Goal: Task Accomplishment & Management: Complete application form

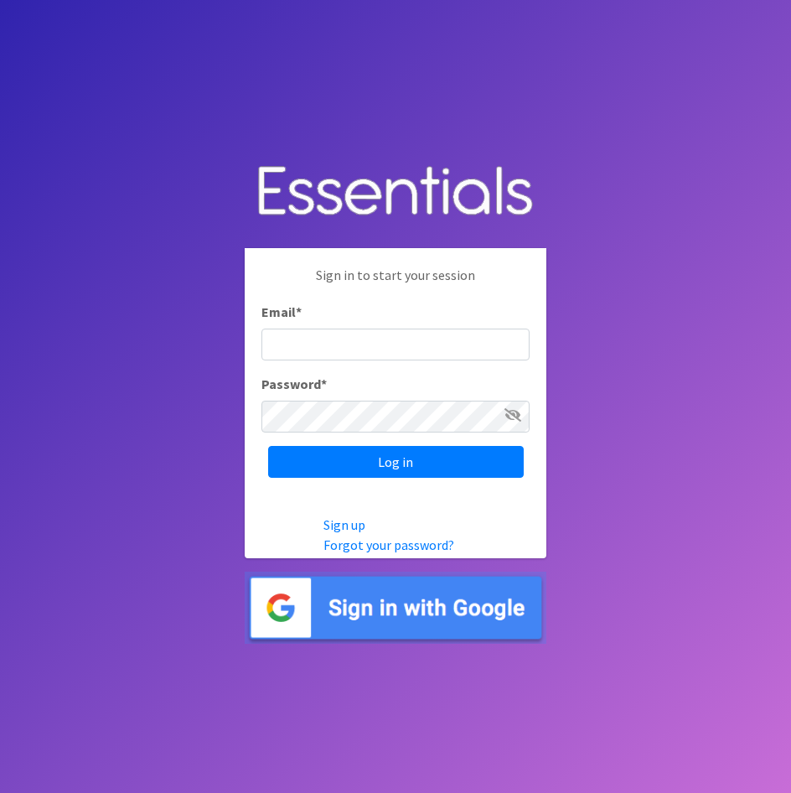
click at [403, 345] on input "Email *" at bounding box center [395, 344] width 268 height 32
type input "[EMAIL_ADDRESS][DOMAIN_NAME]"
click at [268, 446] on input "Log in" at bounding box center [396, 462] width 256 height 32
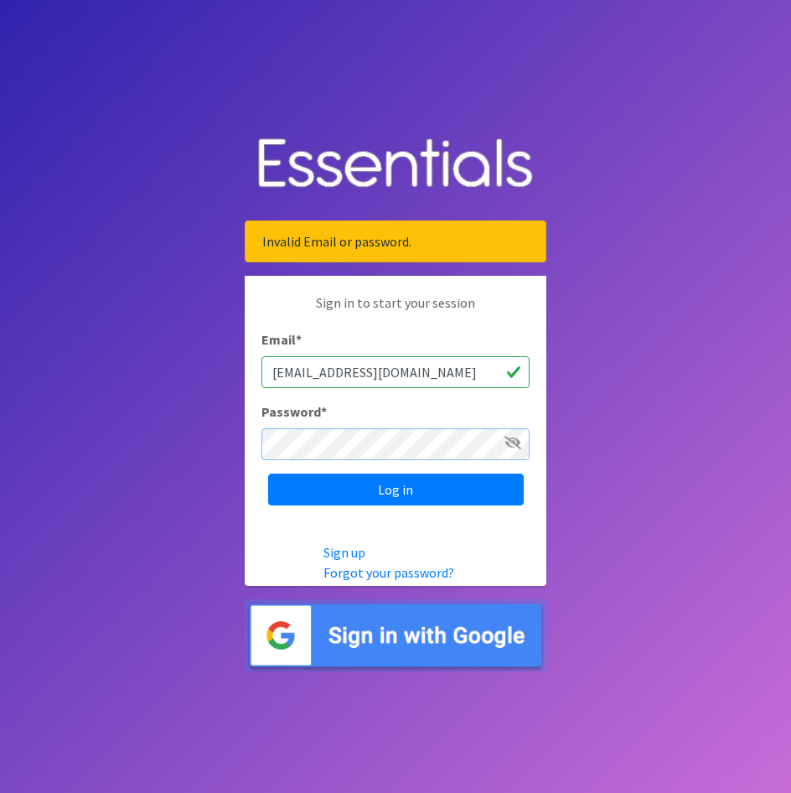
click at [268, 473] on input "Log in" at bounding box center [396, 489] width 256 height 32
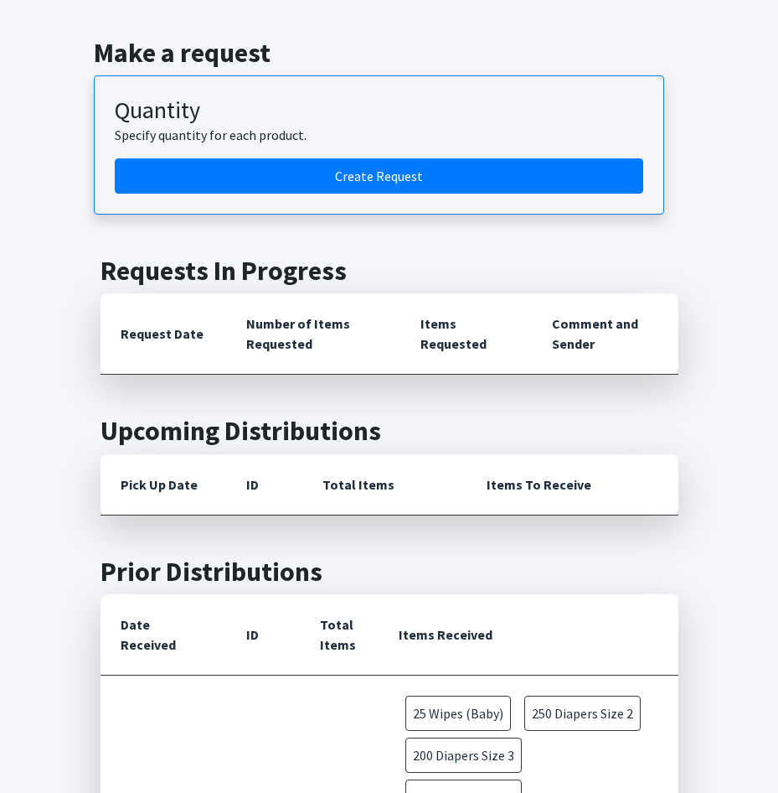
scroll to position [230, 0]
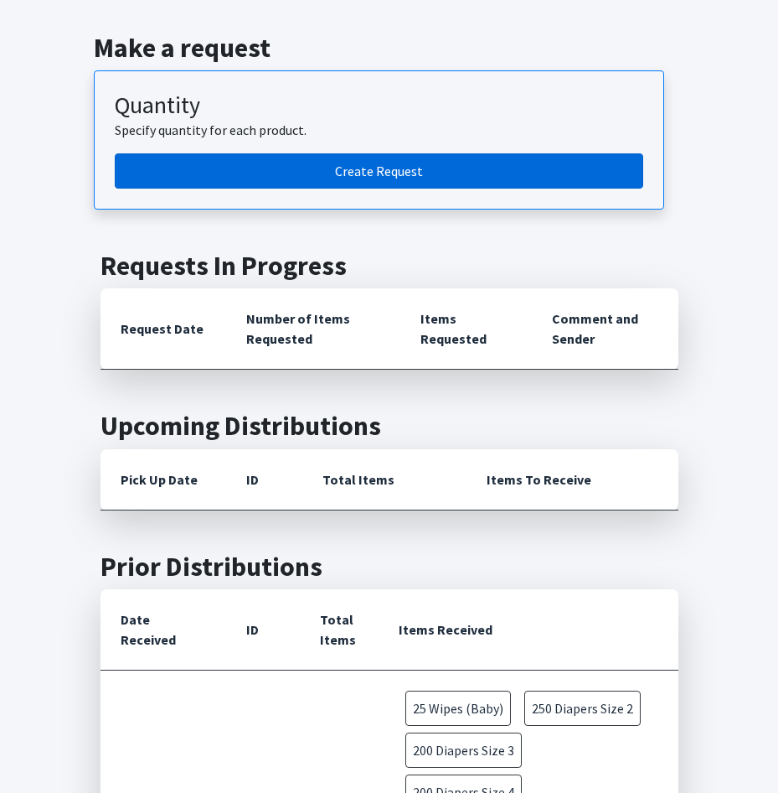
click at [345, 163] on link "Create Request" at bounding box center [379, 170] width 529 height 35
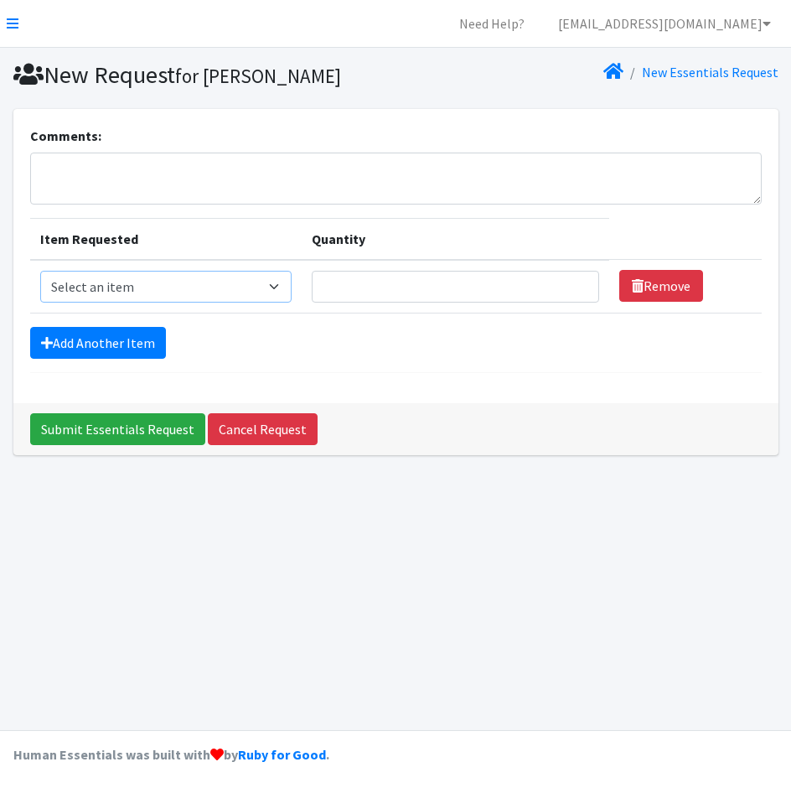
click at [111, 278] on select "Select an item Adult XXX Large Adult Large Adult XX Large Adult Medium Adult Sm…" at bounding box center [166, 287] width 252 height 32
select select "4828"
click at [40, 271] on select "Select an item Adult XXX Large Adult Large Adult XX Large Adult Medium Adult Sm…" at bounding box center [166, 287] width 252 height 32
drag, startPoint x: 435, startPoint y: 276, endPoint x: 426, endPoint y: 281, distance: 9.8
click at [433, 276] on input "Quantity" at bounding box center [455, 287] width 287 height 32
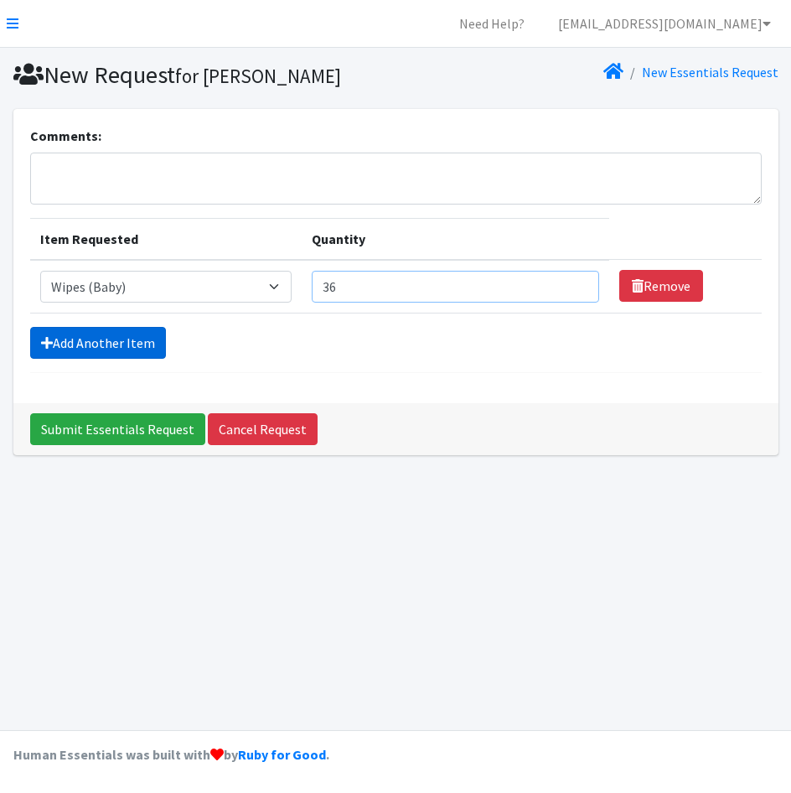
type input "36"
click at [93, 345] on link "Add Another Item" at bounding box center [98, 343] width 136 height 32
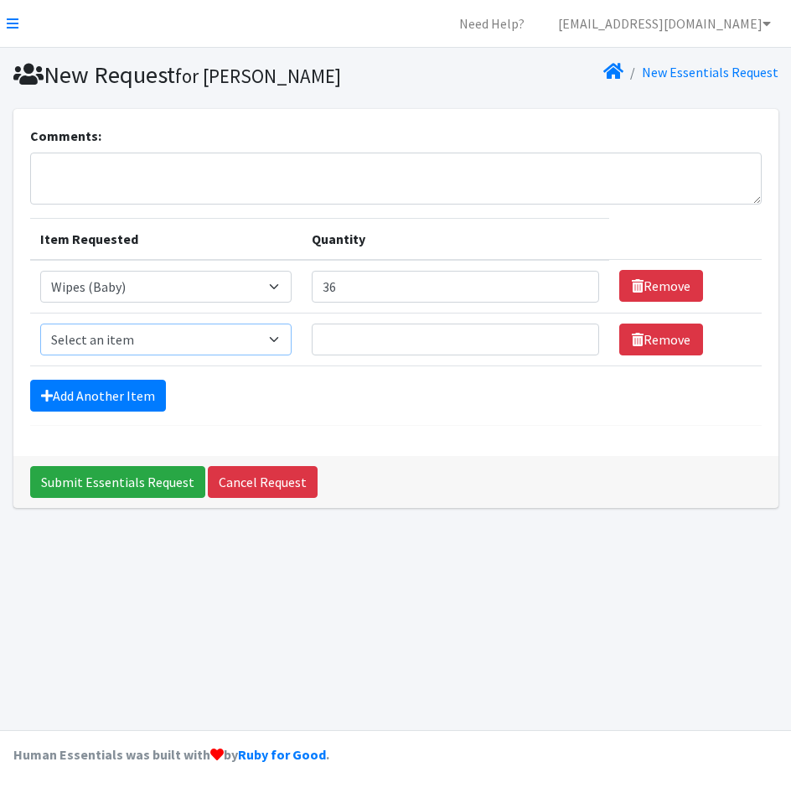
click at [199, 338] on select "Select an item Adult XXX Large Adult Large Adult XX Large Adult Medium Adult Sm…" at bounding box center [166, 339] width 252 height 32
select select "4934"
click at [40, 323] on select "Select an item Adult XXX Large Adult Large Adult XX Large Adult Medium Adult Sm…" at bounding box center [166, 339] width 252 height 32
click at [354, 338] on input "Quantity" at bounding box center [455, 339] width 287 height 32
type input "15"
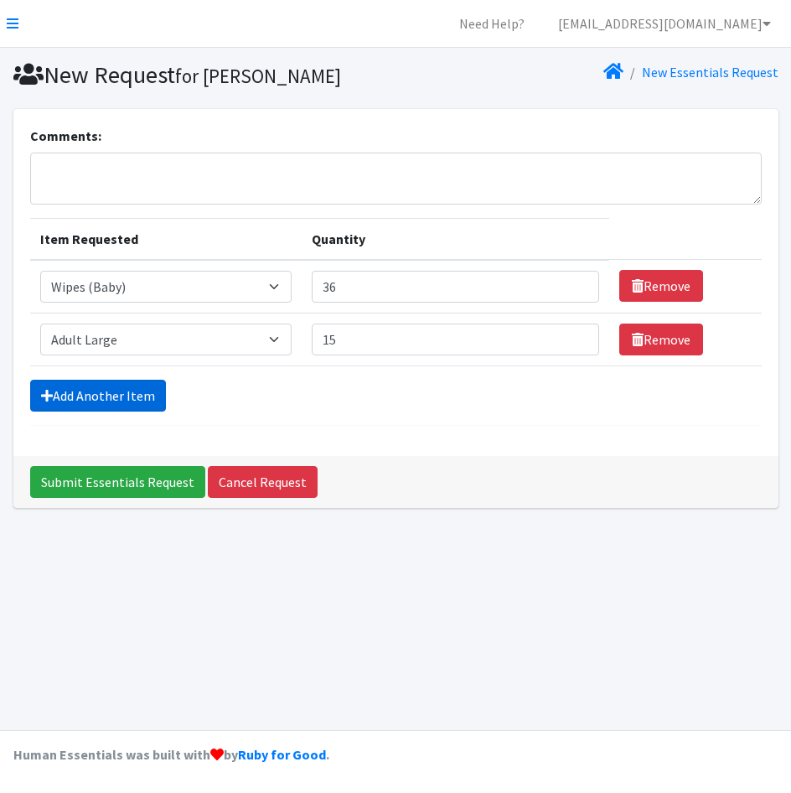
click at [113, 387] on link "Add Another Item" at bounding box center [98, 395] width 136 height 32
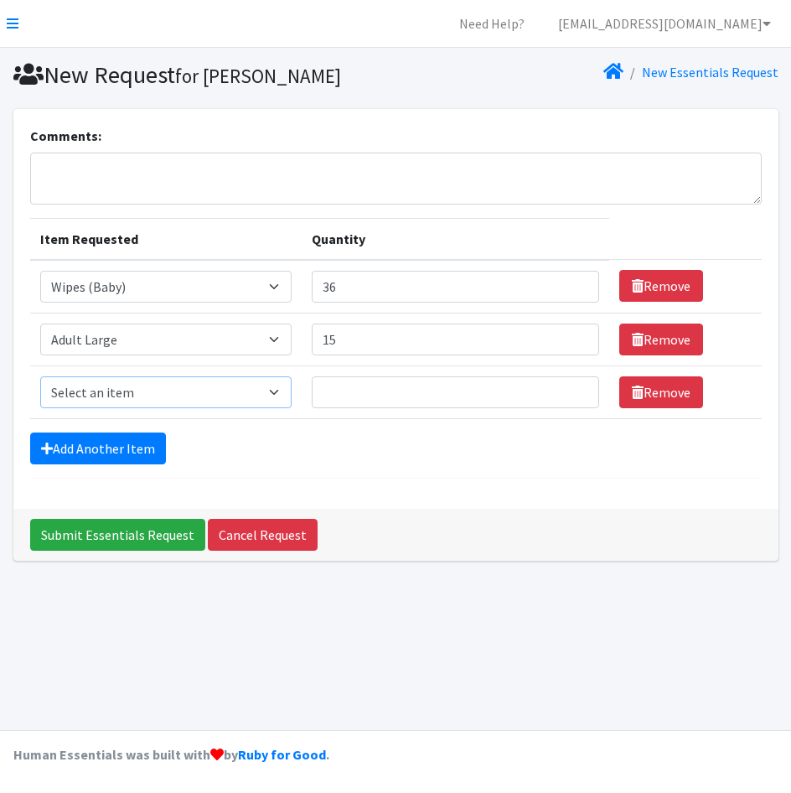
click at [151, 400] on select "Select an item Adult XXX Large Adult Large Adult XX Large Adult Medium Adult Sm…" at bounding box center [166, 392] width 252 height 32
select select "407"
click at [40, 376] on select "Select an item Adult XXX Large Adult Large Adult XX Large Adult Medium Adult Sm…" at bounding box center [166, 392] width 252 height 32
click at [499, 397] on input "Quantity" at bounding box center [455, 392] width 287 height 32
type input "50"
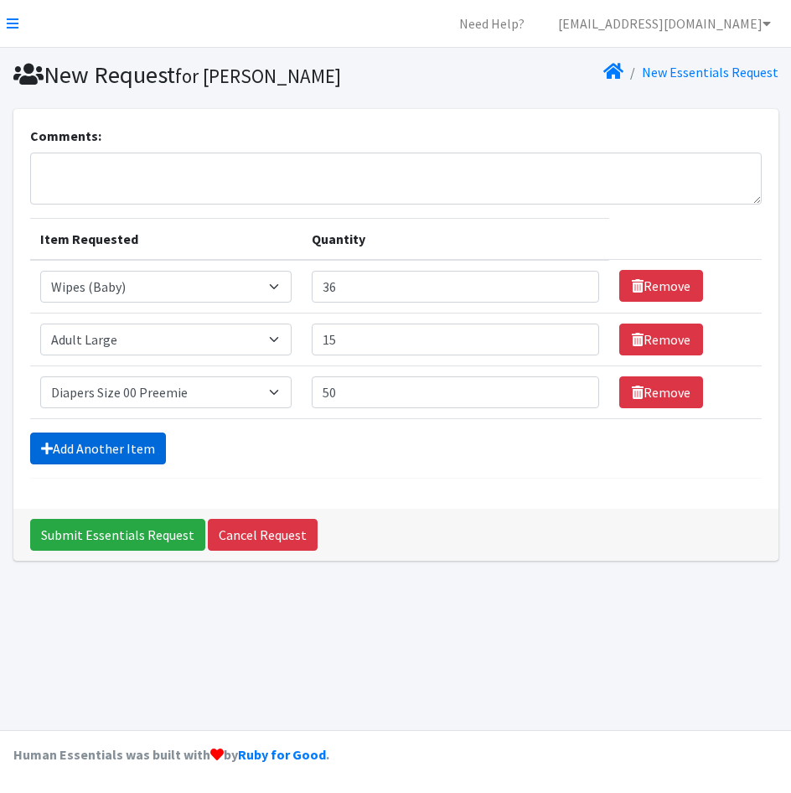
click at [129, 448] on link "Add Another Item" at bounding box center [98, 448] width 136 height 32
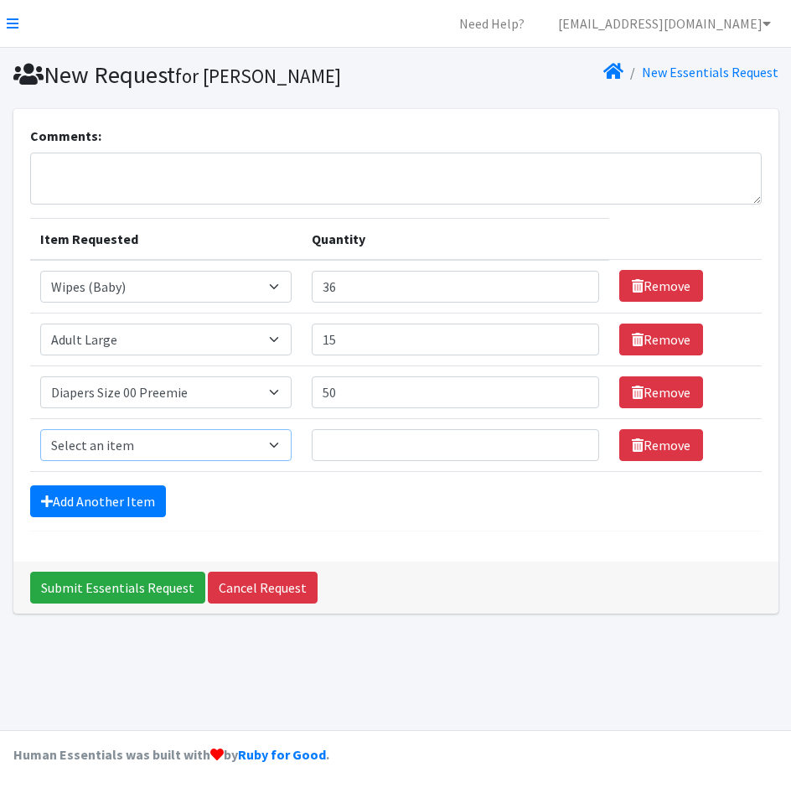
click at [96, 434] on select "Select an item Adult XXX Large Adult Large Adult XX Large Adult Medium Adult Sm…" at bounding box center [166, 445] width 252 height 32
select select "408"
click at [40, 429] on select "Select an item Adult XXX Large Adult Large Adult XX Large Adult Medium Adult Sm…" at bounding box center [166, 445] width 252 height 32
click at [374, 454] on input "Quantity" at bounding box center [455, 445] width 287 height 32
drag, startPoint x: 421, startPoint y: 450, endPoint x: 281, endPoint y: 454, distance: 140.0
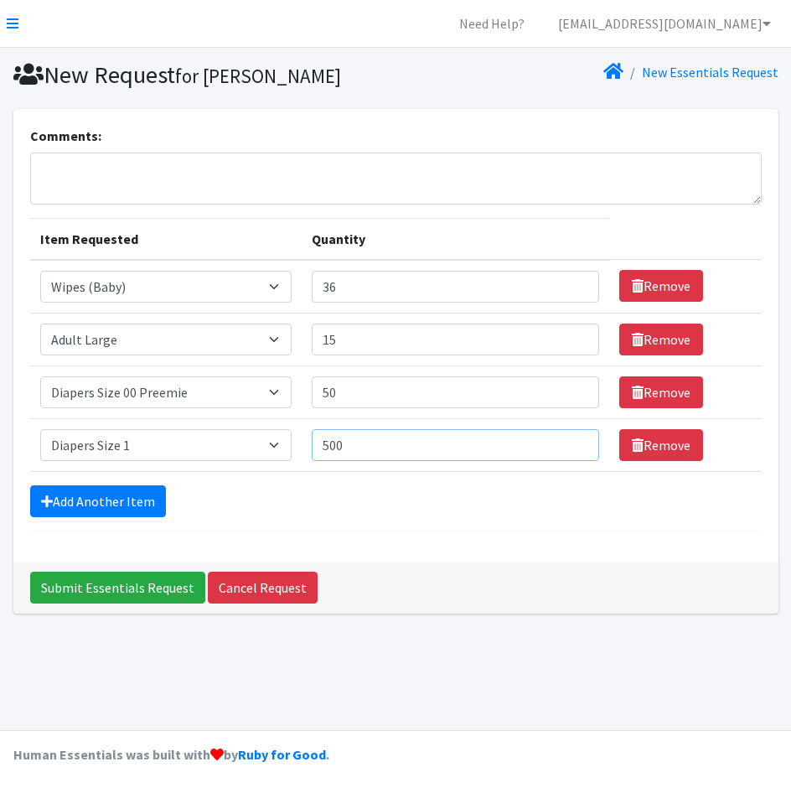
click at [281, 454] on tr "Item Requested Select an item Adult XXX Large Adult Large Adult XX Large Adult …" at bounding box center [395, 444] width 731 height 53
type input "250"
click at [64, 506] on link "Add Another Item" at bounding box center [98, 501] width 136 height 32
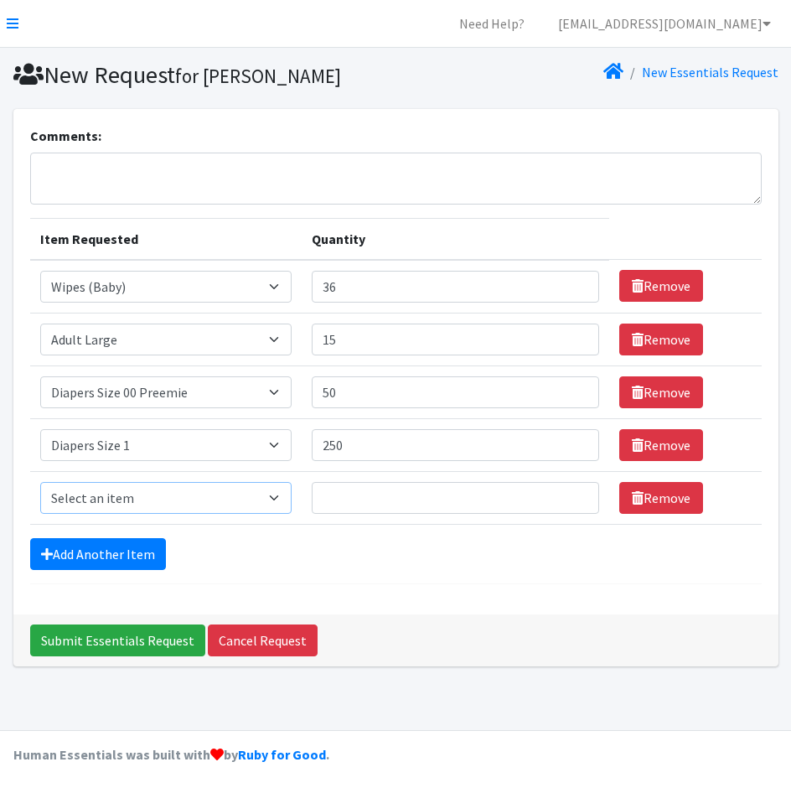
click at [101, 505] on select "Select an item Adult XXX Large Adult Large Adult XX Large Adult Medium Adult Sm…" at bounding box center [166, 498] width 252 height 32
select select "428"
click at [40, 482] on select "Select an item Adult XXX Large Adult Large Adult XX Large Adult Medium Adult Sm…" at bounding box center [166, 498] width 252 height 32
click at [347, 487] on input "Quantity" at bounding box center [455, 498] width 287 height 32
type input "500"
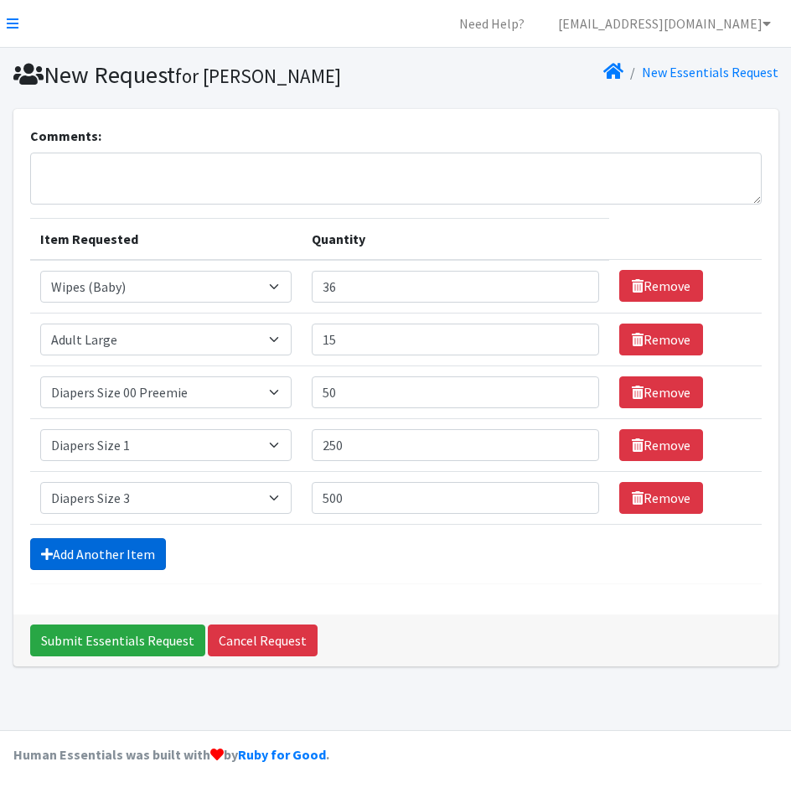
click at [129, 557] on link "Add Another Item" at bounding box center [98, 554] width 136 height 32
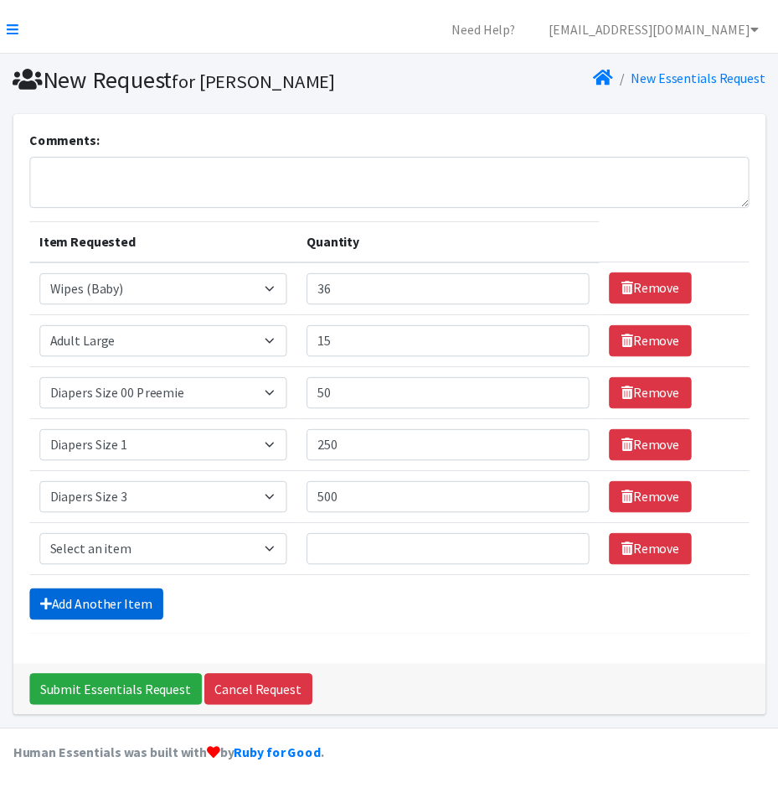
scroll to position [3, 0]
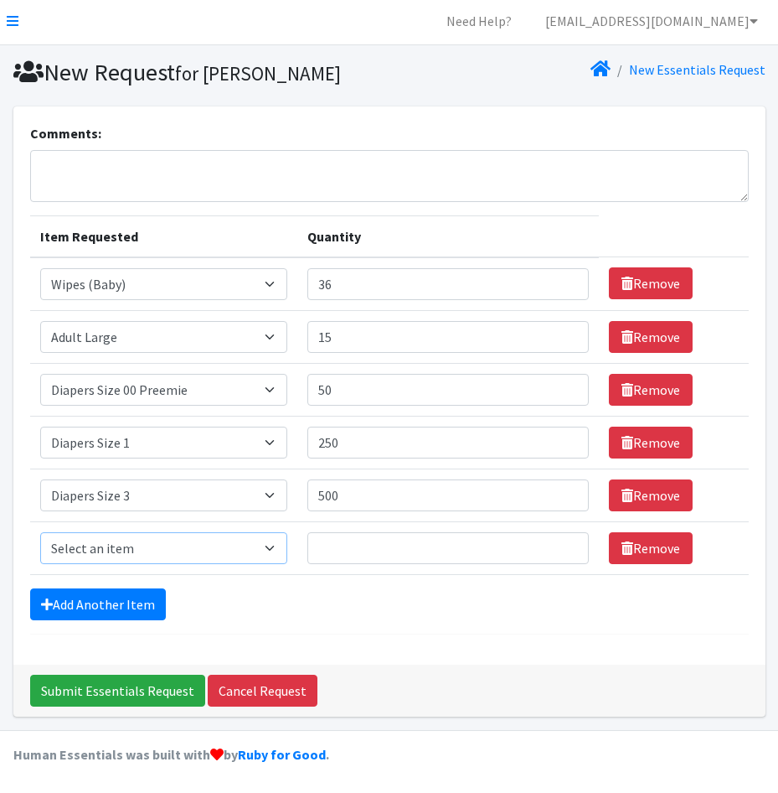
click at [128, 557] on select "Select an item Adult XXX Large Adult Large Adult XX Large Adult Medium Adult Sm…" at bounding box center [163, 548] width 247 height 32
select select "414"
click at [40, 532] on select "Select an item Adult XXX Large Adult Large Adult XX Large Adult Medium Adult Sm…" at bounding box center [163, 548] width 247 height 32
click at [380, 545] on input "Quantity" at bounding box center [448, 548] width 282 height 32
type input "500"
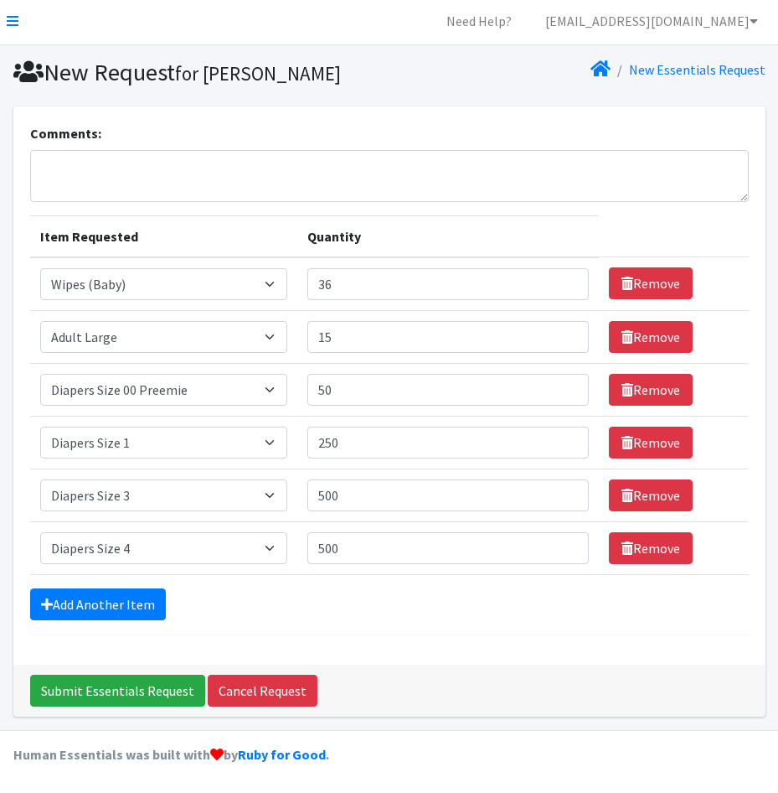
click at [96, 623] on form "Comments: Item Requested Quantity Item Requested Select an item Adult XXX Large…" at bounding box center [389, 378] width 719 height 511
click at [99, 617] on link "Add Another Item" at bounding box center [98, 604] width 136 height 32
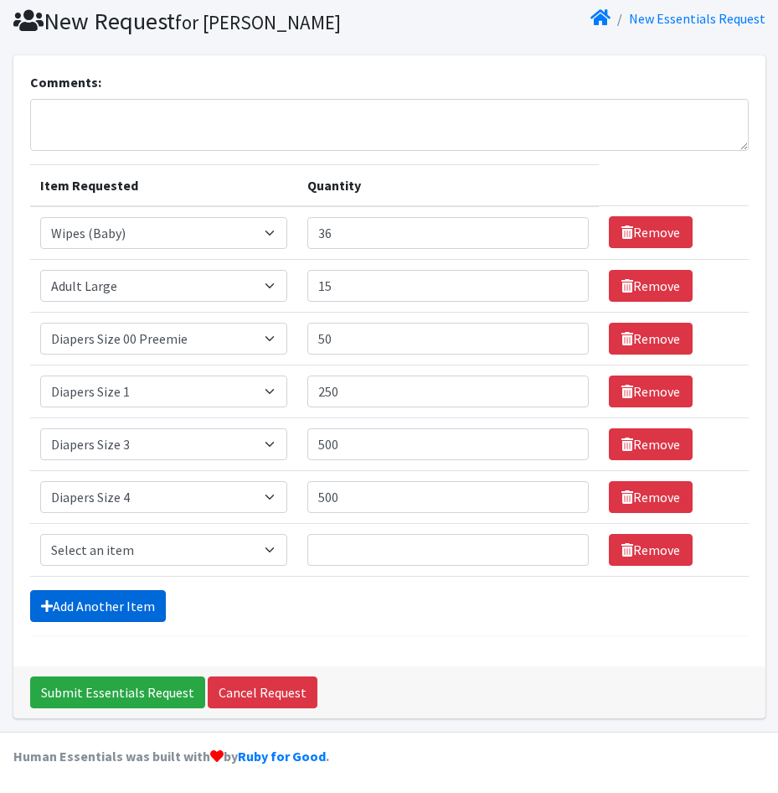
scroll to position [55, 0]
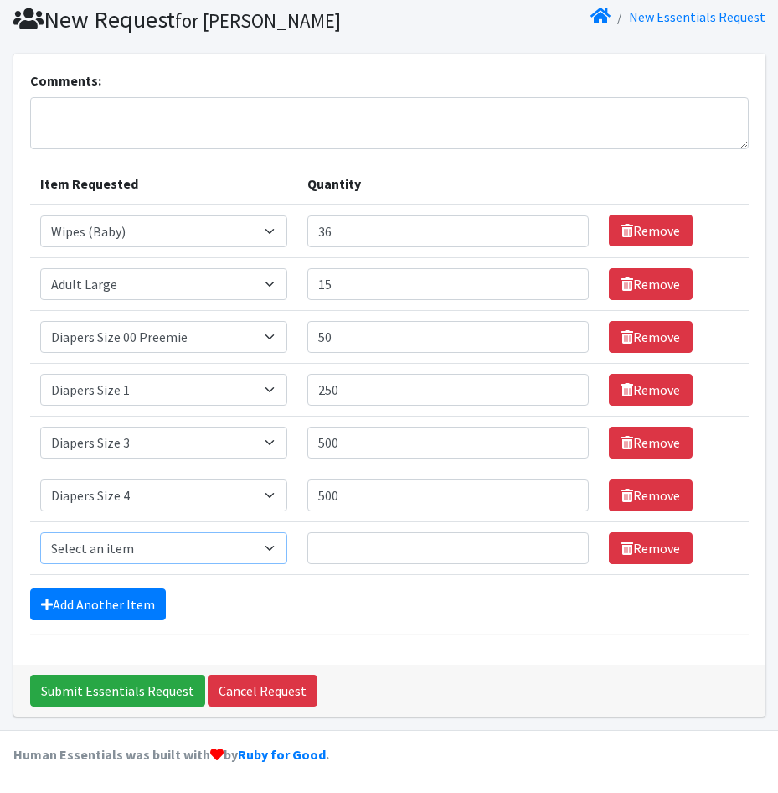
click at [143, 552] on select "Select an item Adult XXX Large Adult Large Adult XX Large Adult Medium Adult Sm…" at bounding box center [163, 548] width 247 height 32
select select "415"
click at [40, 532] on select "Select an item Adult XXX Large Adult Large Adult XX Large Adult Medium Adult Sm…" at bounding box center [163, 548] width 247 height 32
click at [341, 554] on input "Quantity" at bounding box center [448, 548] width 282 height 32
type input "500"
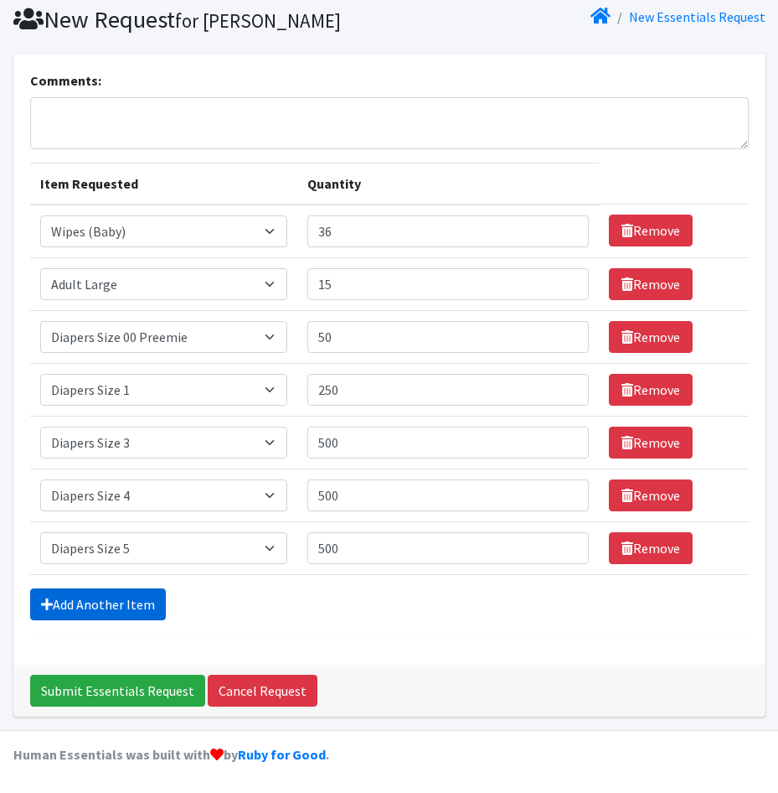
click at [121, 611] on link "Add Another Item" at bounding box center [98, 604] width 136 height 32
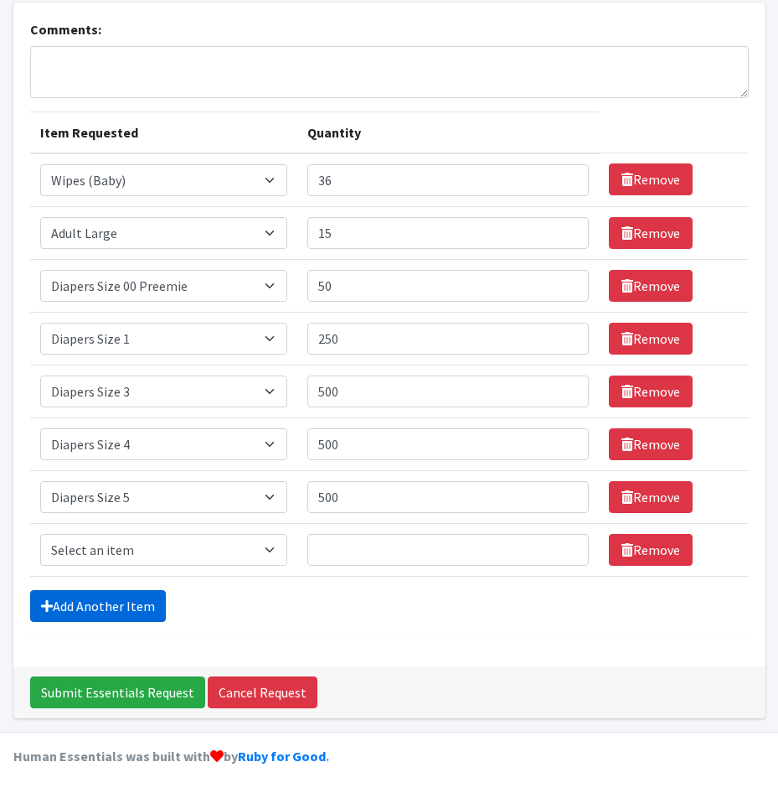
scroll to position [108, 0]
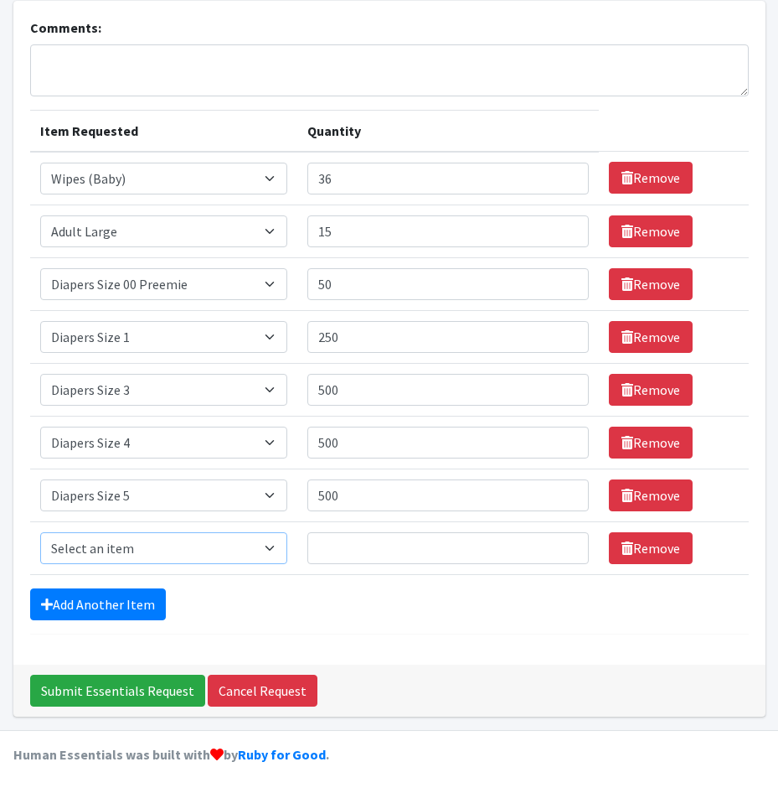
click at [173, 540] on select "Select an item Adult XXX Large Adult Large Adult XX Large Adult Medium Adult Sm…" at bounding box center [163, 548] width 247 height 32
click at [158, 541] on select "Select an item Adult XXX Large Adult Large Adult XX Large Adult Medium Adult Sm…" at bounding box center [163, 548] width 247 height 32
click at [158, 548] on select "Select an item Adult XXX Large Adult Large Adult XX Large Adult Medium Adult Sm…" at bounding box center [163, 548] width 247 height 32
select select "2927"
click at [40, 532] on select "Select an item Adult XXX Large Adult Large Adult XX Large Adult Medium Adult Sm…" at bounding box center [163, 548] width 247 height 32
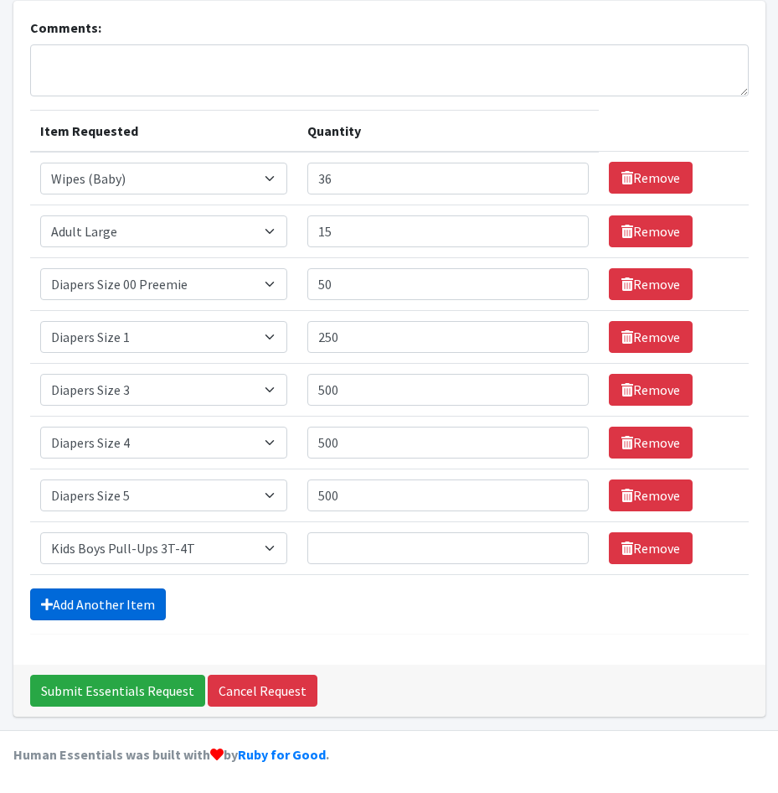
click at [121, 608] on link "Add Another Item" at bounding box center [98, 604] width 136 height 32
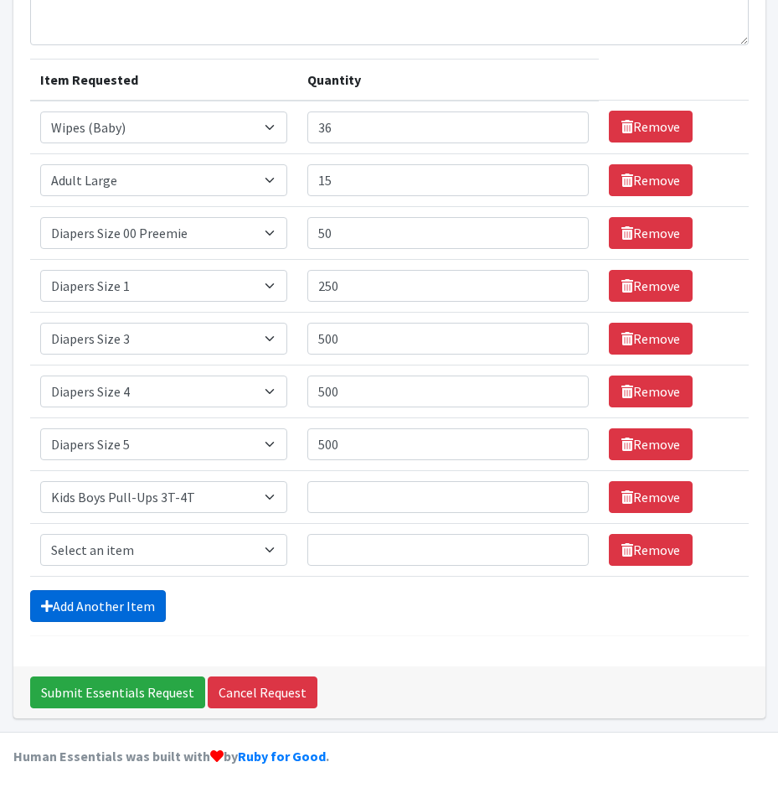
scroll to position [161, 0]
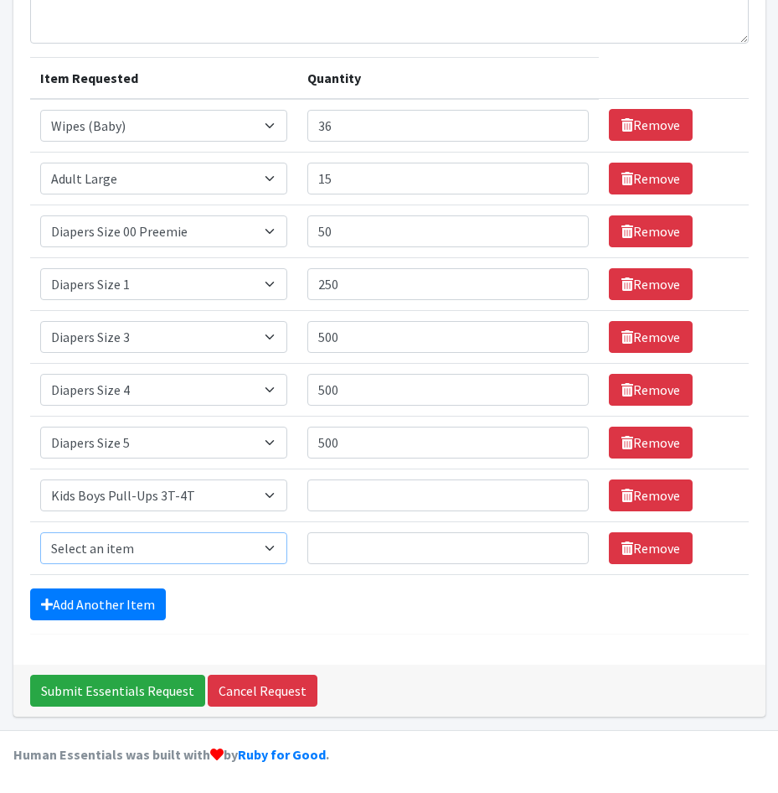
click at [121, 547] on select "Select an item Adult XXX Large Adult Large Adult XX Large Adult Medium Adult Sm…" at bounding box center [163, 548] width 247 height 32
select select "2926"
click at [40, 532] on select "Select an item Adult XXX Large Adult Large Adult XX Large Adult Medium Adult Sm…" at bounding box center [163, 548] width 247 height 32
click at [108, 589] on link "Add Another Item" at bounding box center [98, 604] width 136 height 32
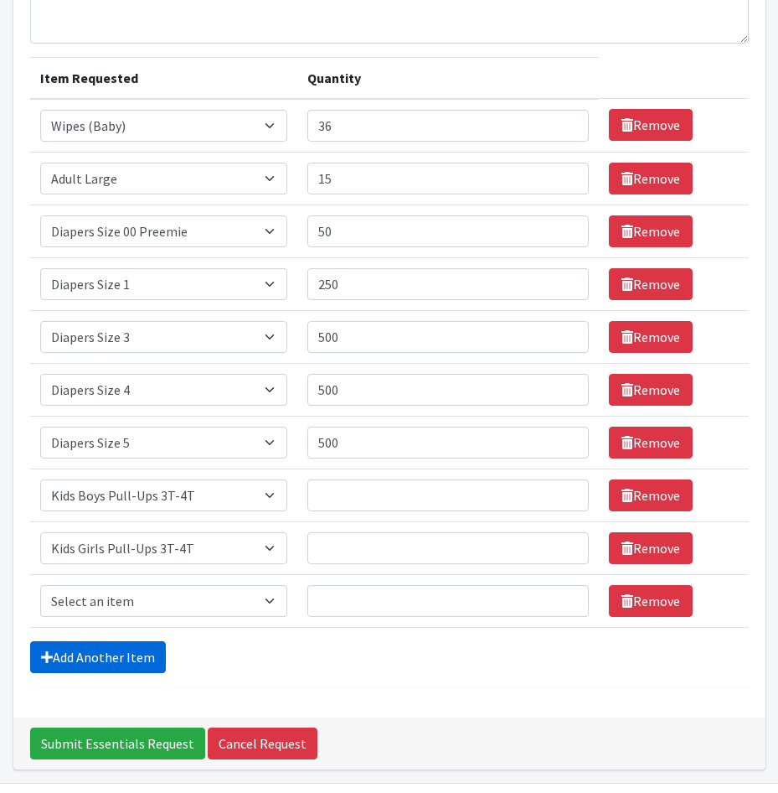
scroll to position [214, 0]
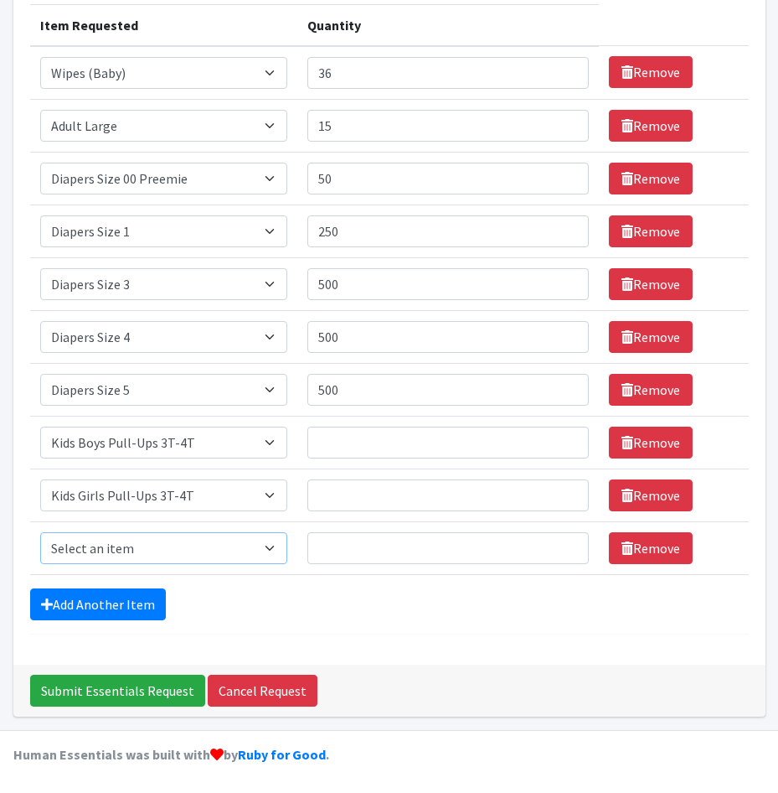
click at [111, 551] on select "Select an item Adult XXX Large Adult Large Adult XX Large Adult Medium Adult Sm…" at bounding box center [163, 548] width 247 height 32
select select "2929"
click at [40, 532] on select "Select an item Adult XXX Large Adult Large Adult XX Large Adult Medium Adult Sm…" at bounding box center [163, 548] width 247 height 32
click at [94, 601] on link "Add Another Item" at bounding box center [98, 604] width 136 height 32
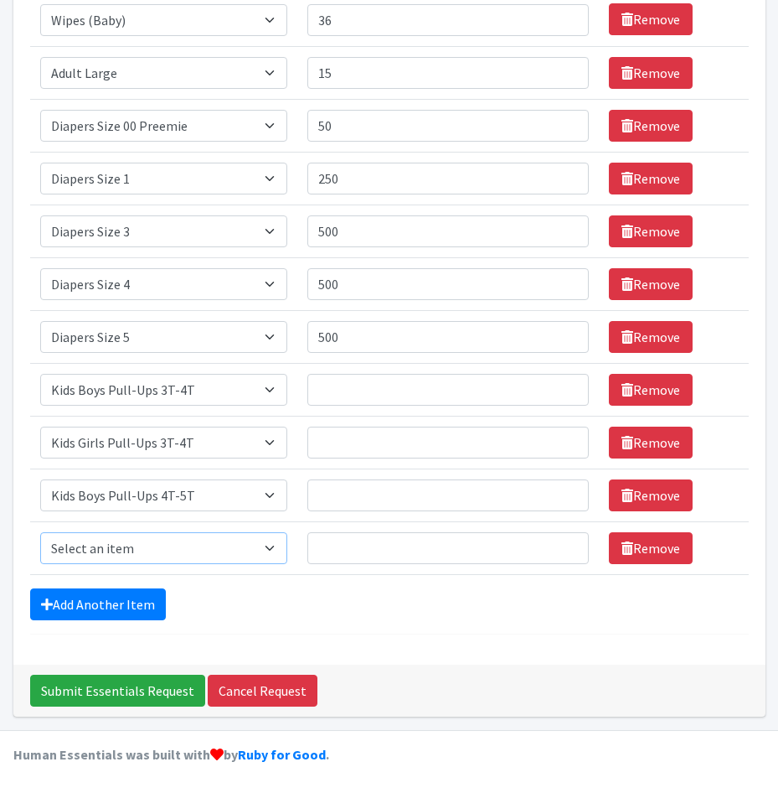
click at [139, 539] on select "Select an item Adult XXX Large Adult Large Adult XX Large Adult Medium Adult Sm…" at bounding box center [163, 548] width 247 height 32
select select "2928"
click at [40, 532] on select "Select an item Adult XXX Large Adult Large Adult XX Large Adult Medium Adult Sm…" at bounding box center [163, 548] width 247 height 32
click at [364, 387] on input "Quantity" at bounding box center [448, 390] width 282 height 32
drag, startPoint x: 387, startPoint y: 396, endPoint x: 212, endPoint y: 363, distance: 178.3
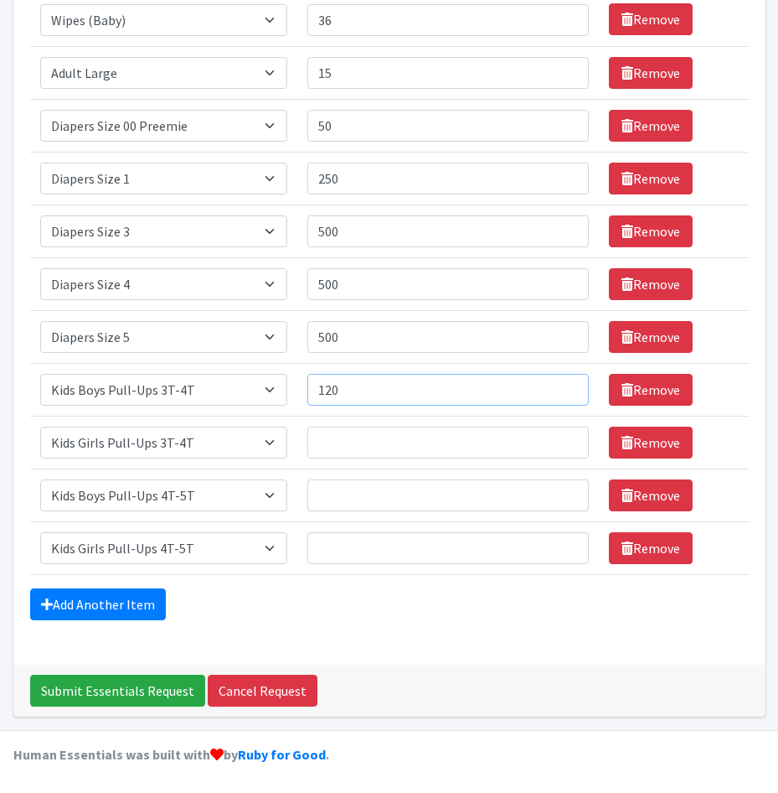
click at [212, 363] on tr "Item Requested Select an item Adult XXX Large Adult Large Adult XX Large Adult …" at bounding box center [389, 389] width 719 height 53
type input "6"
type input "2"
type input "150"
click at [507, 440] on input "Quantity" at bounding box center [448, 442] width 282 height 32
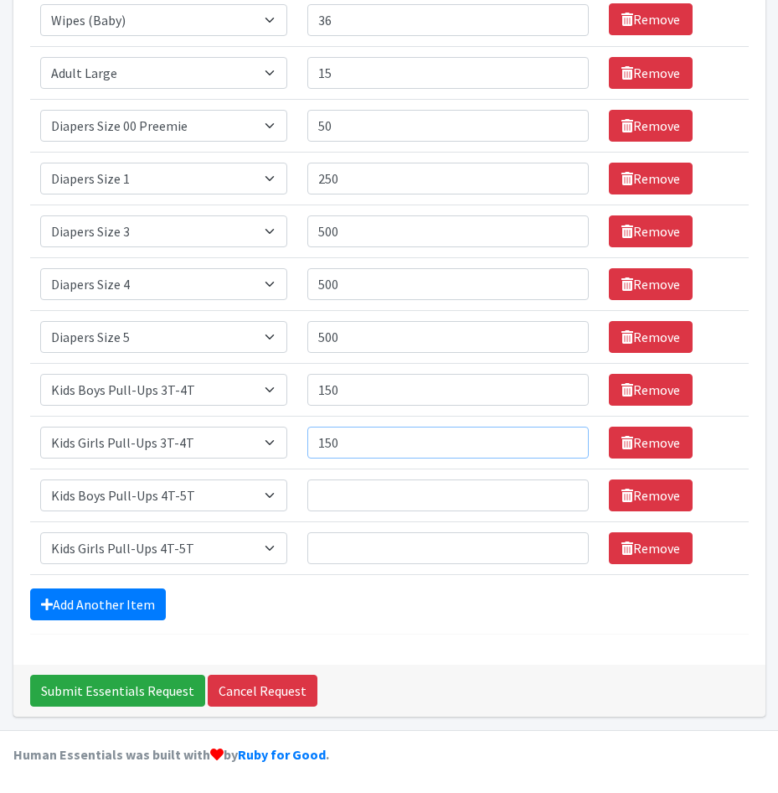
type input "150"
click at [506, 503] on input "Quantity" at bounding box center [448, 495] width 282 height 32
type input "150"
click at [495, 538] on input "Quantity" at bounding box center [448, 548] width 282 height 32
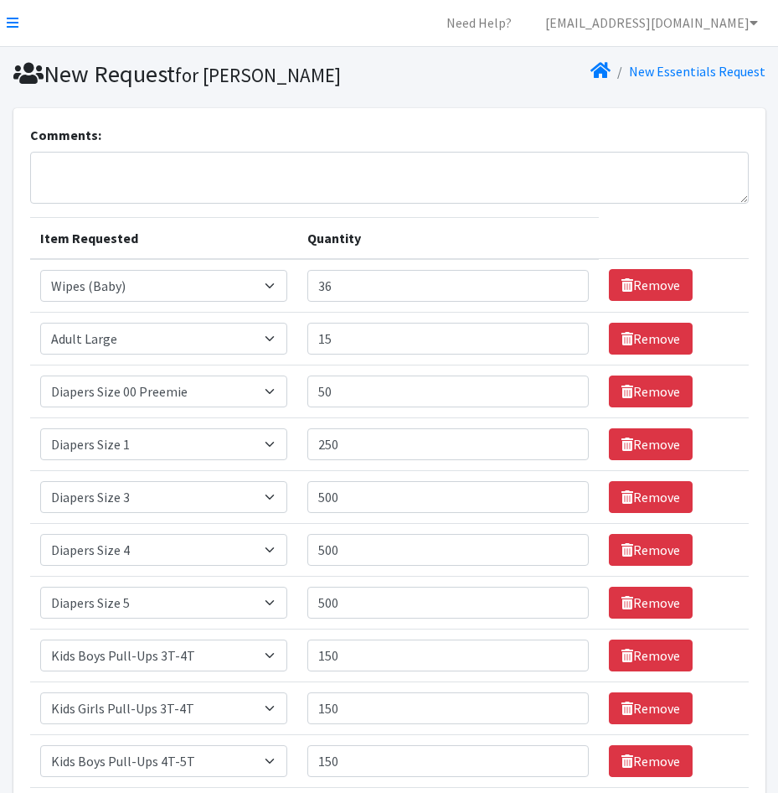
scroll to position [0, 0]
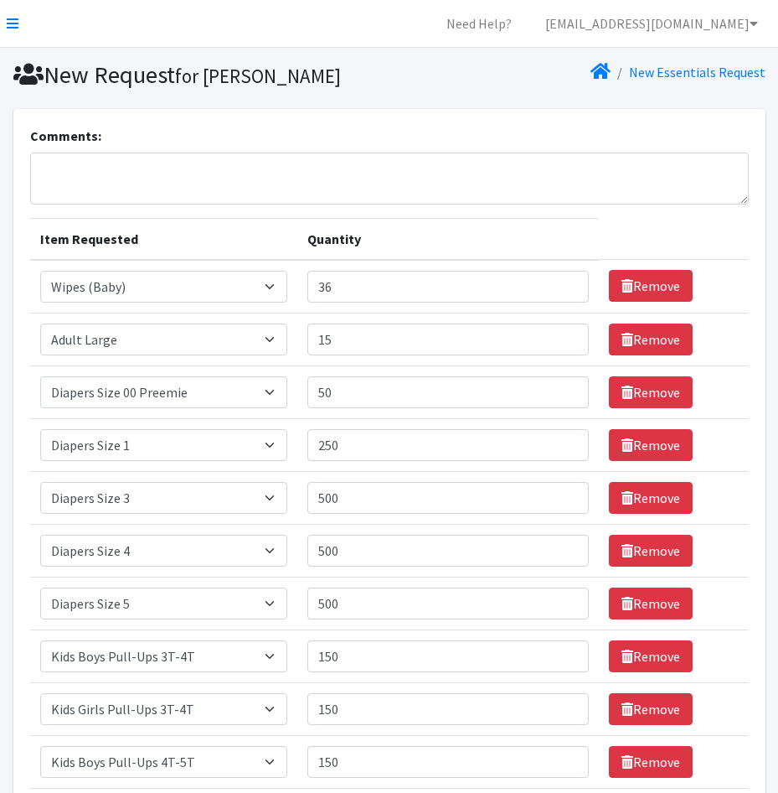
type input "150"
drag, startPoint x: 449, startPoint y: 285, endPoint x: 327, endPoint y: 288, distance: 122.4
click at [327, 288] on input "36" at bounding box center [448, 287] width 282 height 32
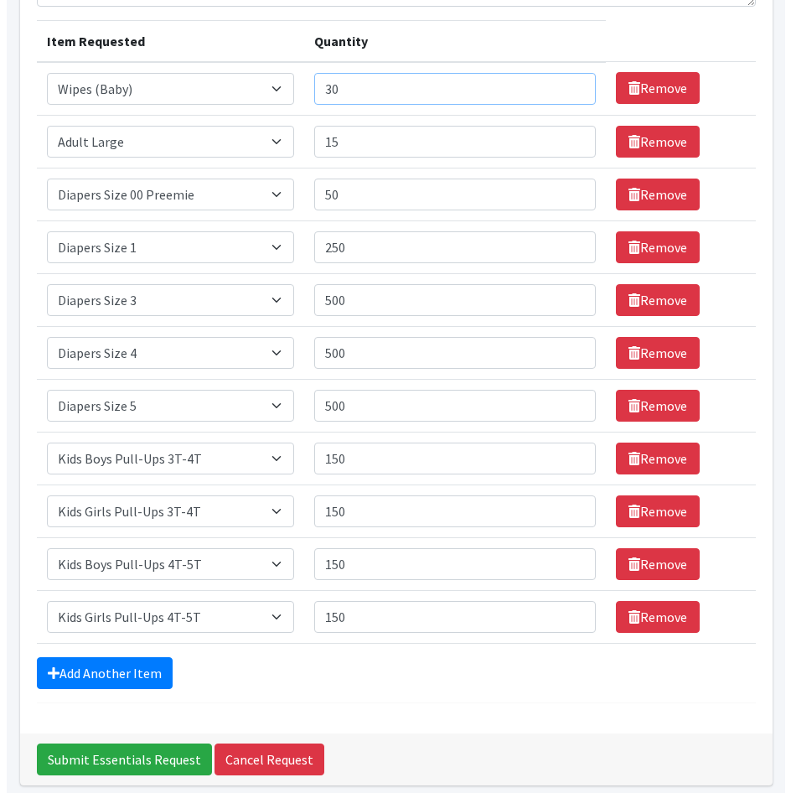
scroll to position [266, 0]
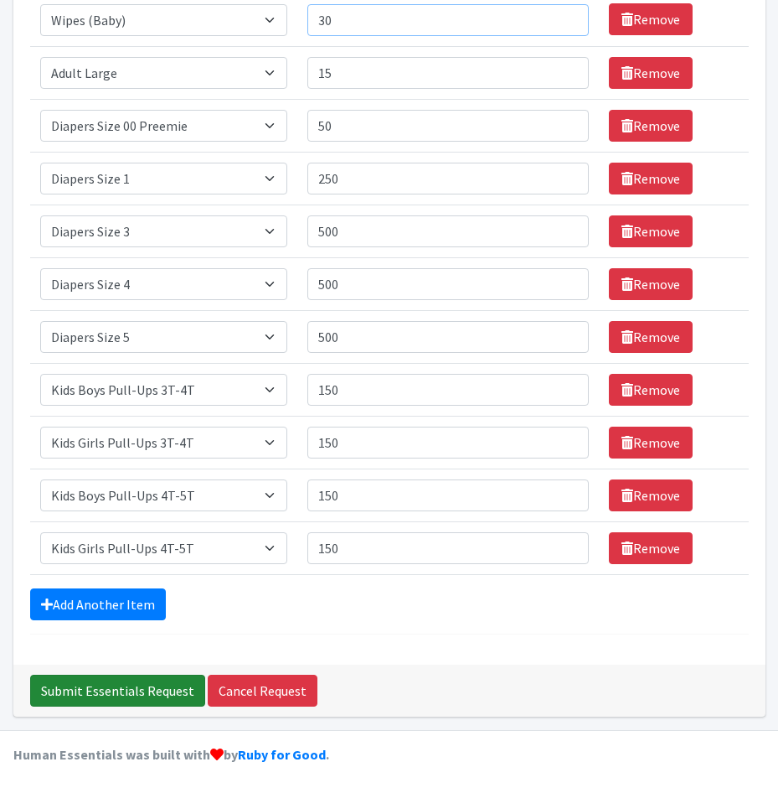
type input "30"
drag, startPoint x: 122, startPoint y: 683, endPoint x: 328, endPoint y: 658, distance: 206.8
click at [328, 658] on div "Comments: Item Requested Quantity Item Requested Select an item Adult XXX Large…" at bounding box center [389, 280] width 752 height 874
click at [111, 702] on input "Submit Essentials Request" at bounding box center [117, 690] width 175 height 32
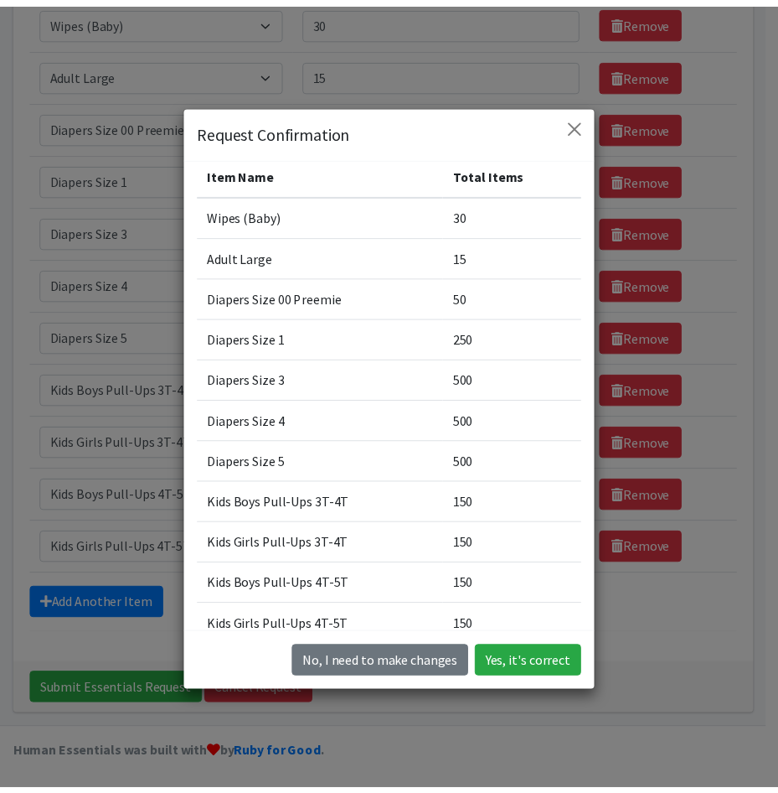
scroll to position [0, 0]
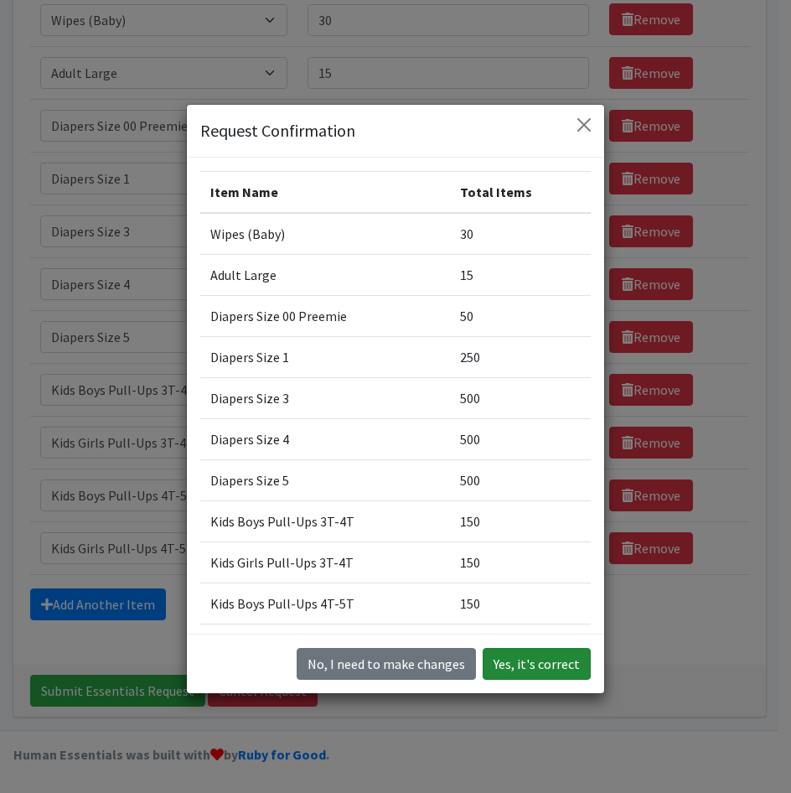
click at [517, 663] on button "Yes, it's correct" at bounding box center [537, 664] width 108 height 32
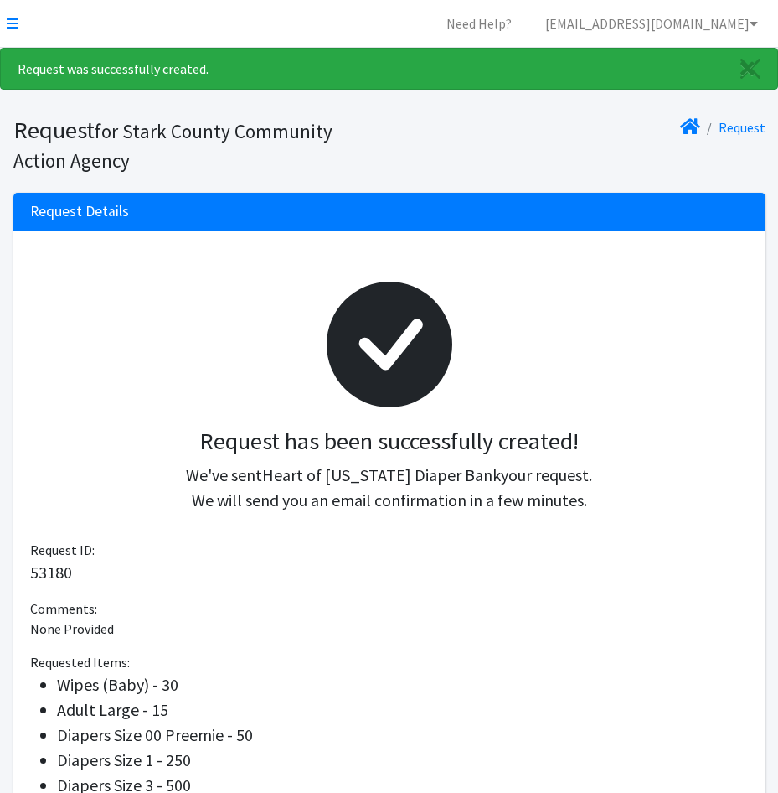
click at [163, 292] on div at bounding box center [390, 344] width 692 height 166
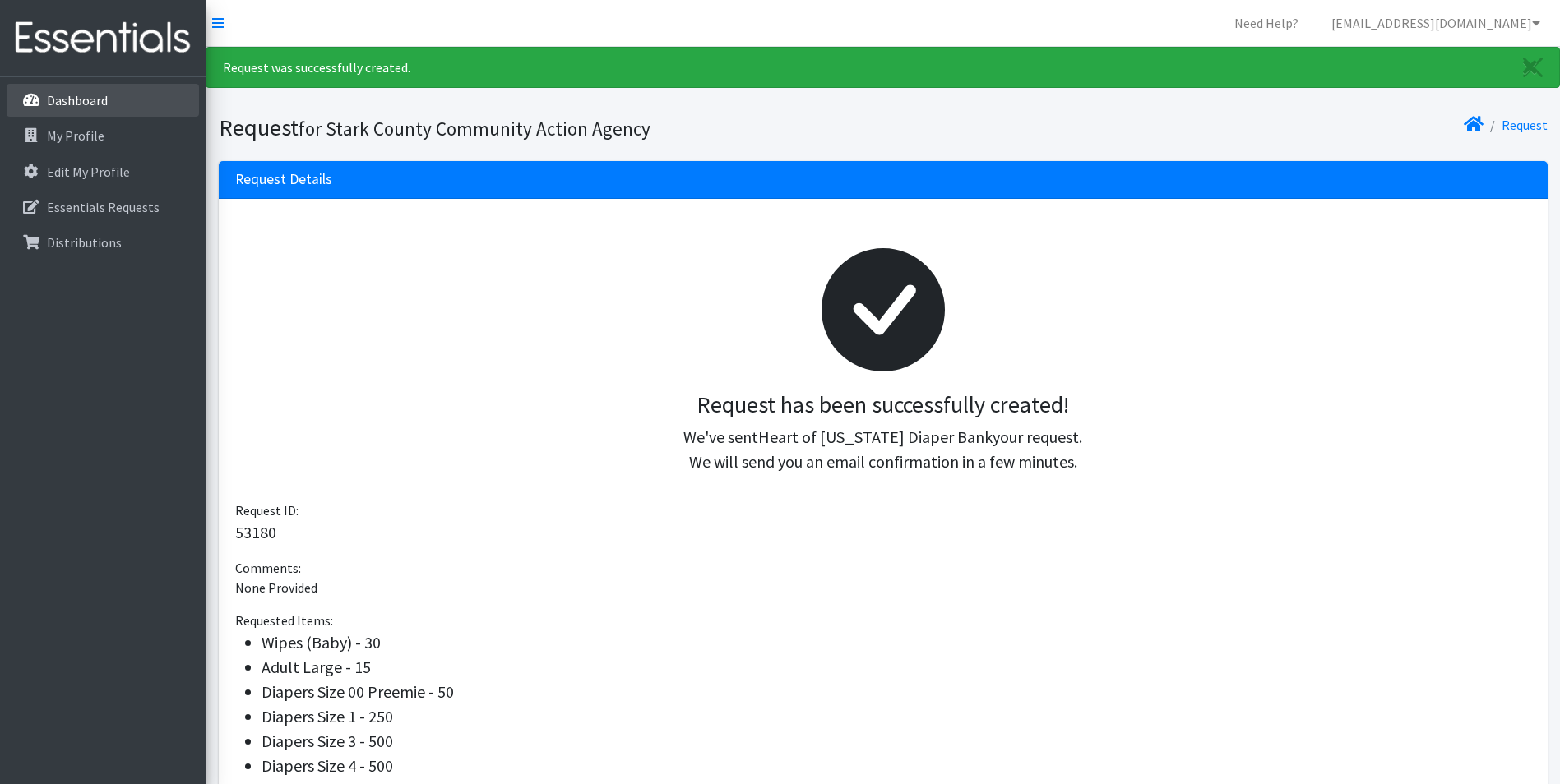
click at [114, 107] on link "Dashboard" at bounding box center [103, 100] width 192 height 33
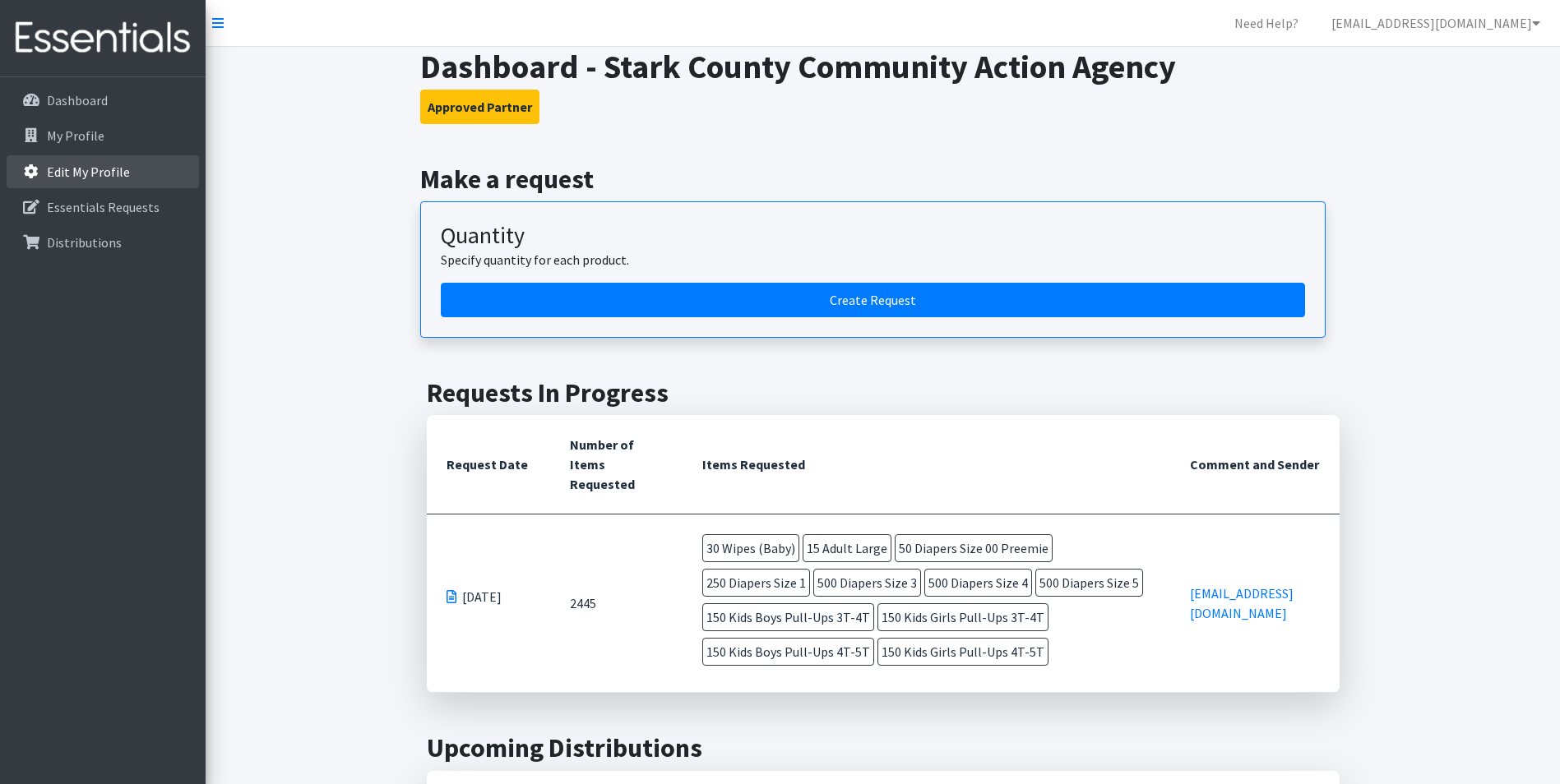
click at [129, 161] on link "Edit My Profile" at bounding box center [103, 172] width 192 height 33
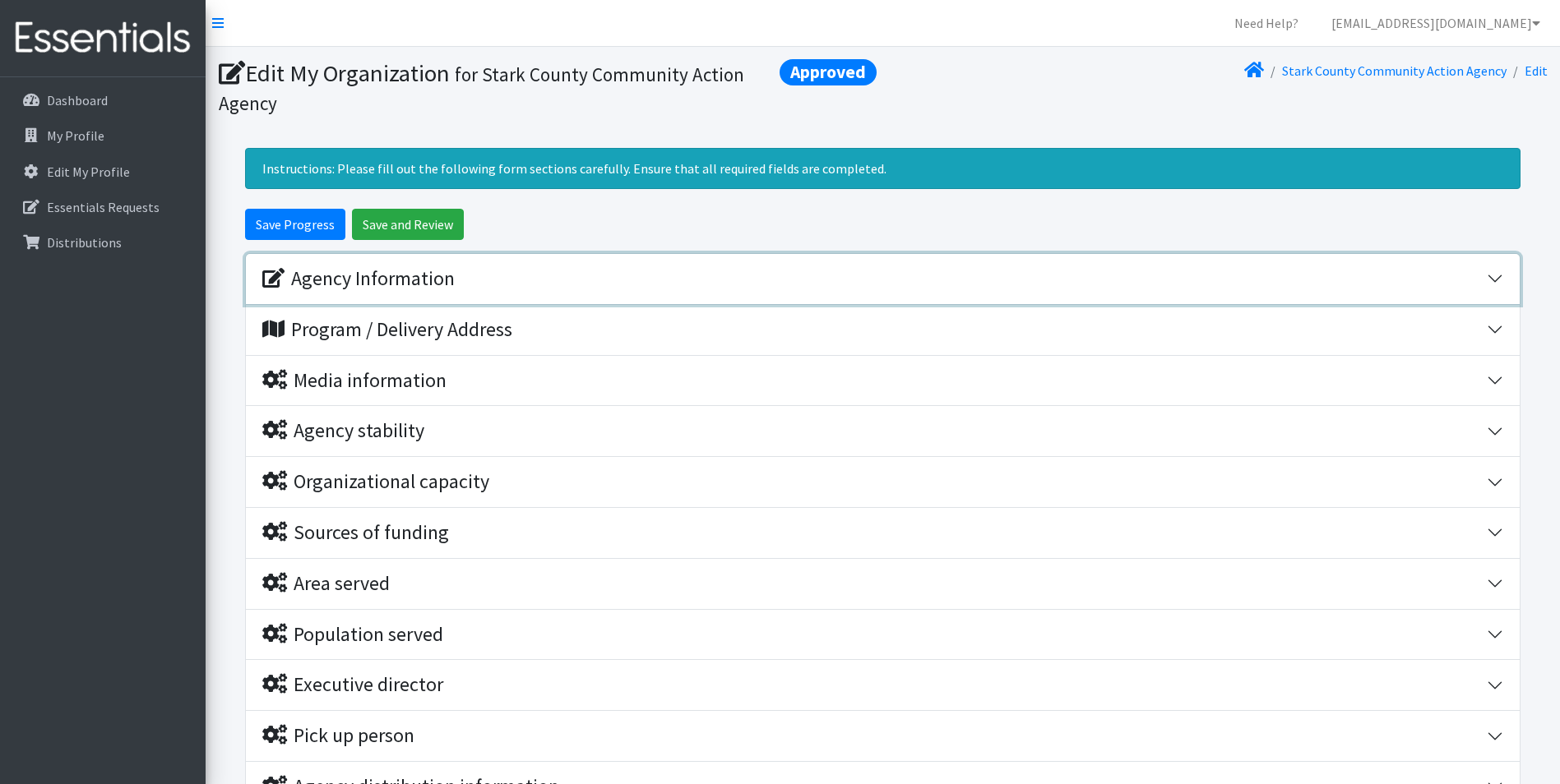
click at [374, 276] on div "Agency Information" at bounding box center [358, 279] width 192 height 24
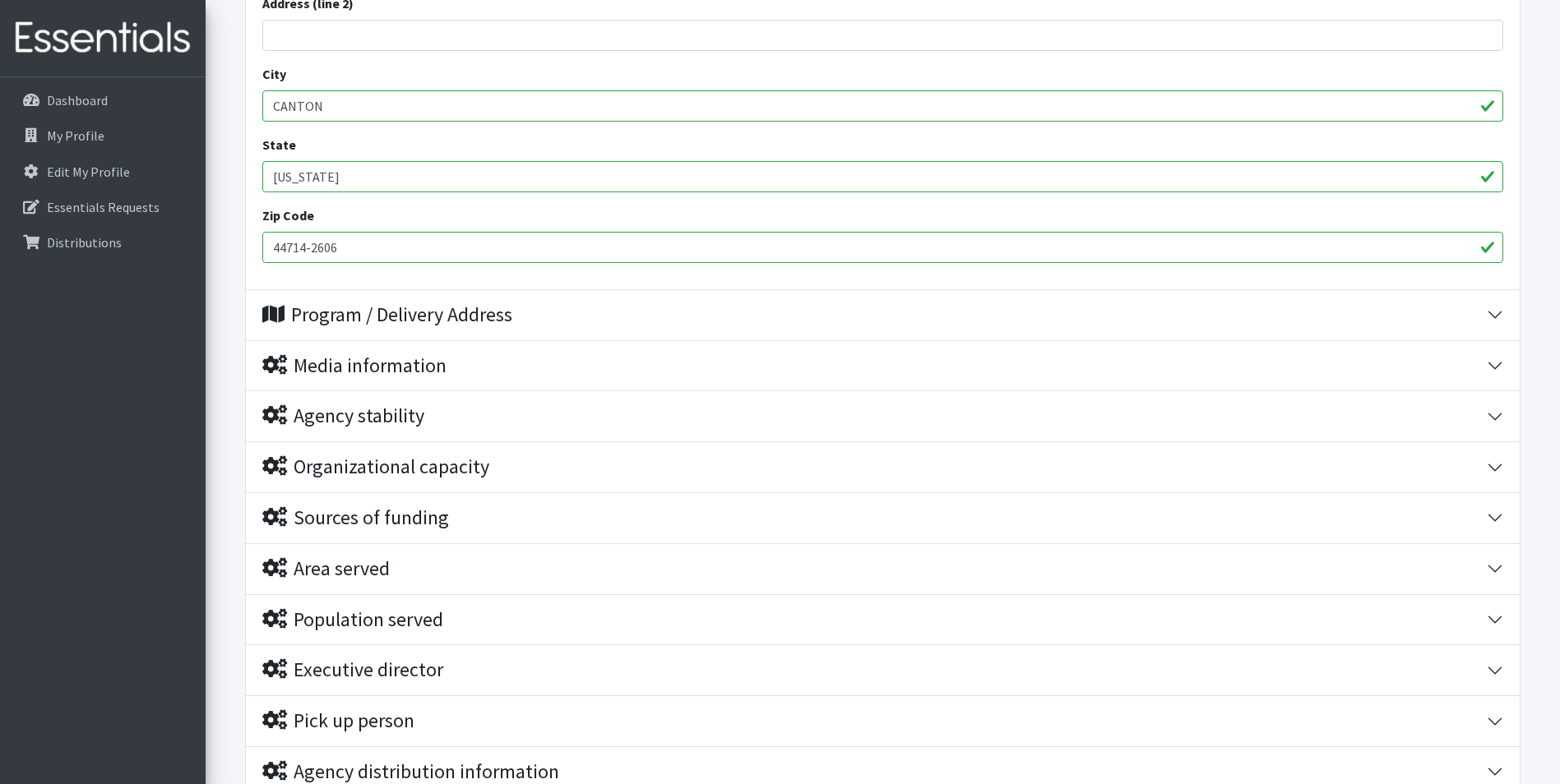
scroll to position [719, 0]
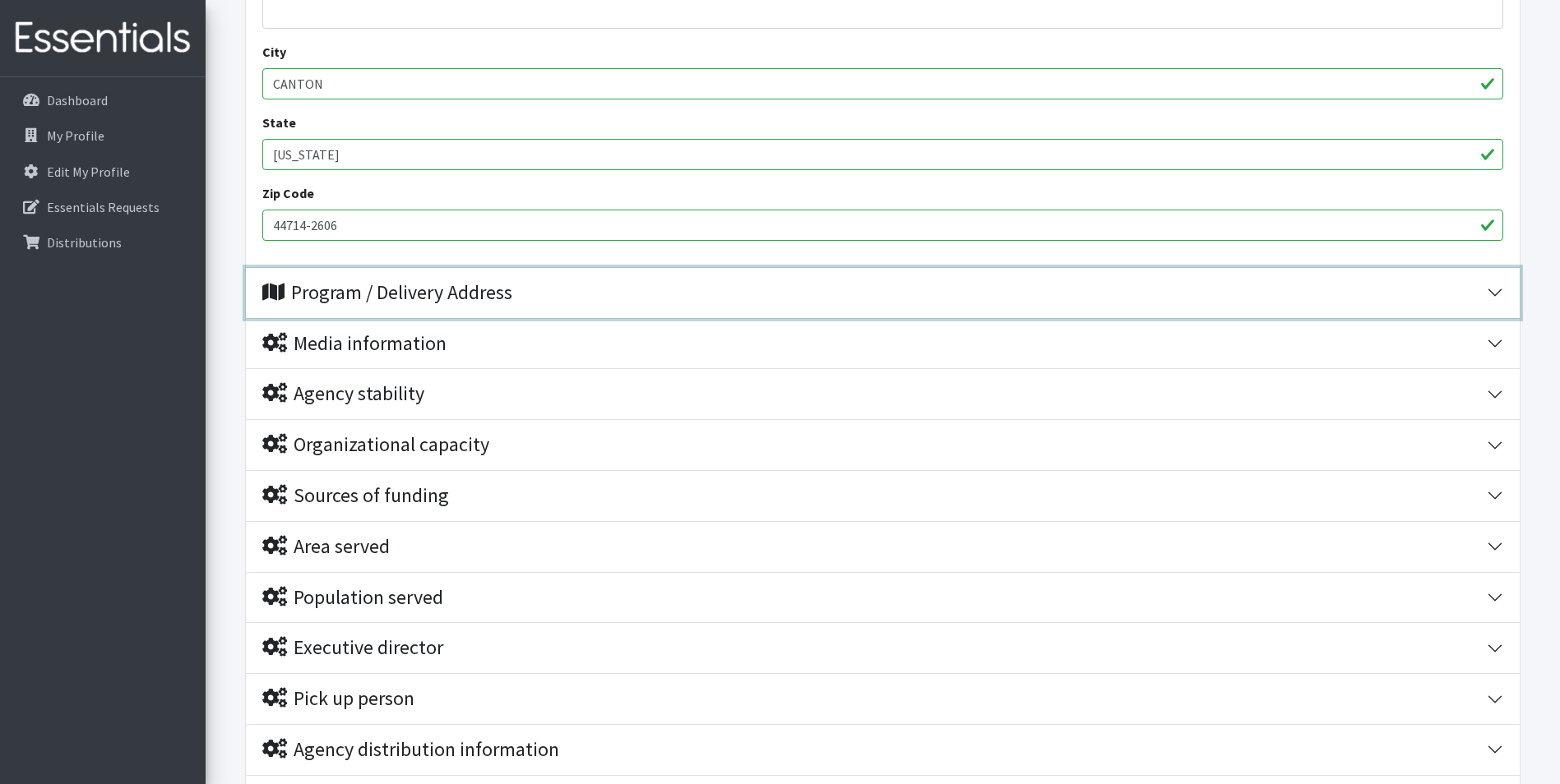
click at [353, 301] on div "Program / Delivery Address" at bounding box center [387, 293] width 250 height 24
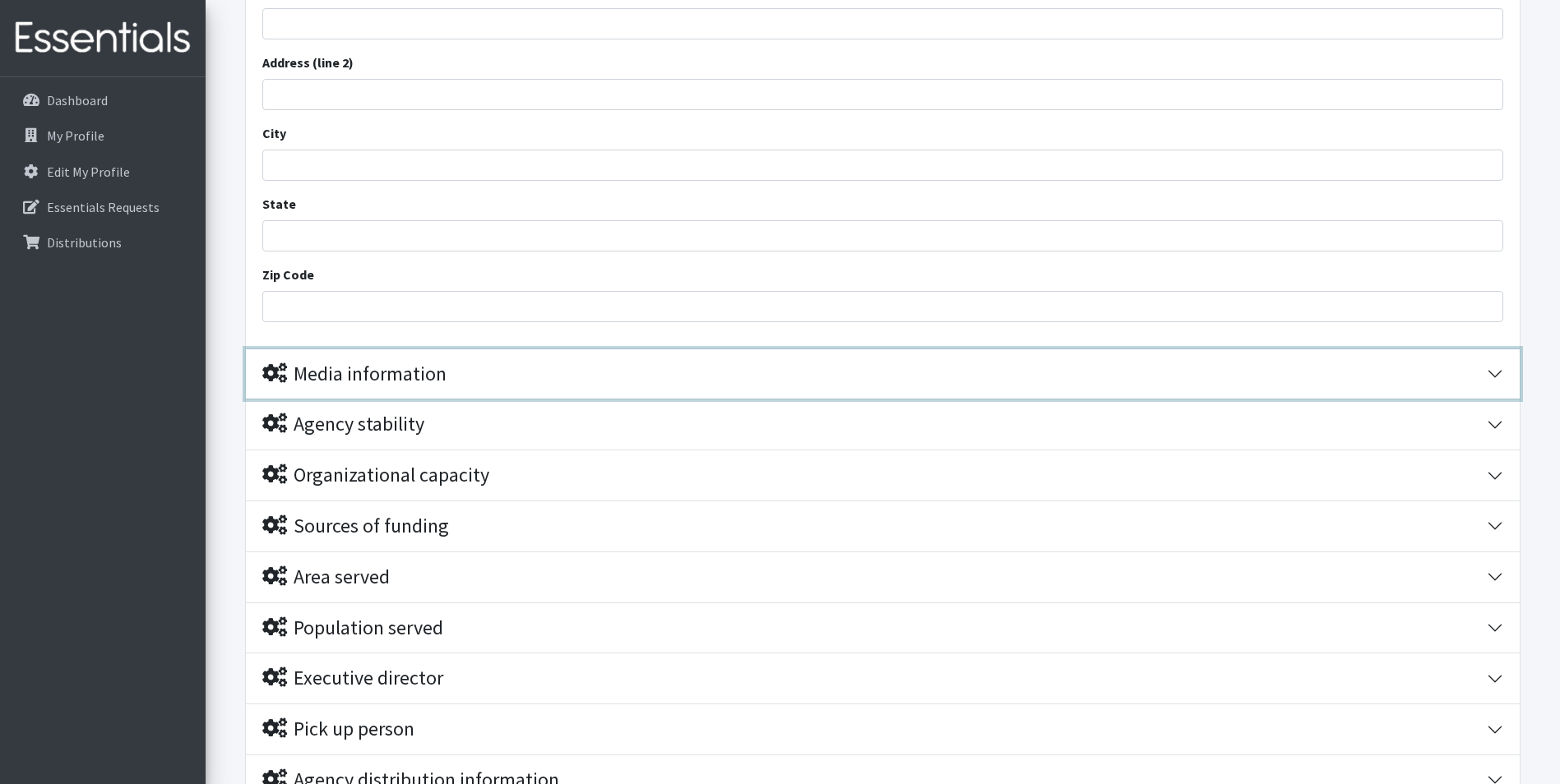
click at [346, 381] on div "Media information" at bounding box center [354, 374] width 185 height 24
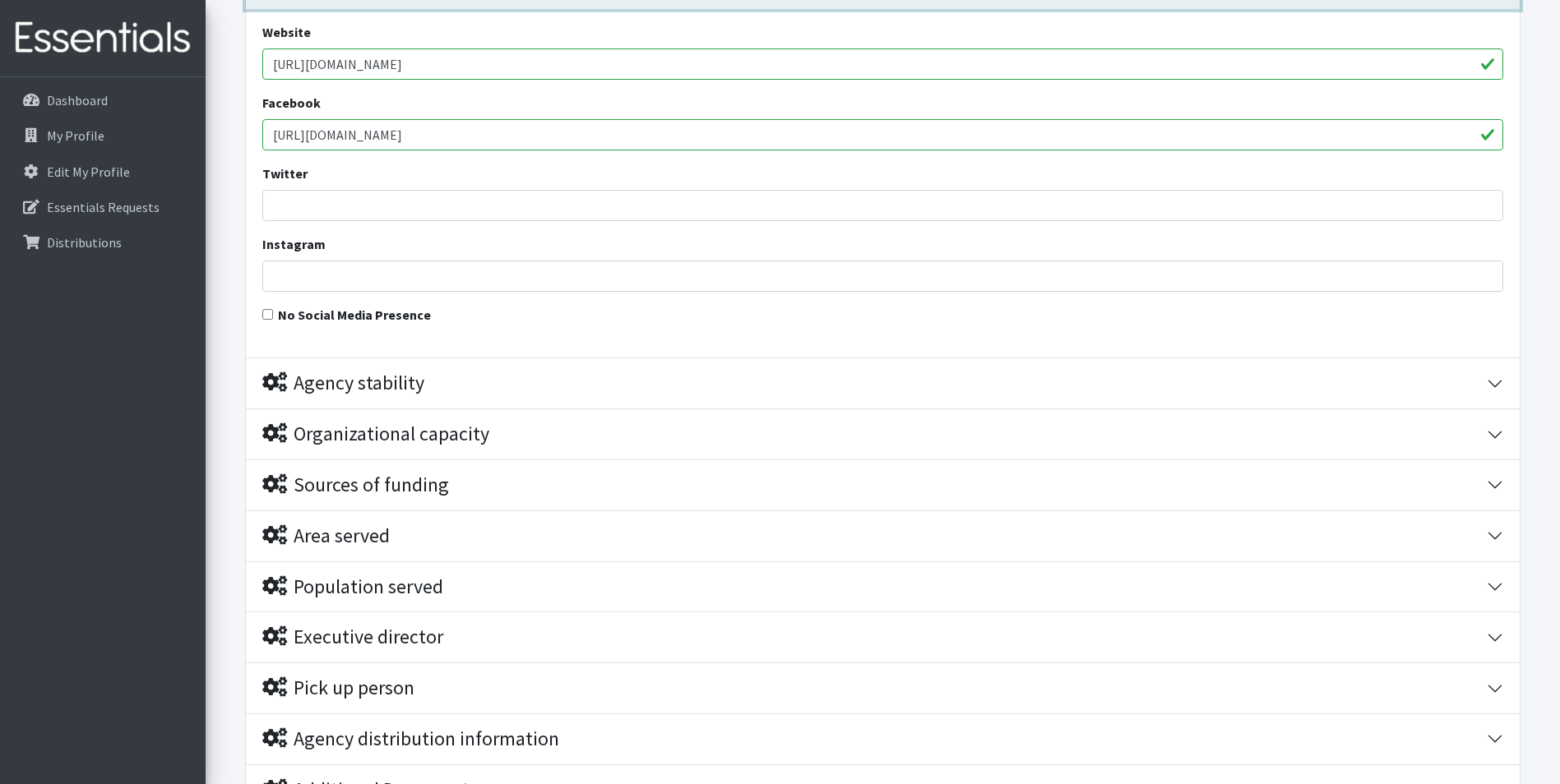
scroll to position [1480, 0]
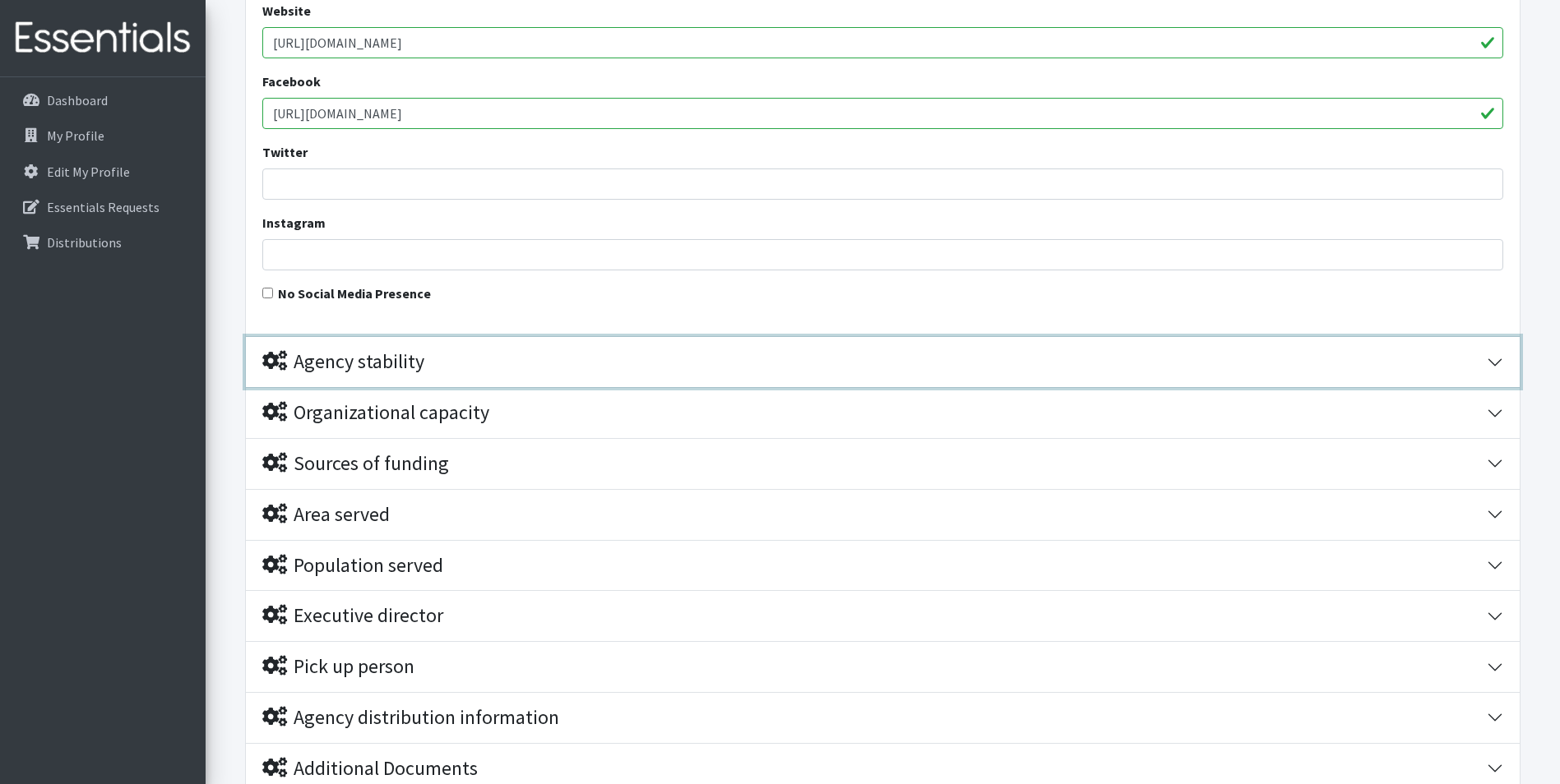
click at [352, 357] on div "Agency stability" at bounding box center [343, 362] width 162 height 24
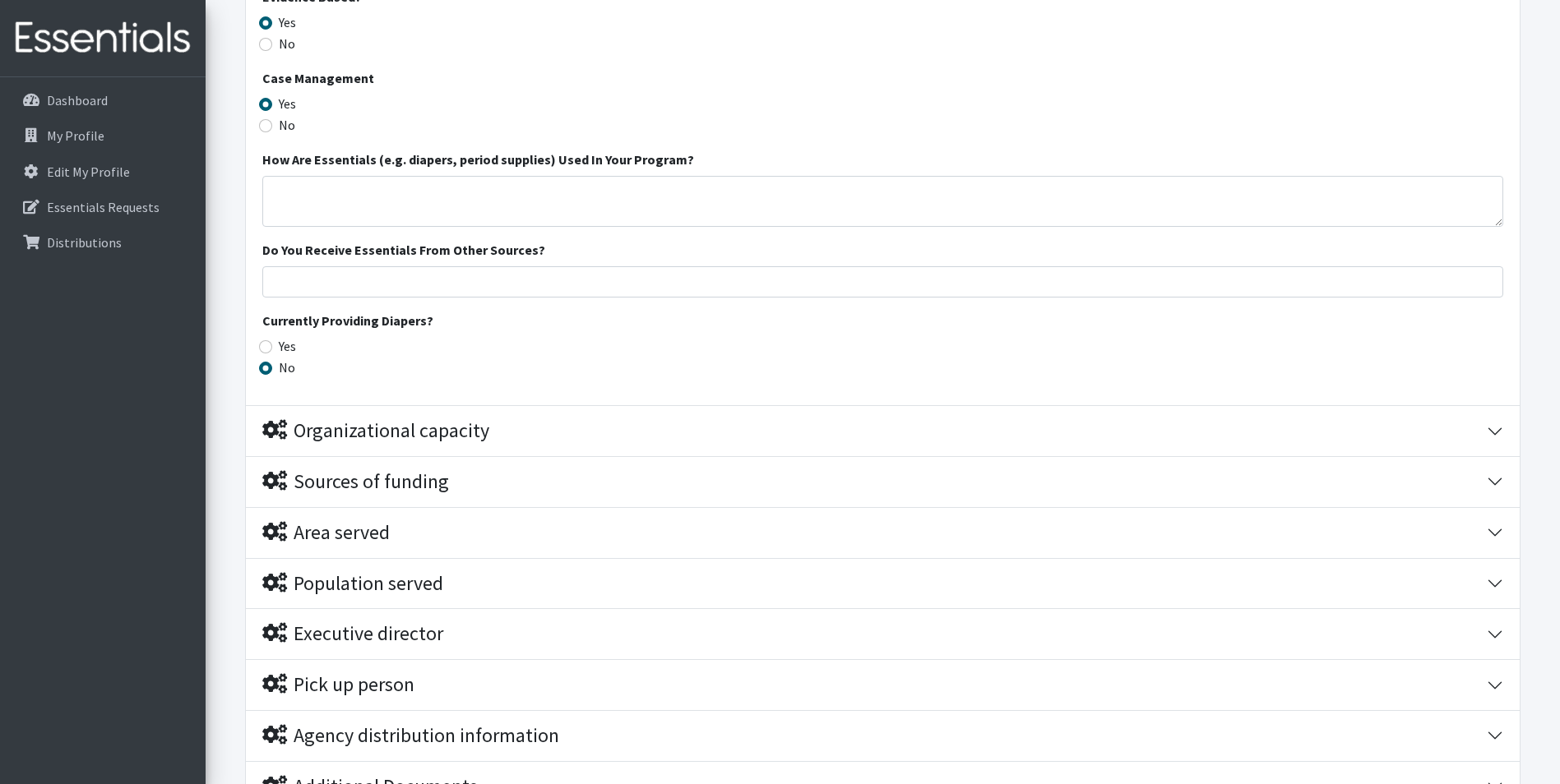
scroll to position [2383, 0]
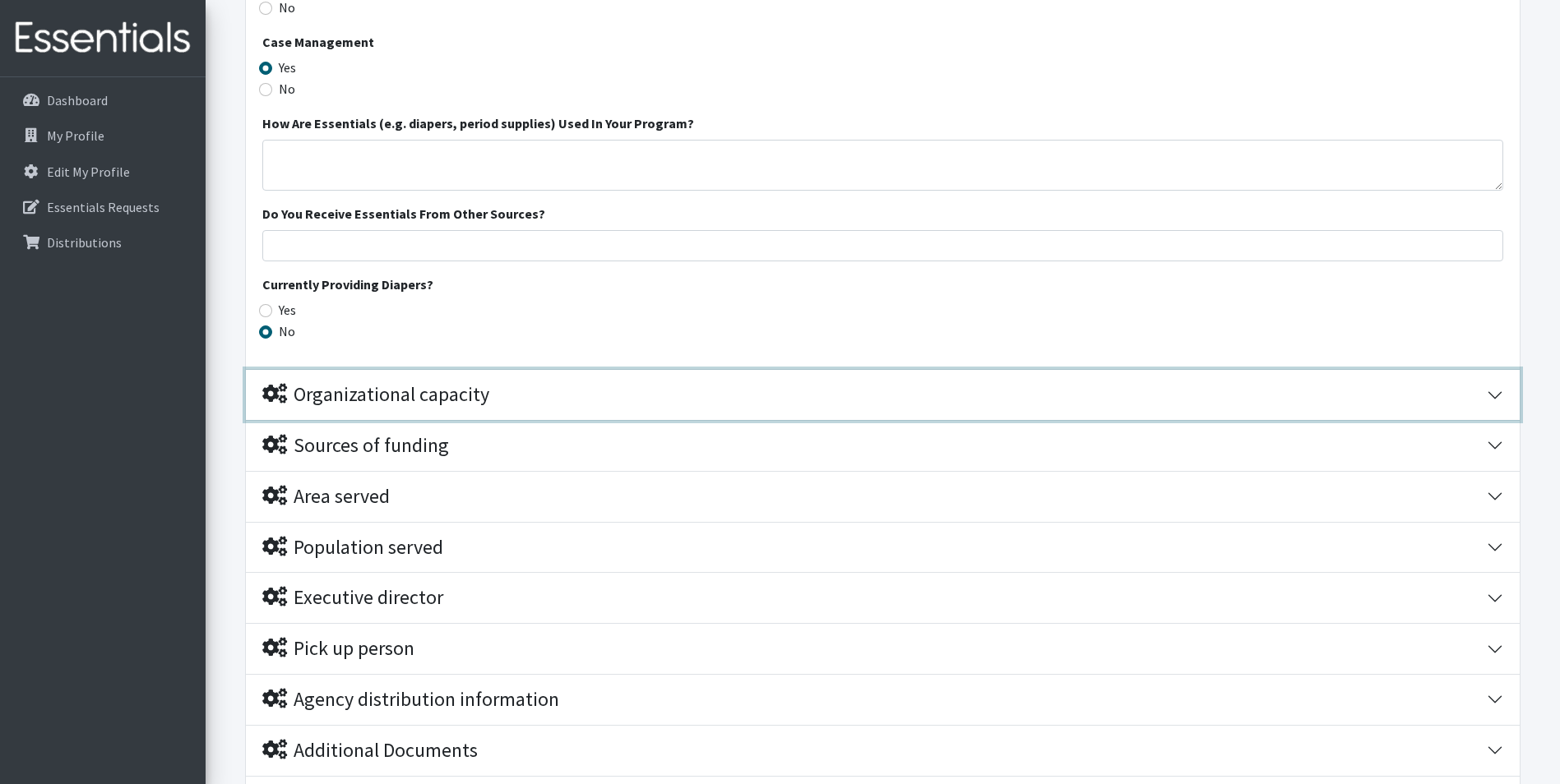
click at [341, 411] on button "Organizational capacity" at bounding box center [883, 394] width 1274 height 50
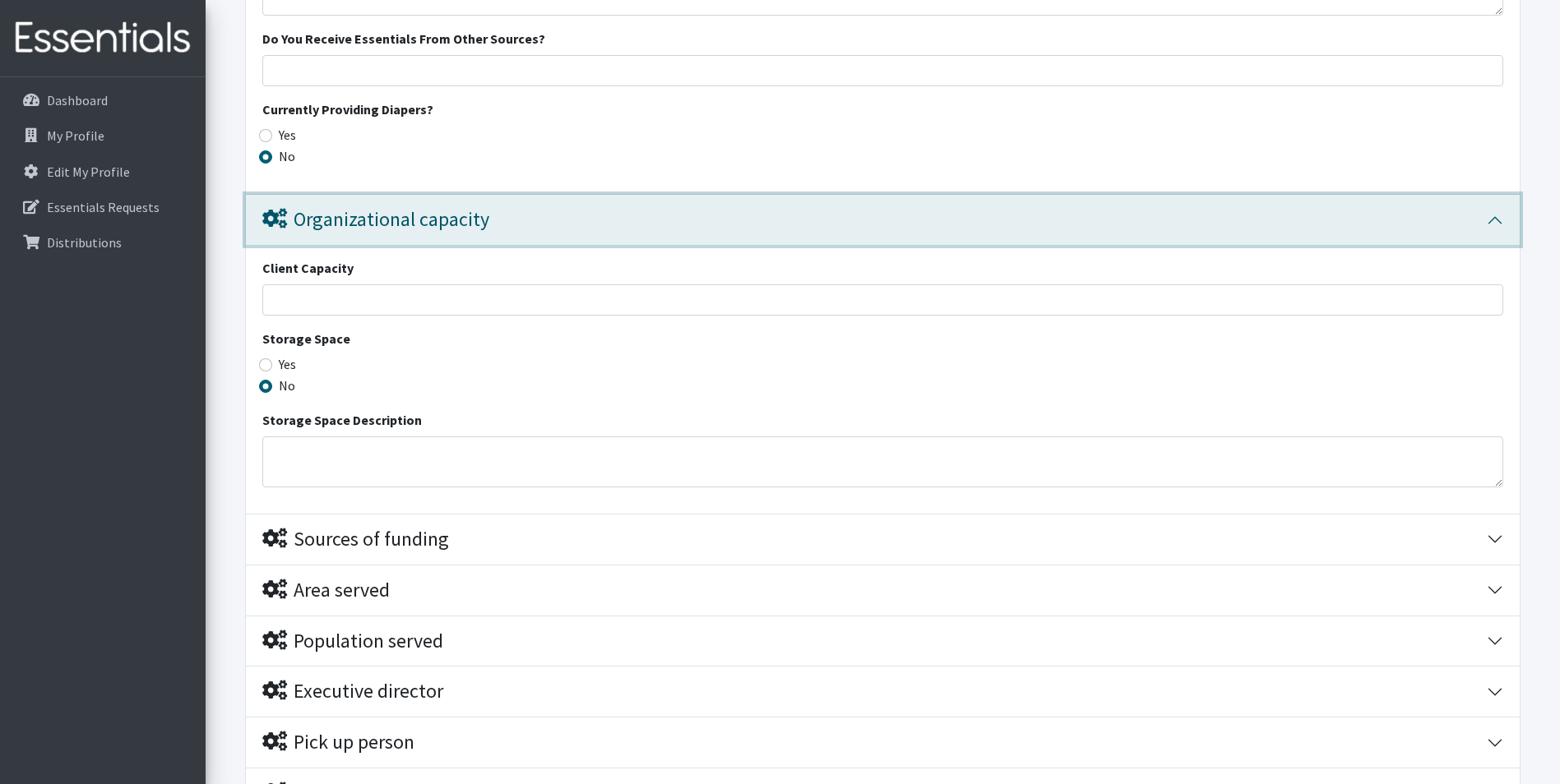
scroll to position [2569, 0]
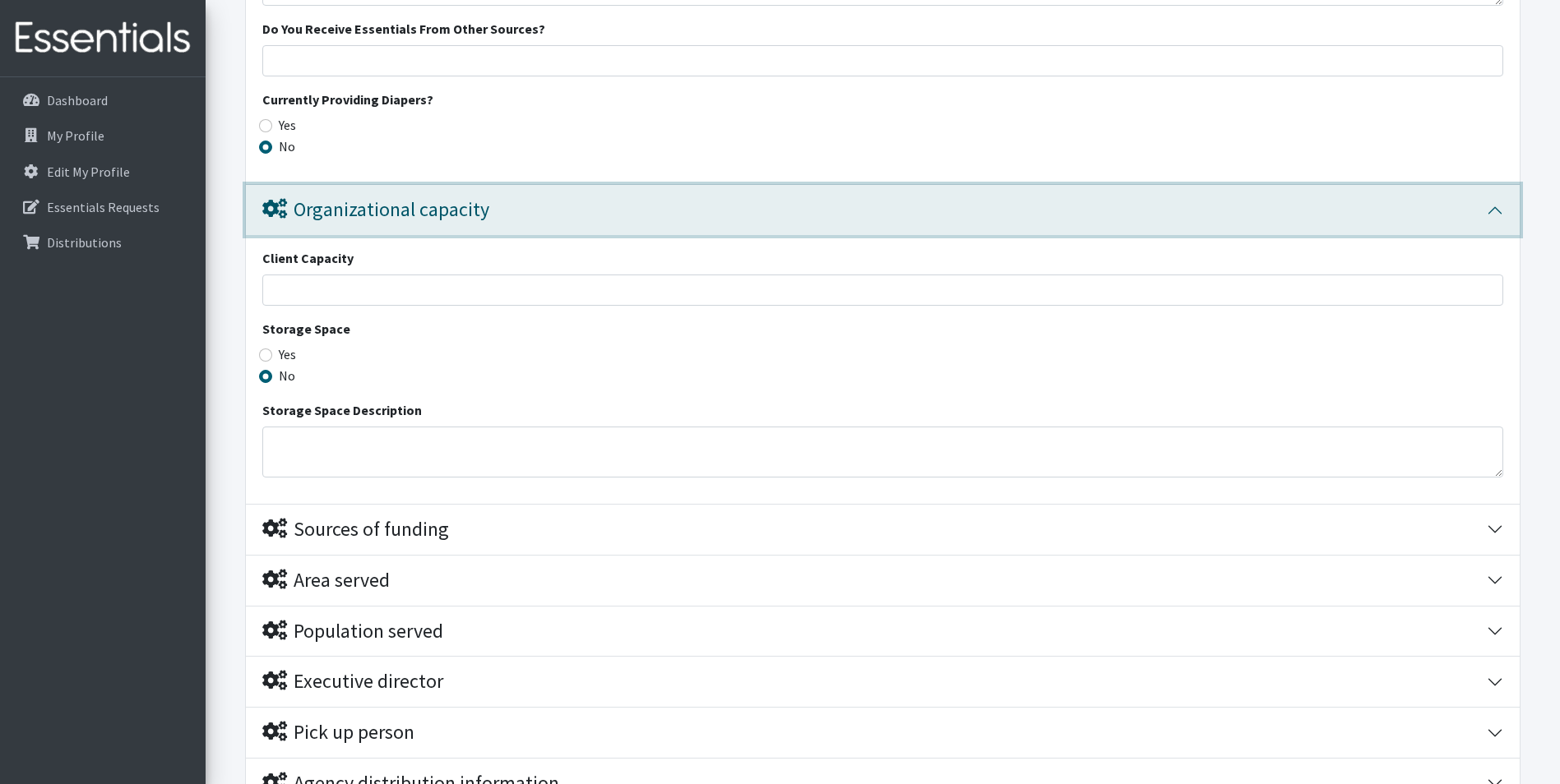
click at [481, 204] on div "Organizational capacity" at bounding box center [375, 210] width 227 height 24
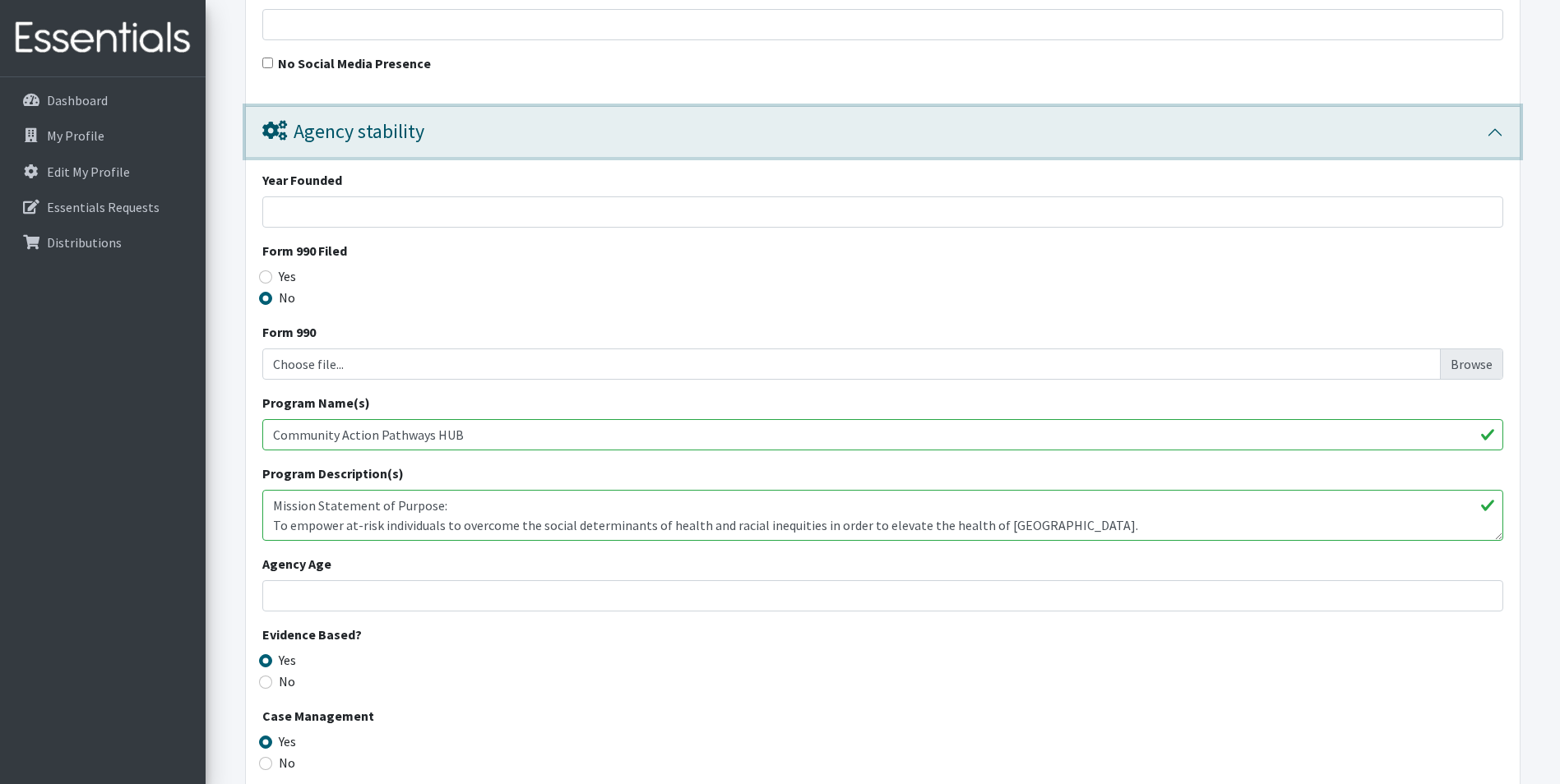
click at [398, 111] on button "Agency stability" at bounding box center [883, 131] width 1274 height 50
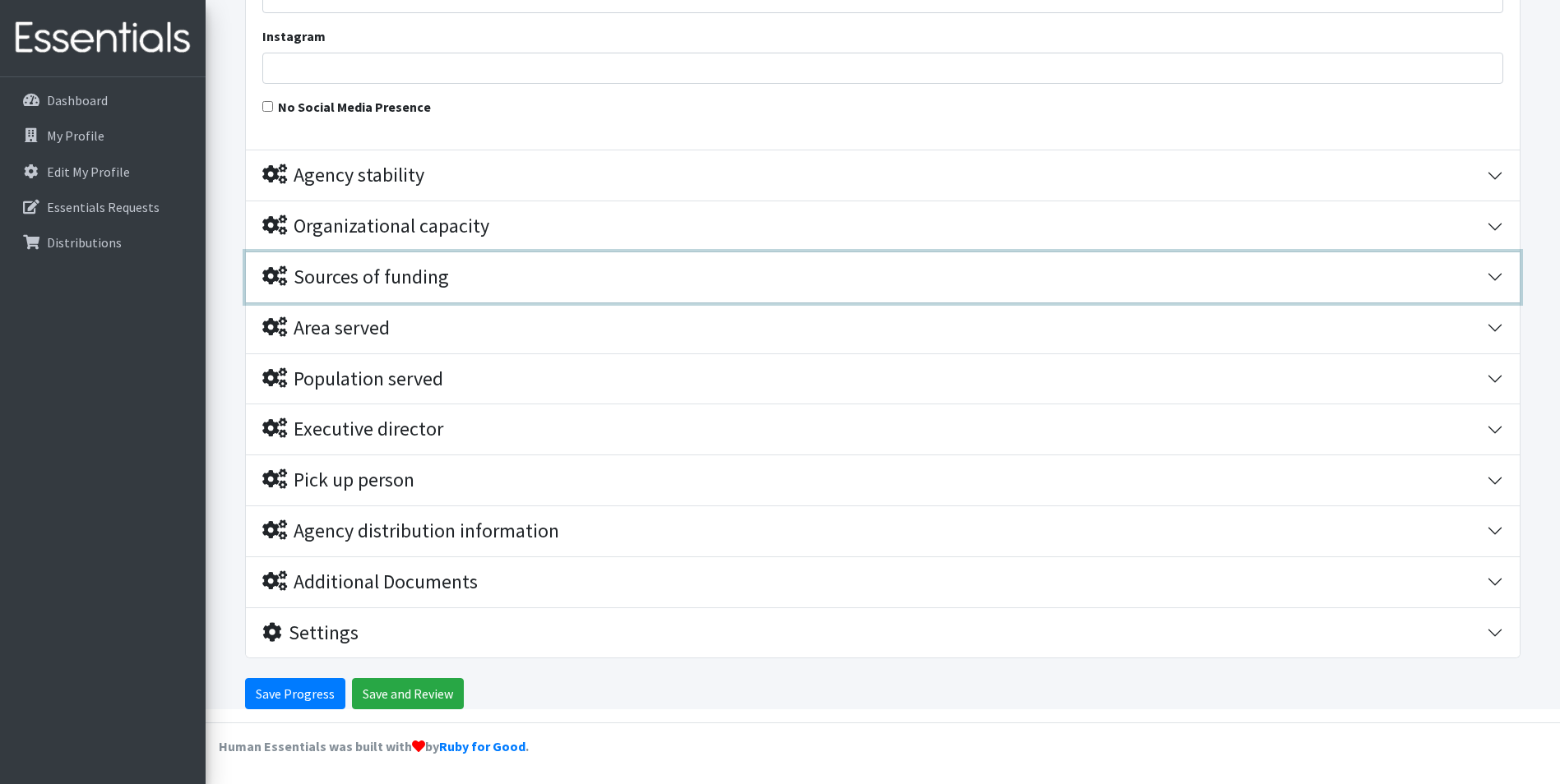
click at [371, 271] on div "Sources of funding" at bounding box center [355, 278] width 187 height 24
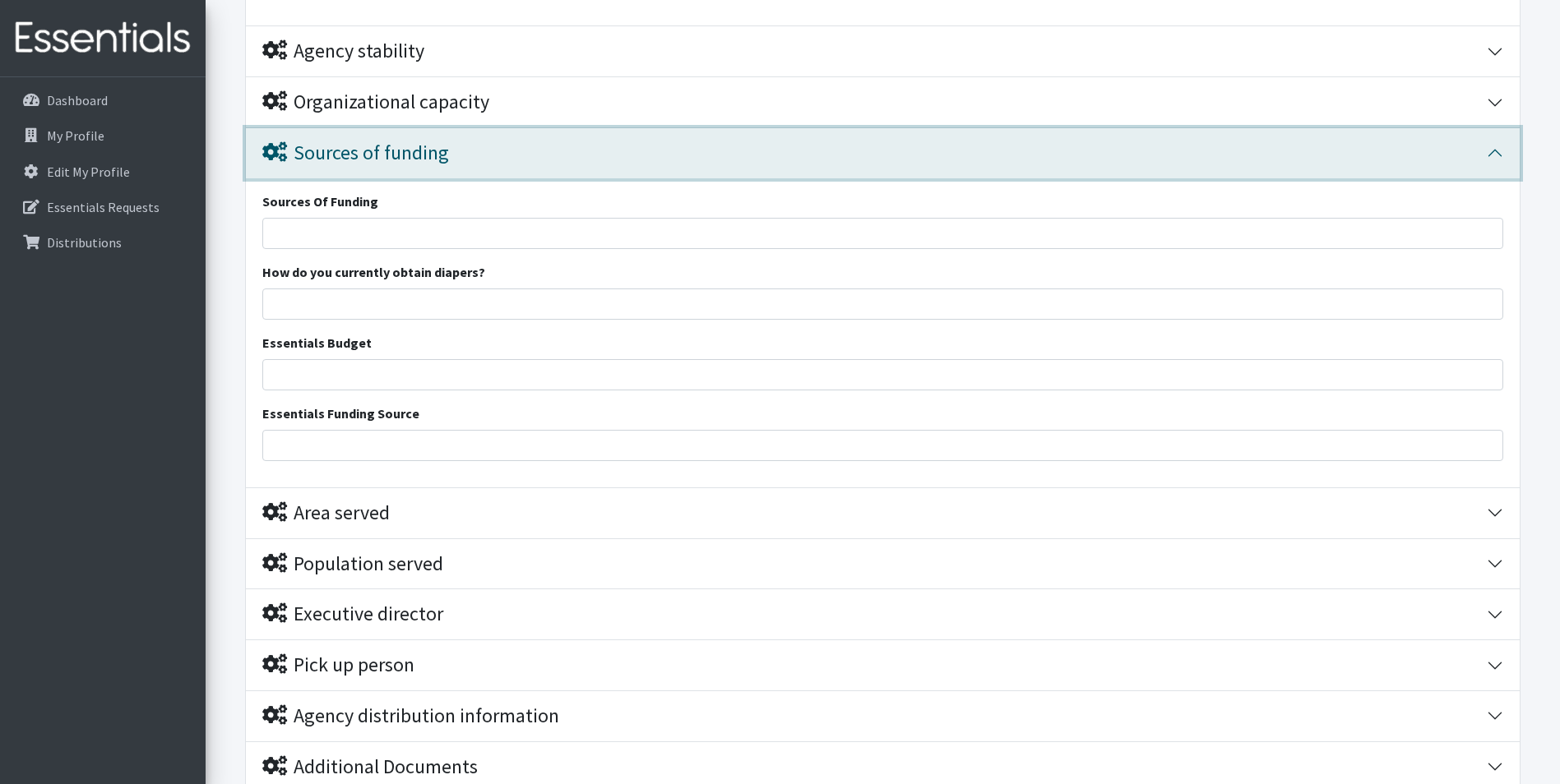
click at [393, 139] on button "Sources of funding" at bounding box center [883, 153] width 1274 height 50
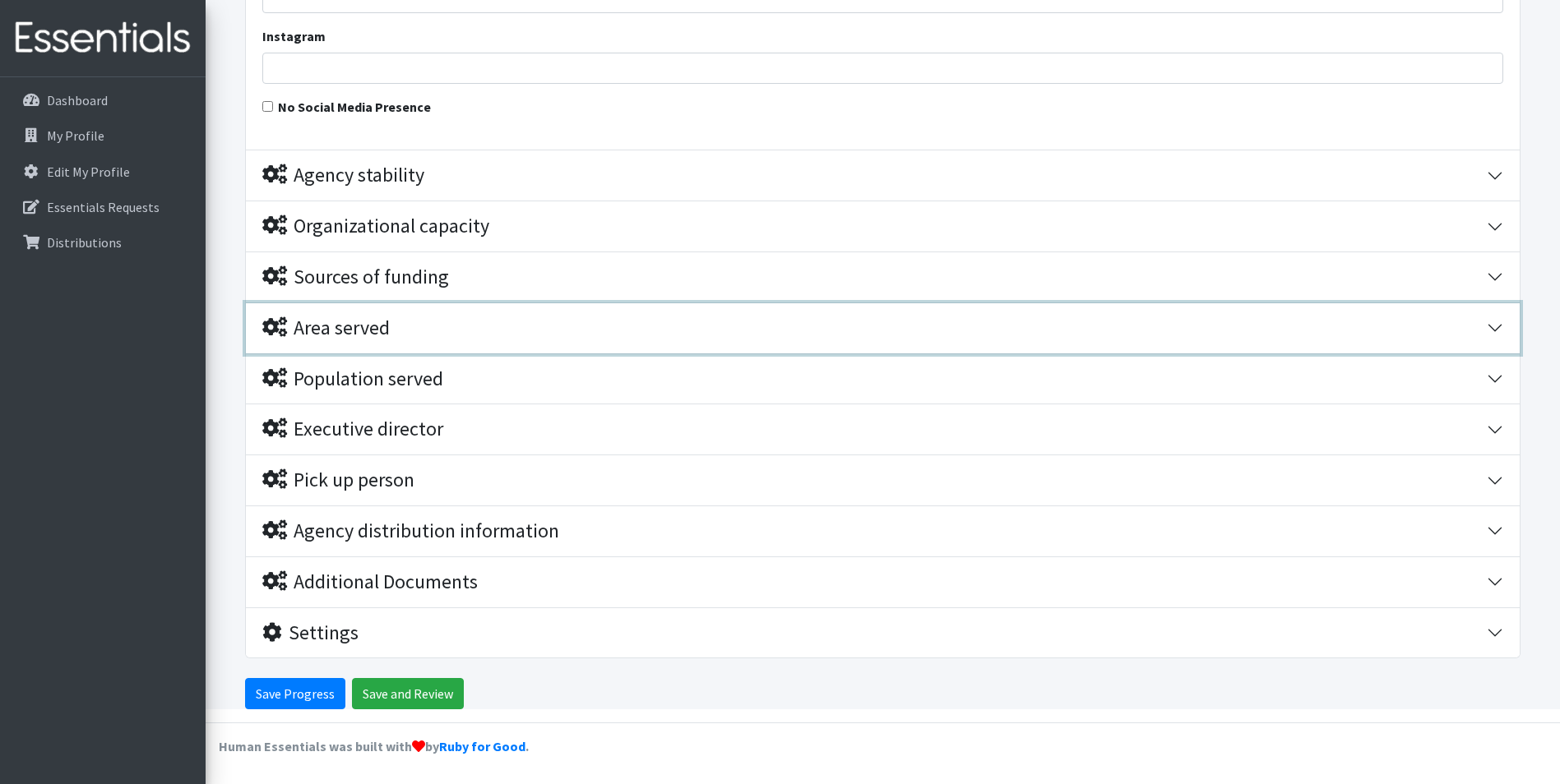
click at [385, 335] on div "Area served" at bounding box center [326, 329] width 128 height 24
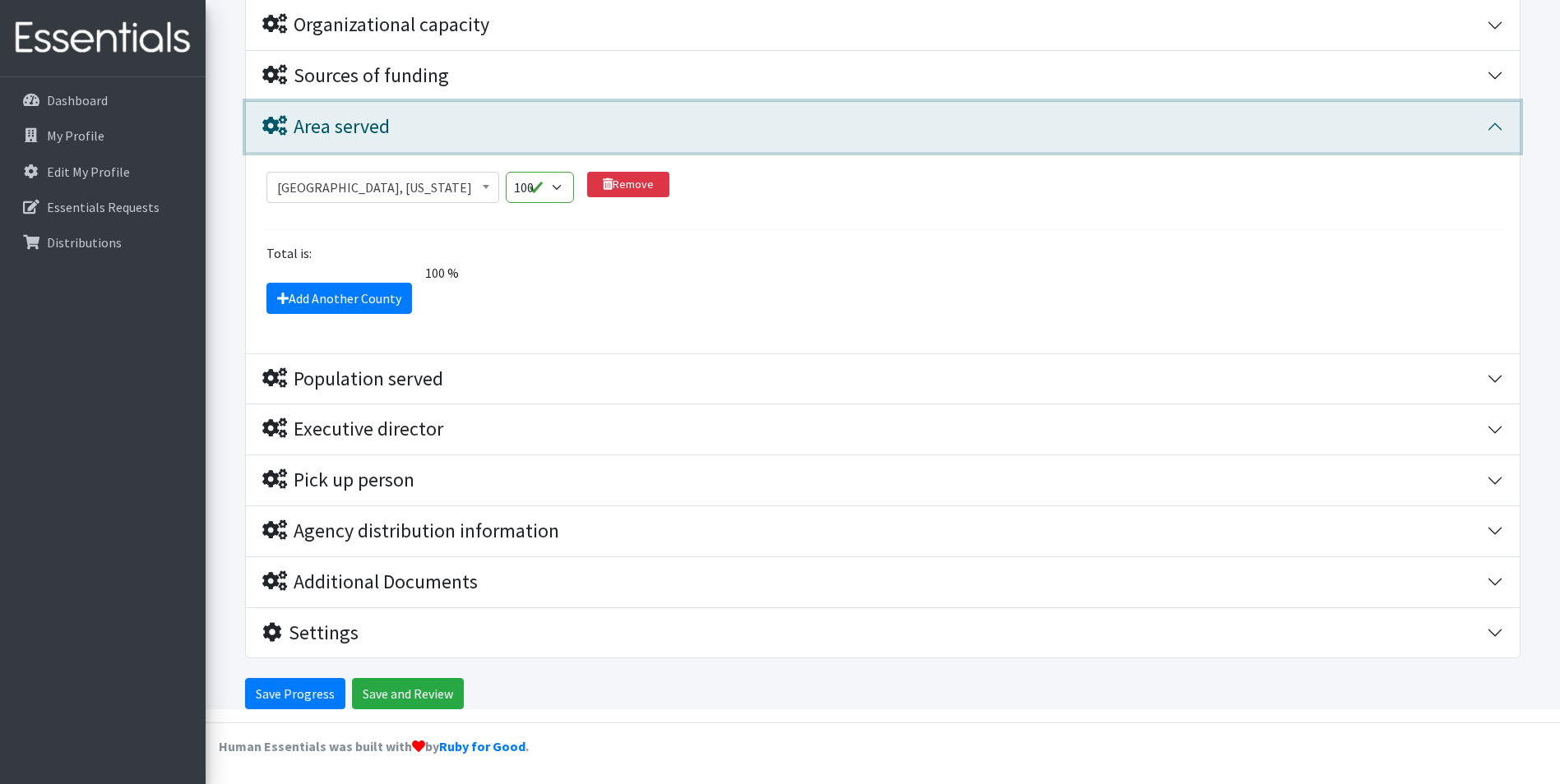
drag, startPoint x: 383, startPoint y: 105, endPoint x: 378, endPoint y: 140, distance: 35.4
click at [383, 105] on button "Area served" at bounding box center [883, 127] width 1274 height 50
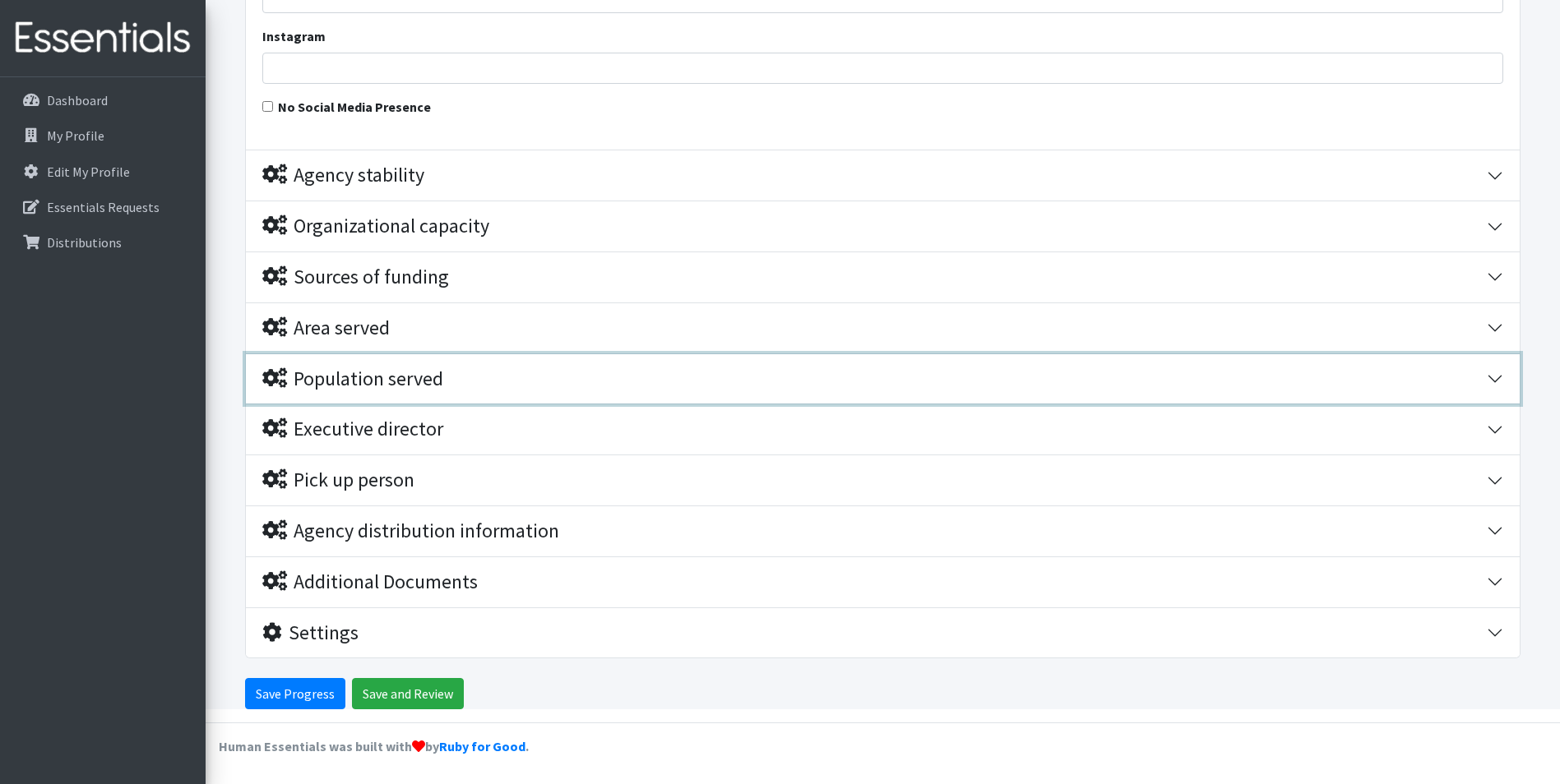
click at [327, 390] on div "Population served" at bounding box center [352, 379] width 181 height 24
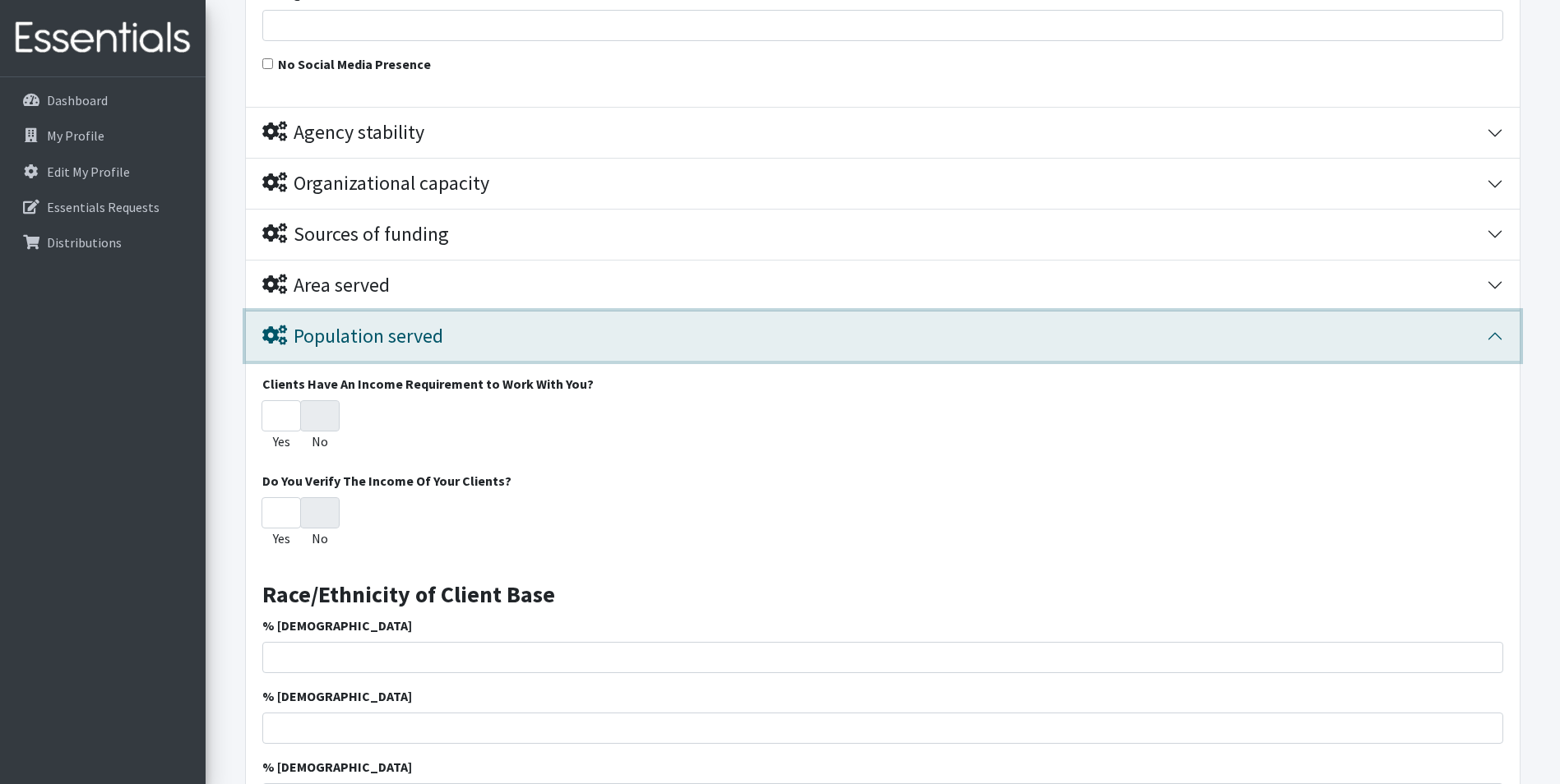
click at [341, 316] on button "Population served" at bounding box center [883, 337] width 1274 height 50
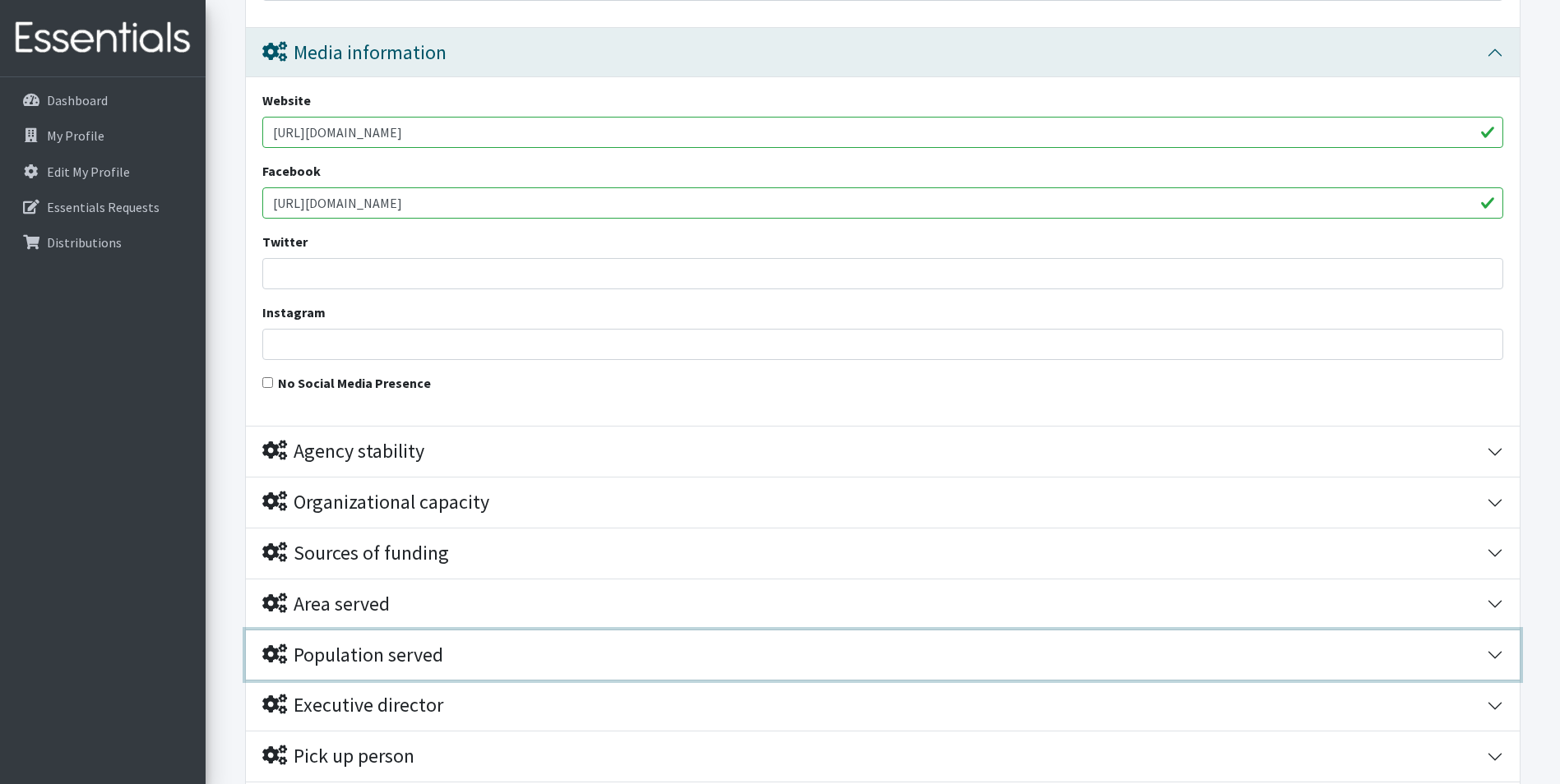
scroll to position [1173, 0]
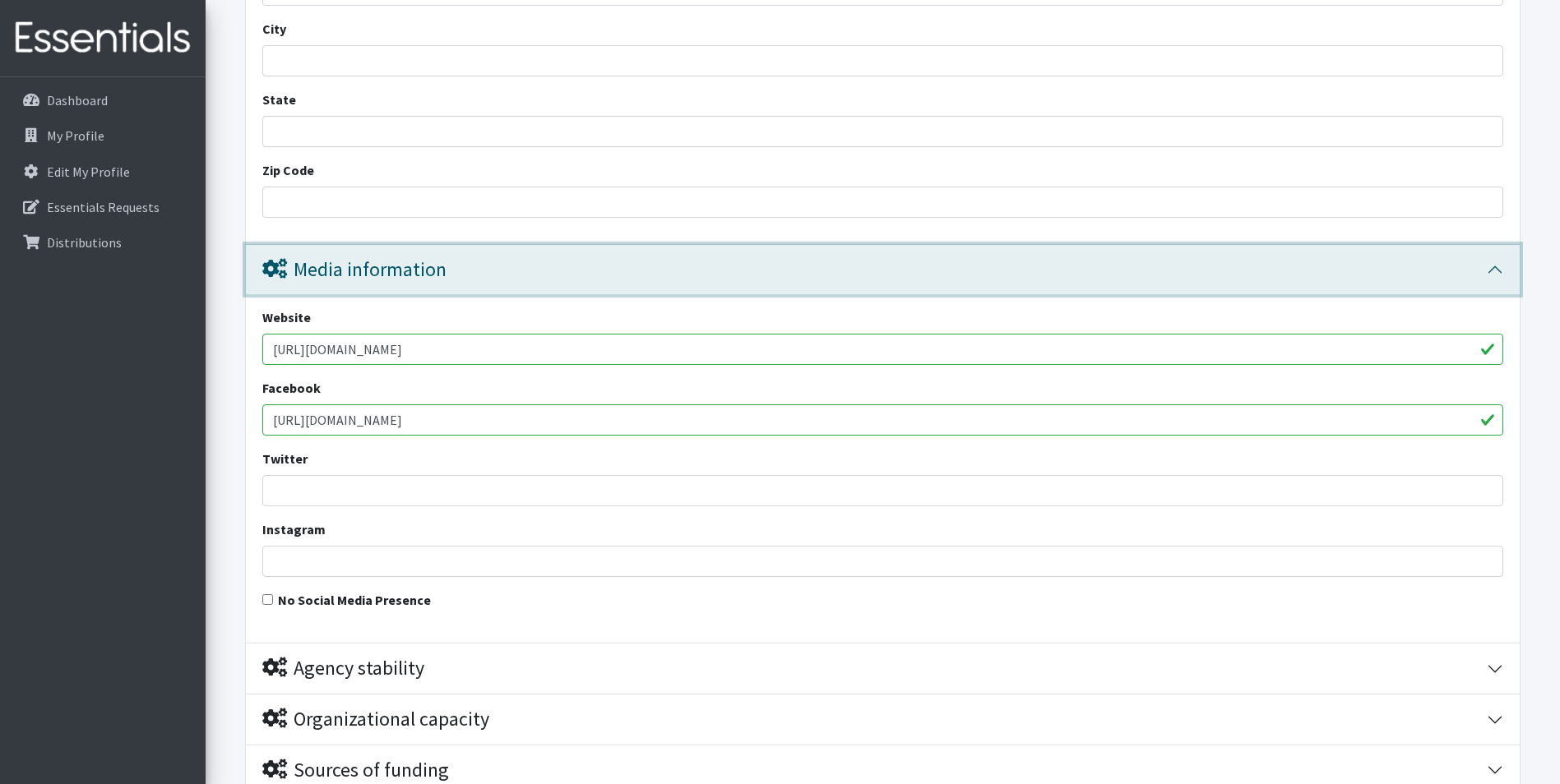
click at [341, 253] on button "Media information" at bounding box center [883, 270] width 1274 height 50
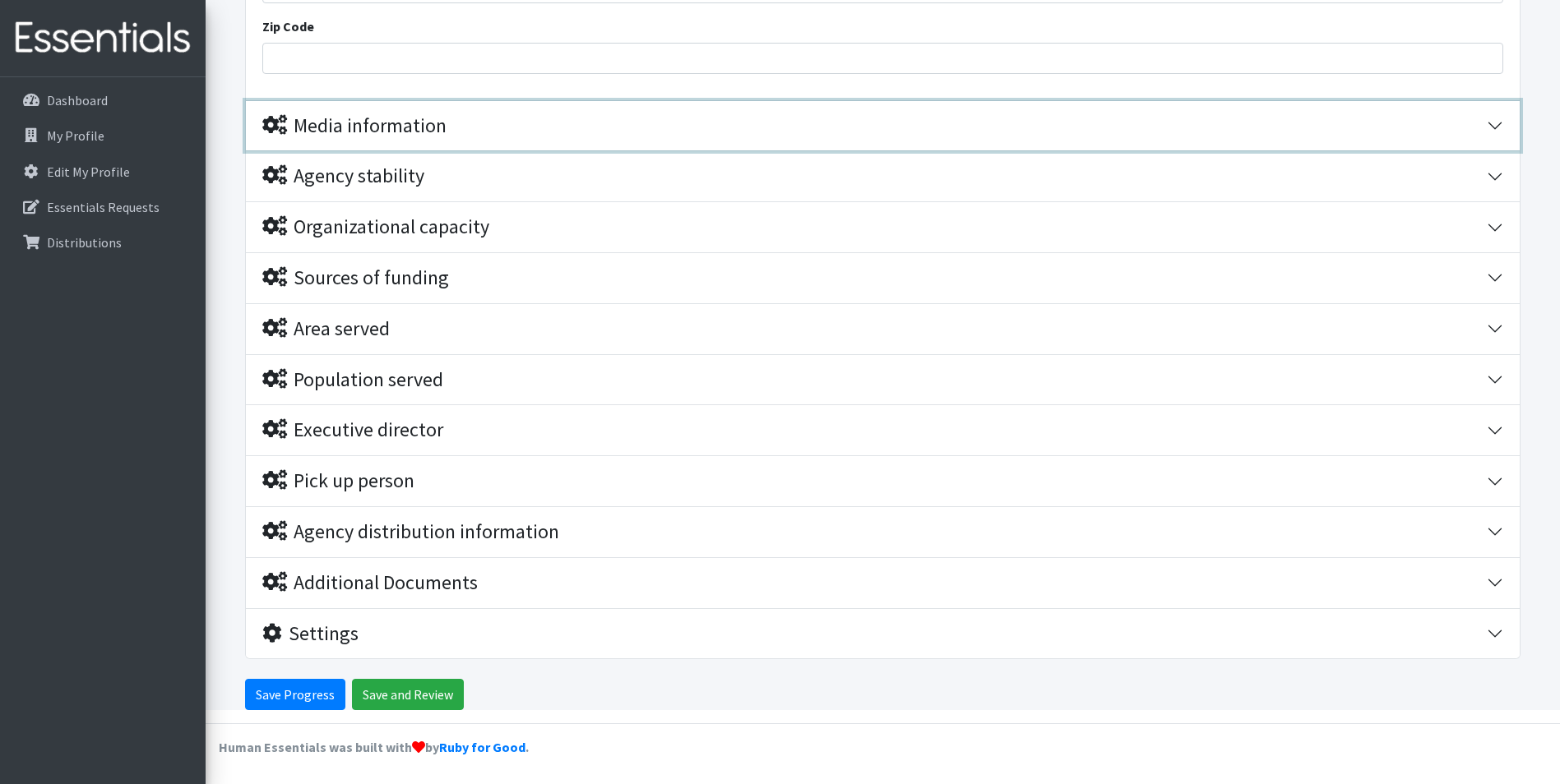
scroll to position [1318, 0]
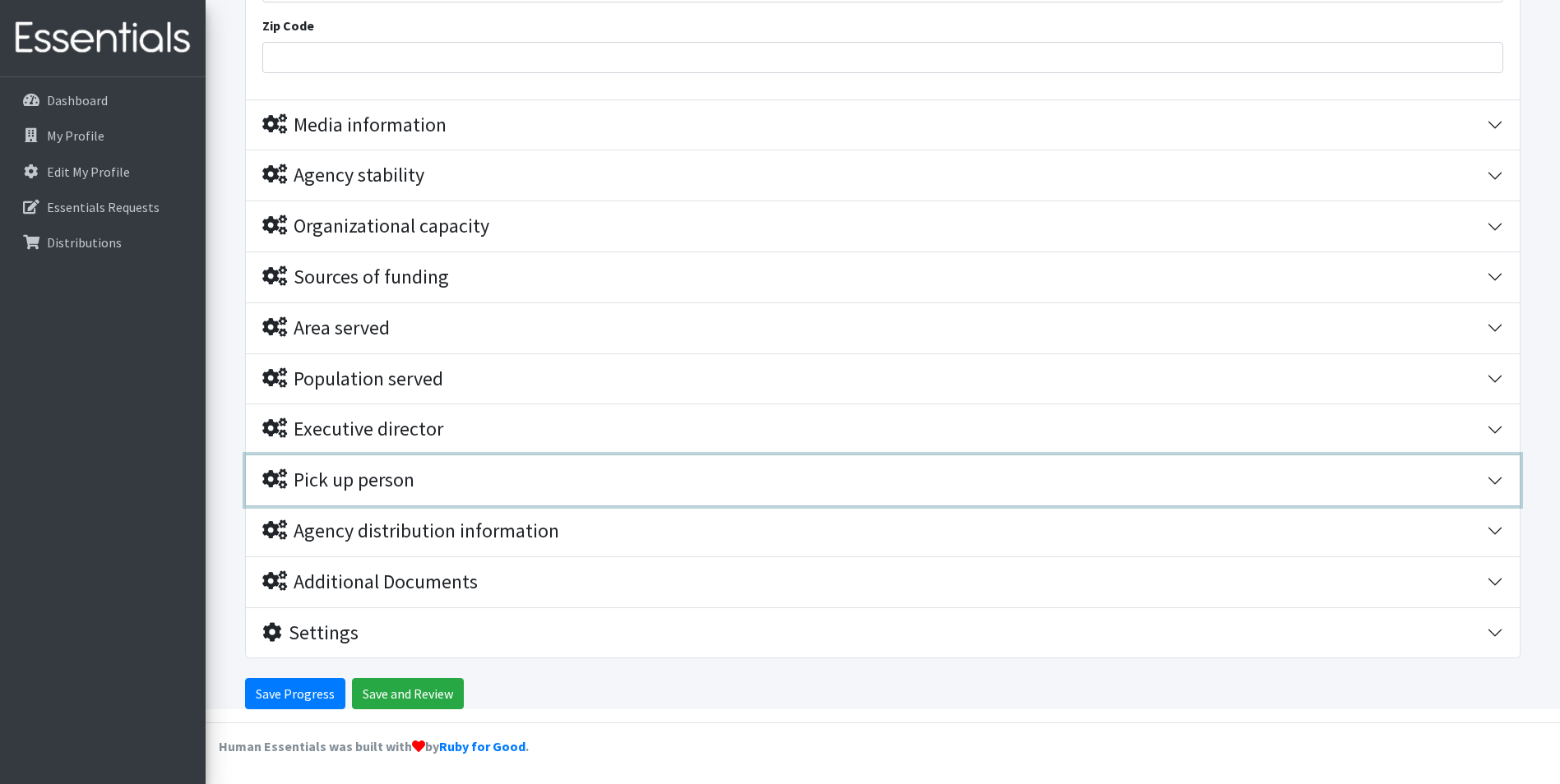
click at [359, 481] on div "Pick up person" at bounding box center [338, 481] width 152 height 24
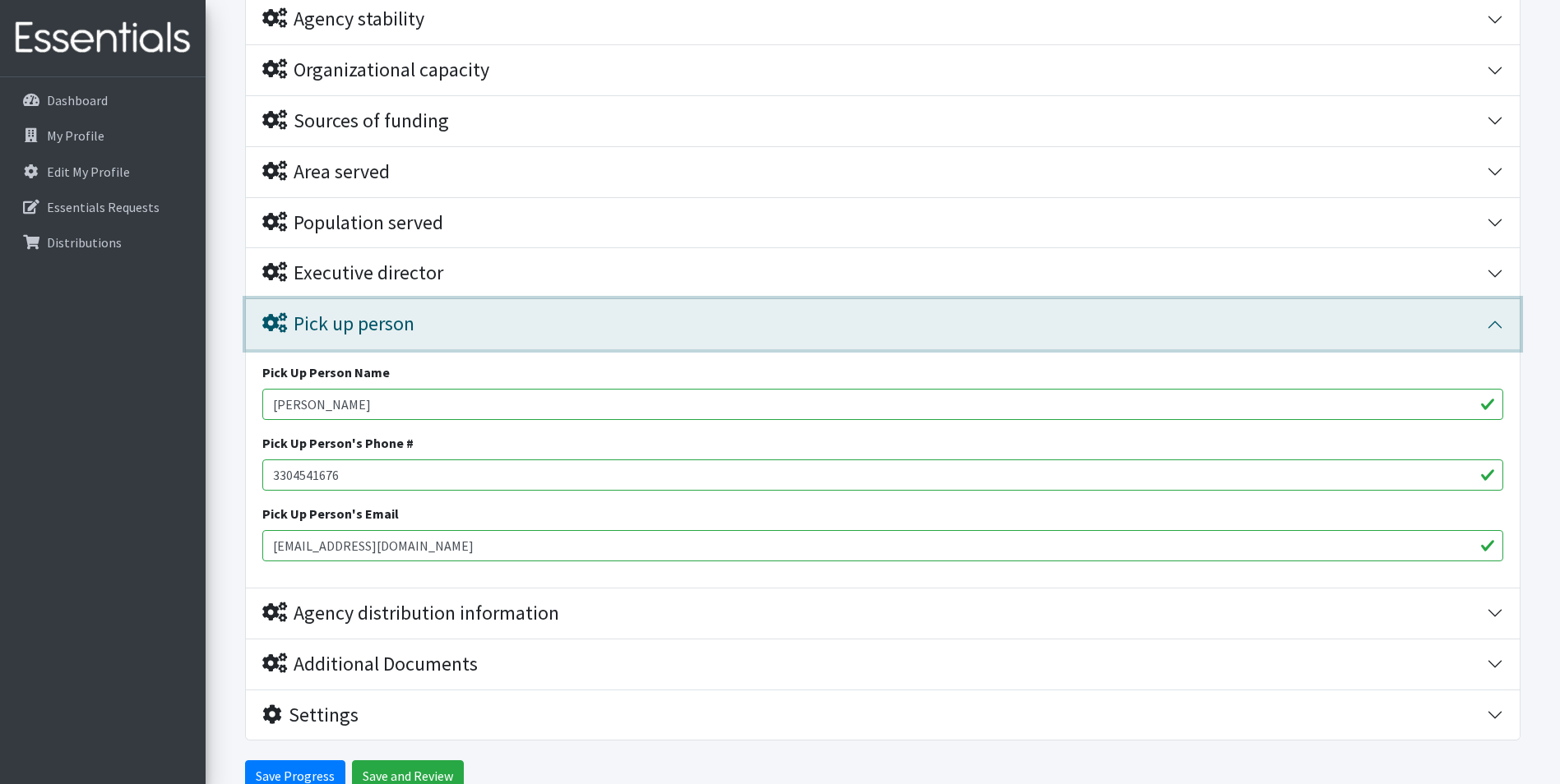
scroll to position [1556, 0]
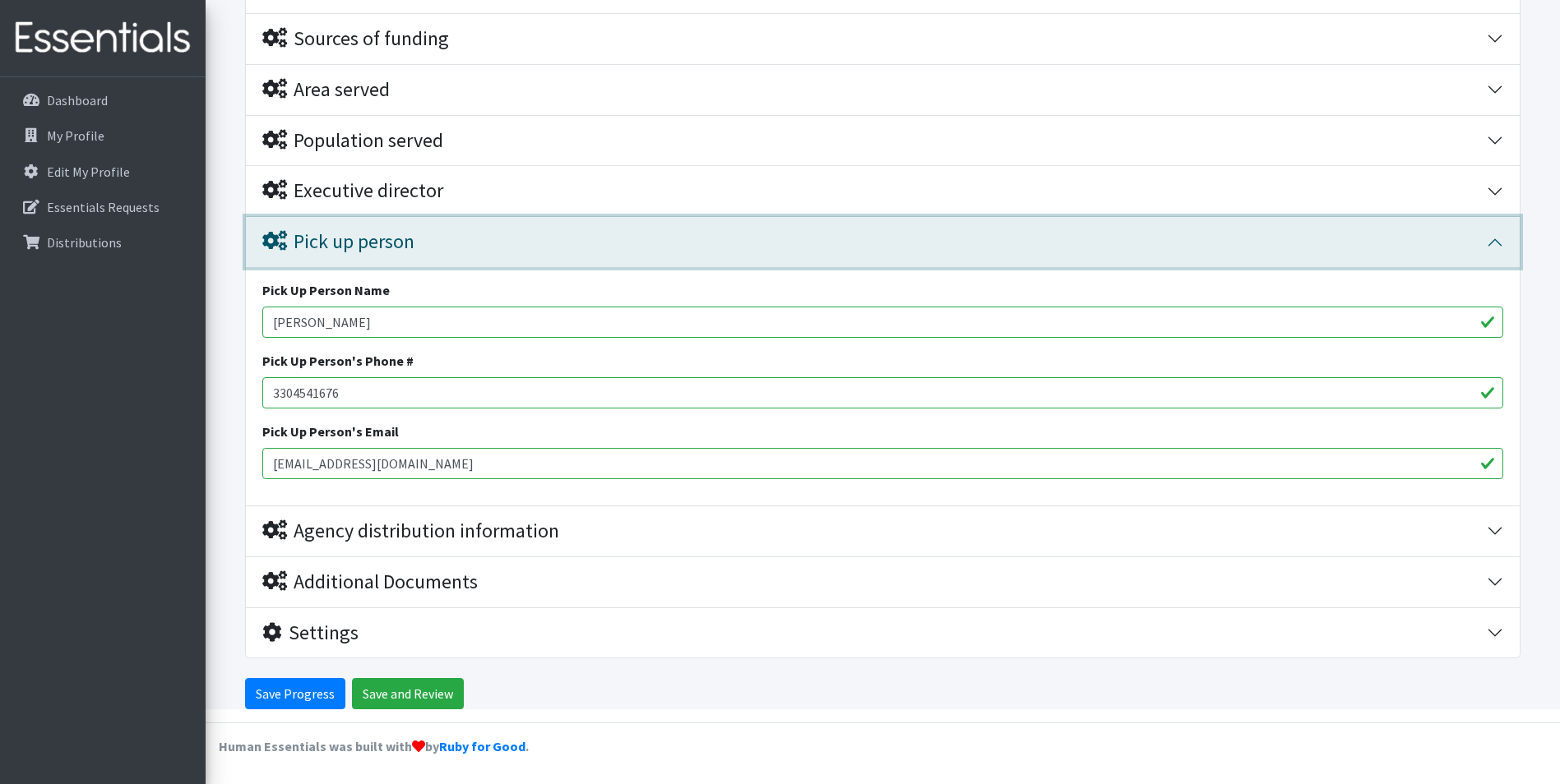
click at [352, 238] on div "Pick up person" at bounding box center [338, 242] width 152 height 24
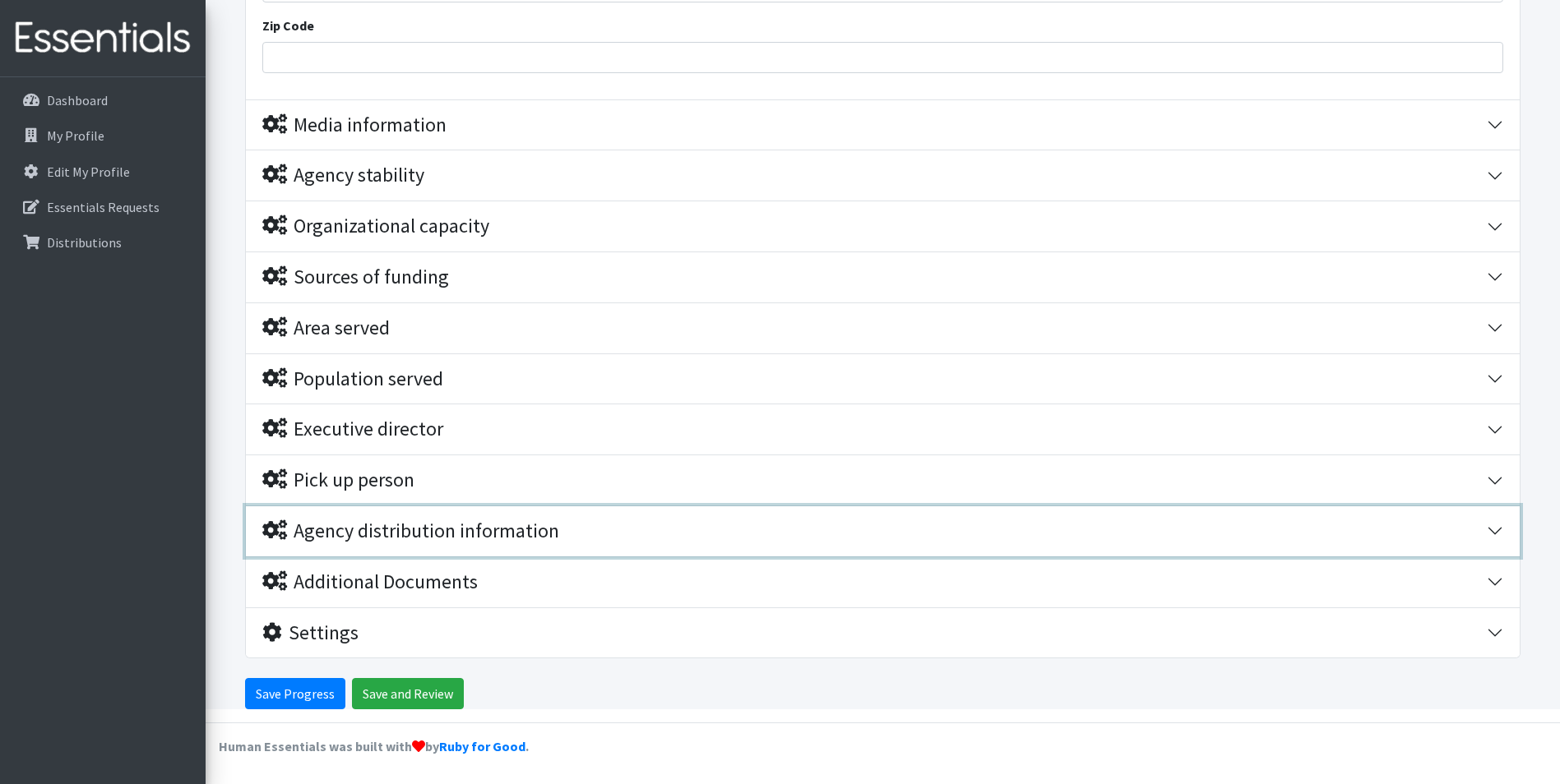
click at [449, 524] on div "Agency distribution information" at bounding box center [410, 531] width 296 height 24
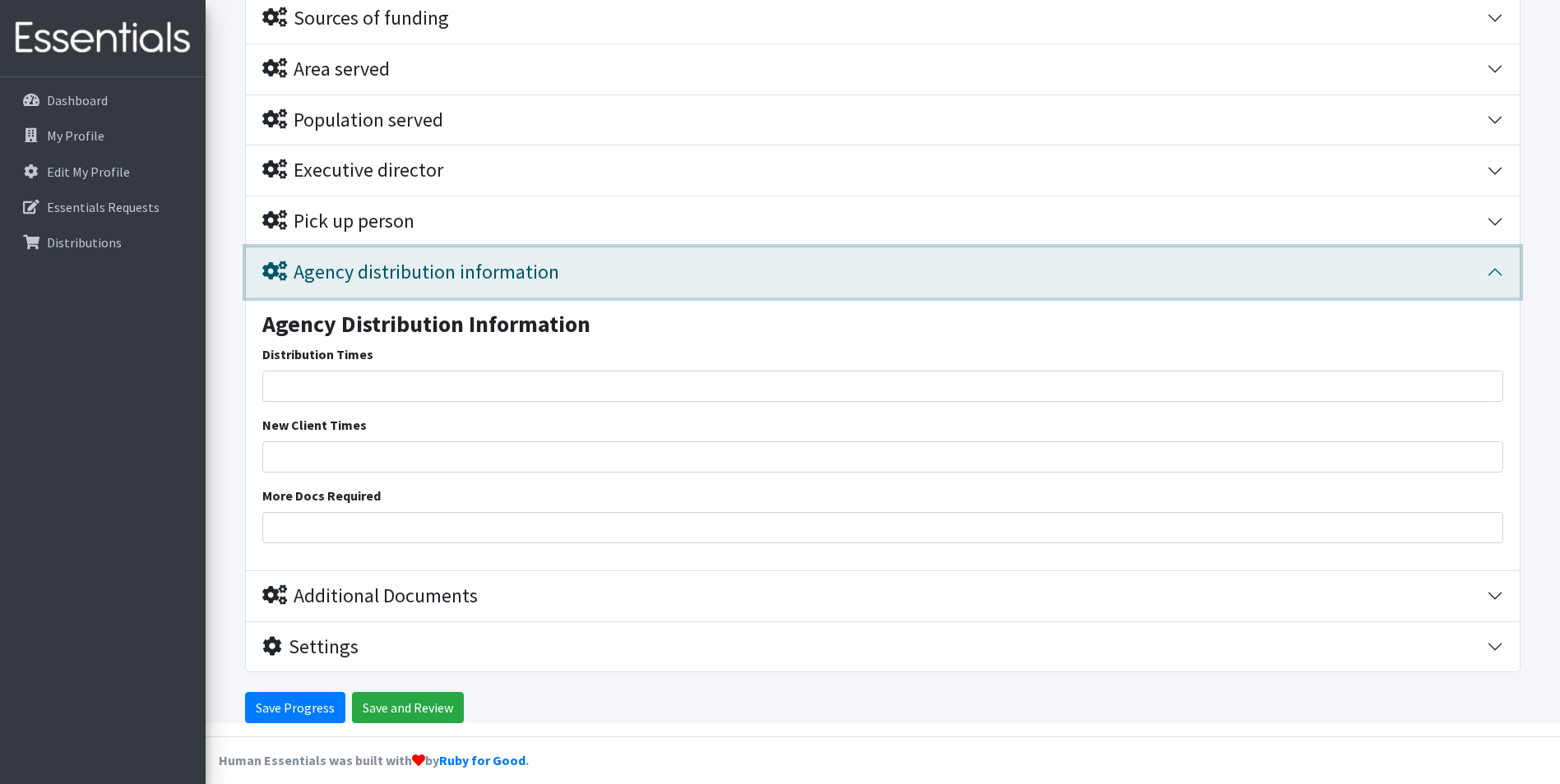
scroll to position [1591, 0]
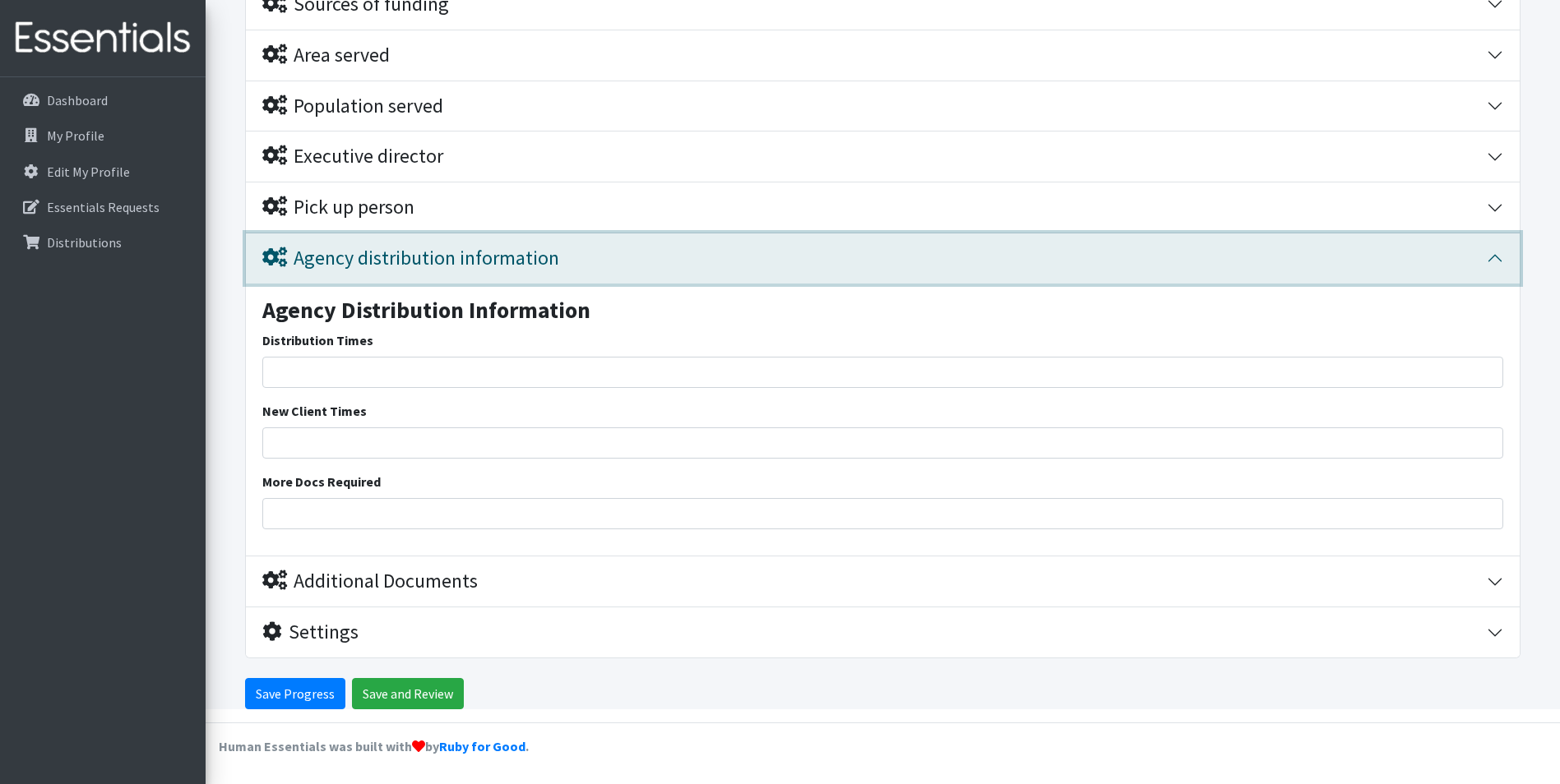
click at [388, 252] on div "Agency distribution information" at bounding box center [410, 258] width 296 height 24
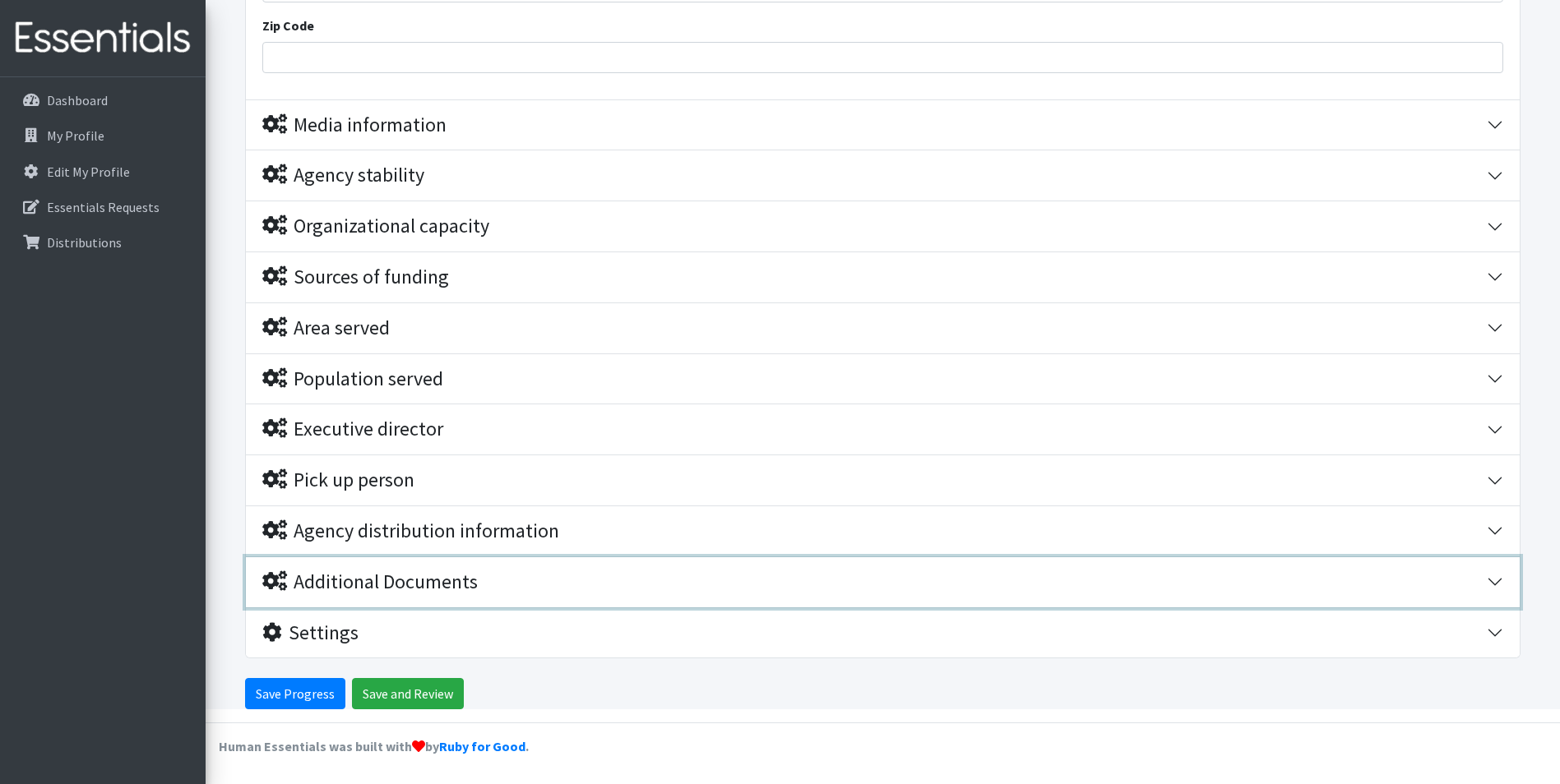
click at [328, 579] on div "Additional Documents" at bounding box center [369, 582] width 215 height 24
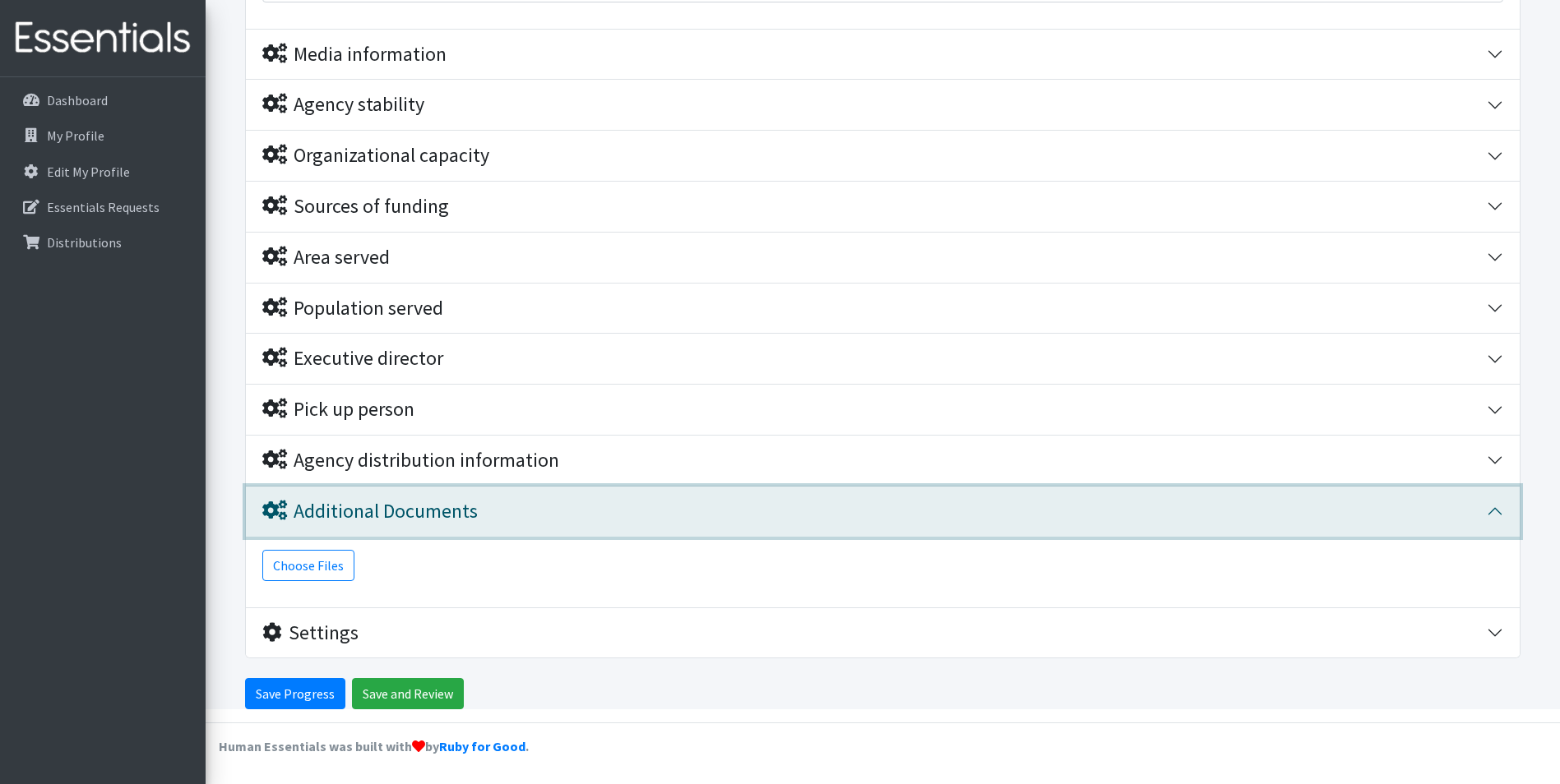
click at [341, 499] on div "Additional Documents" at bounding box center [369, 511] width 215 height 24
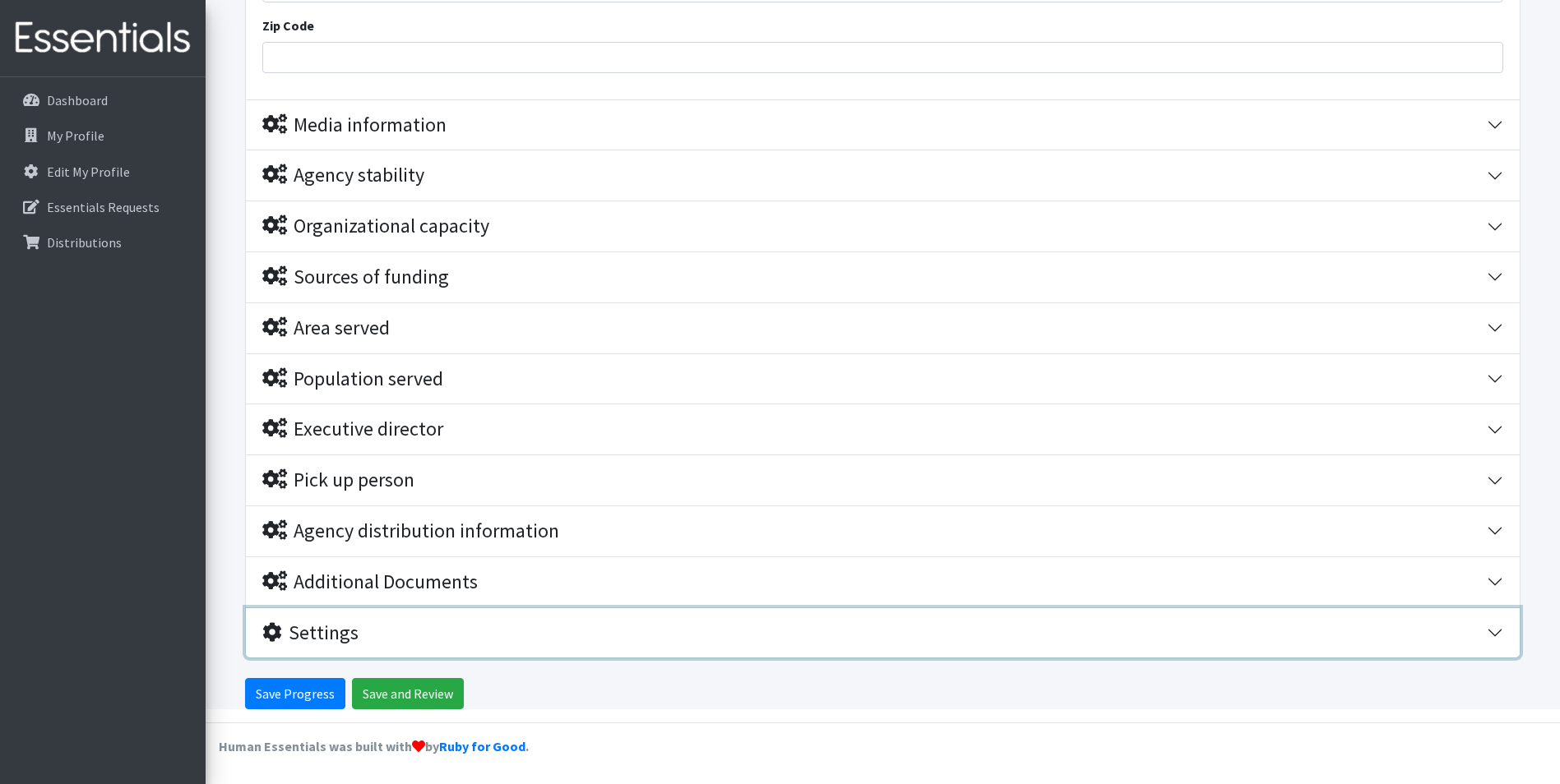
click at [333, 610] on button "Settings" at bounding box center [883, 633] width 1274 height 50
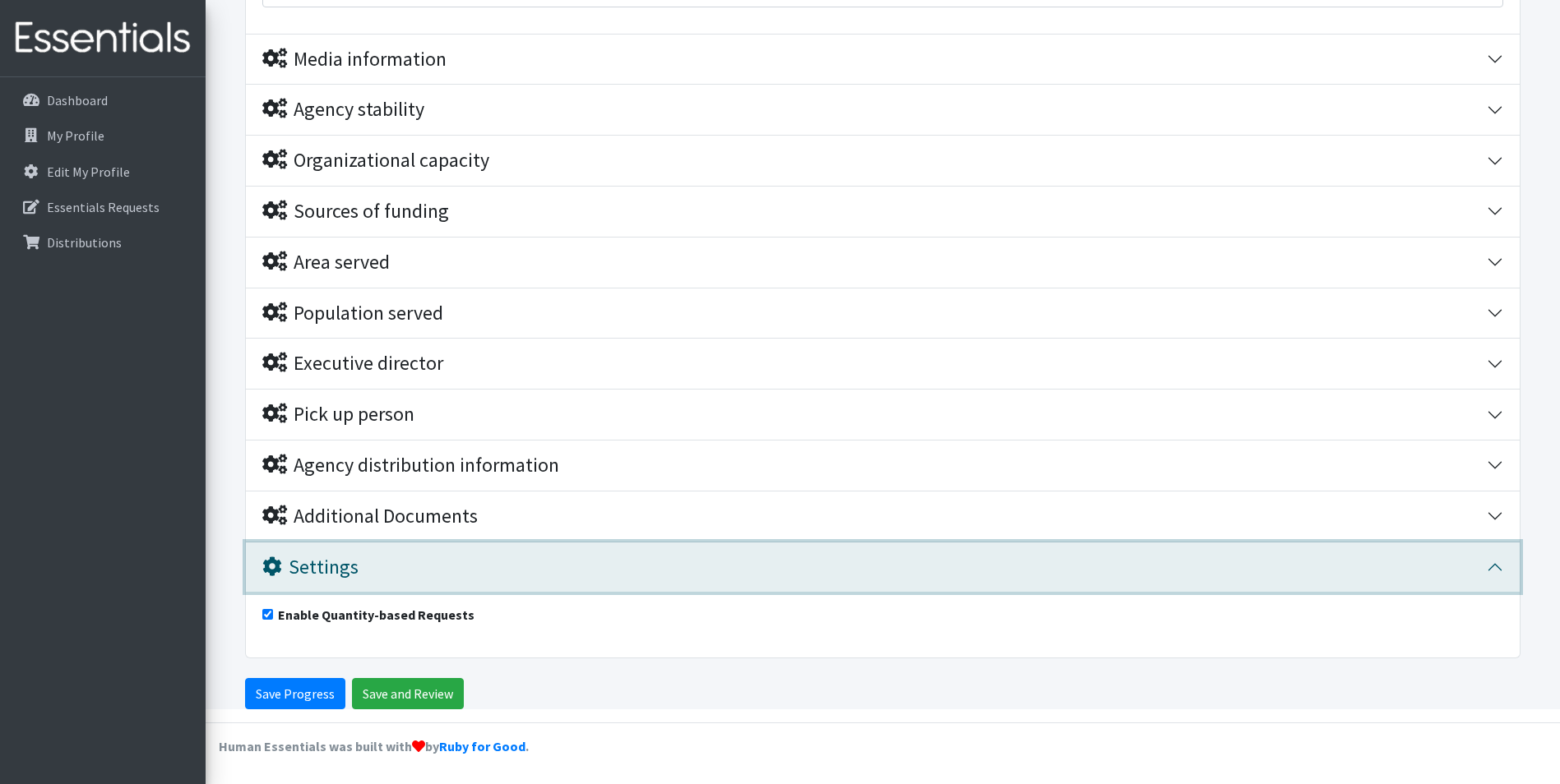
click at [343, 555] on div "Settings" at bounding box center [310, 567] width 96 height 24
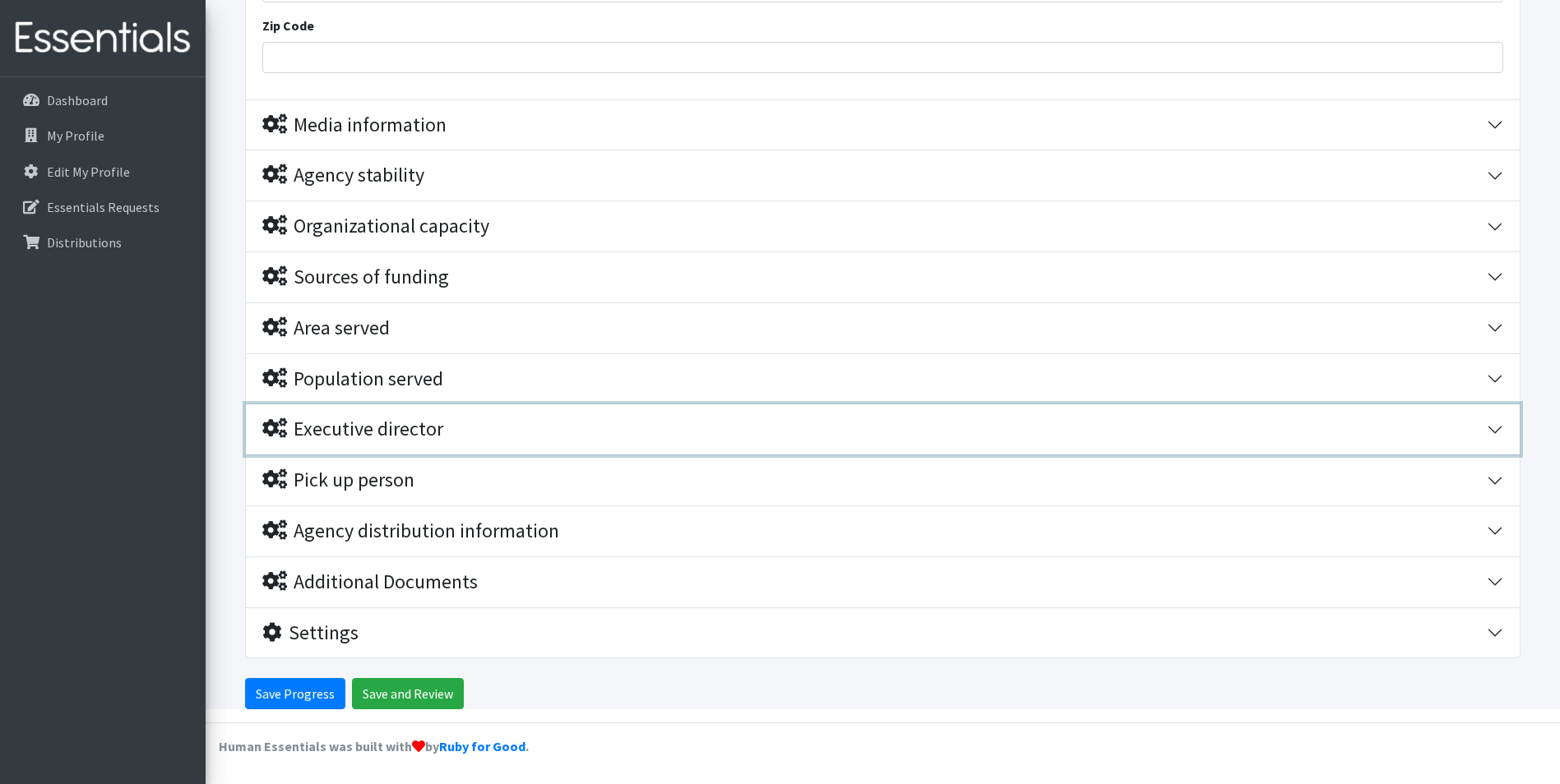
click at [362, 433] on div "Executive director" at bounding box center [352, 430] width 181 height 24
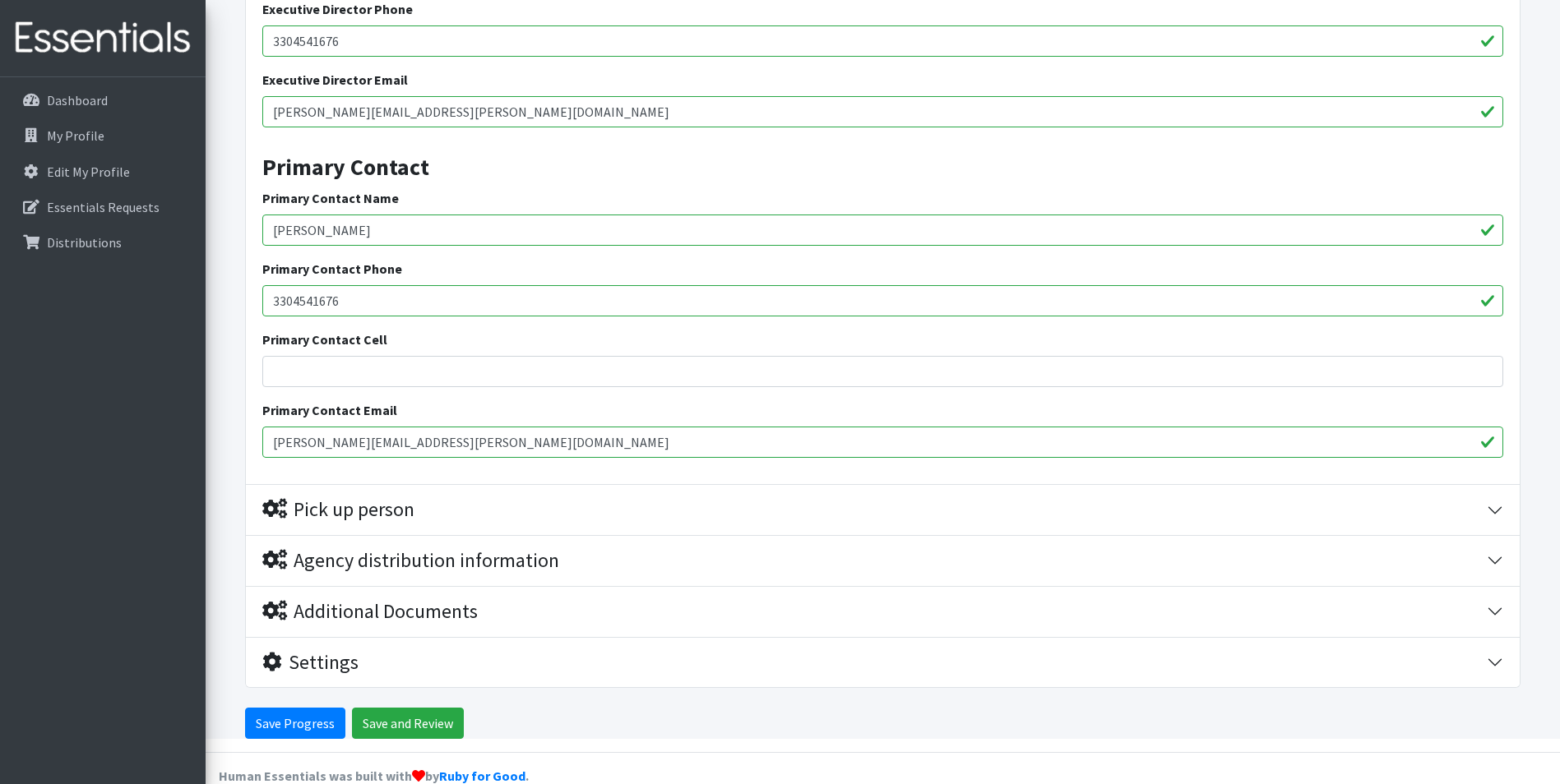
scroll to position [1887, 0]
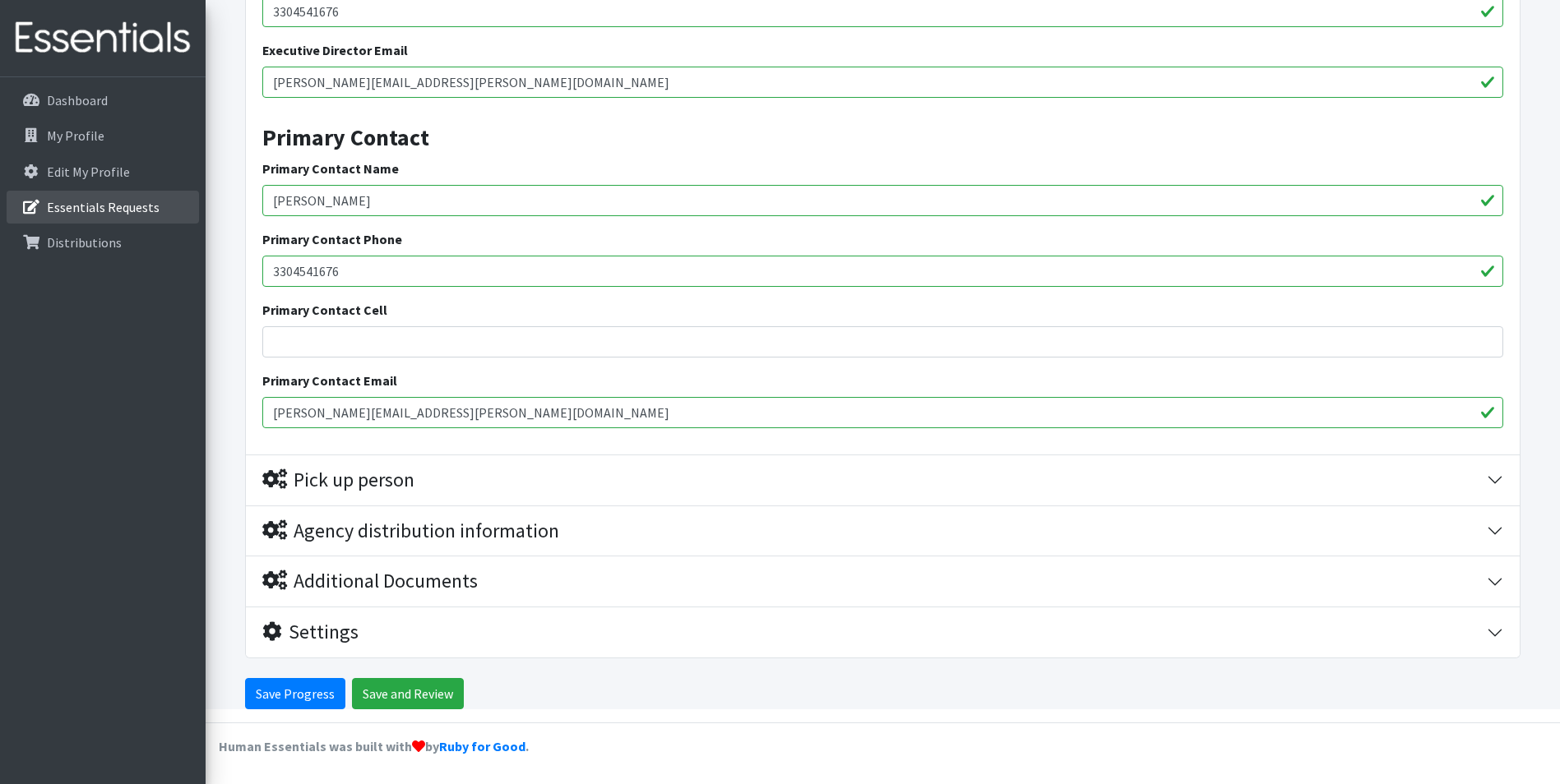
click at [107, 205] on p "Essentials Requests" at bounding box center [103, 207] width 113 height 17
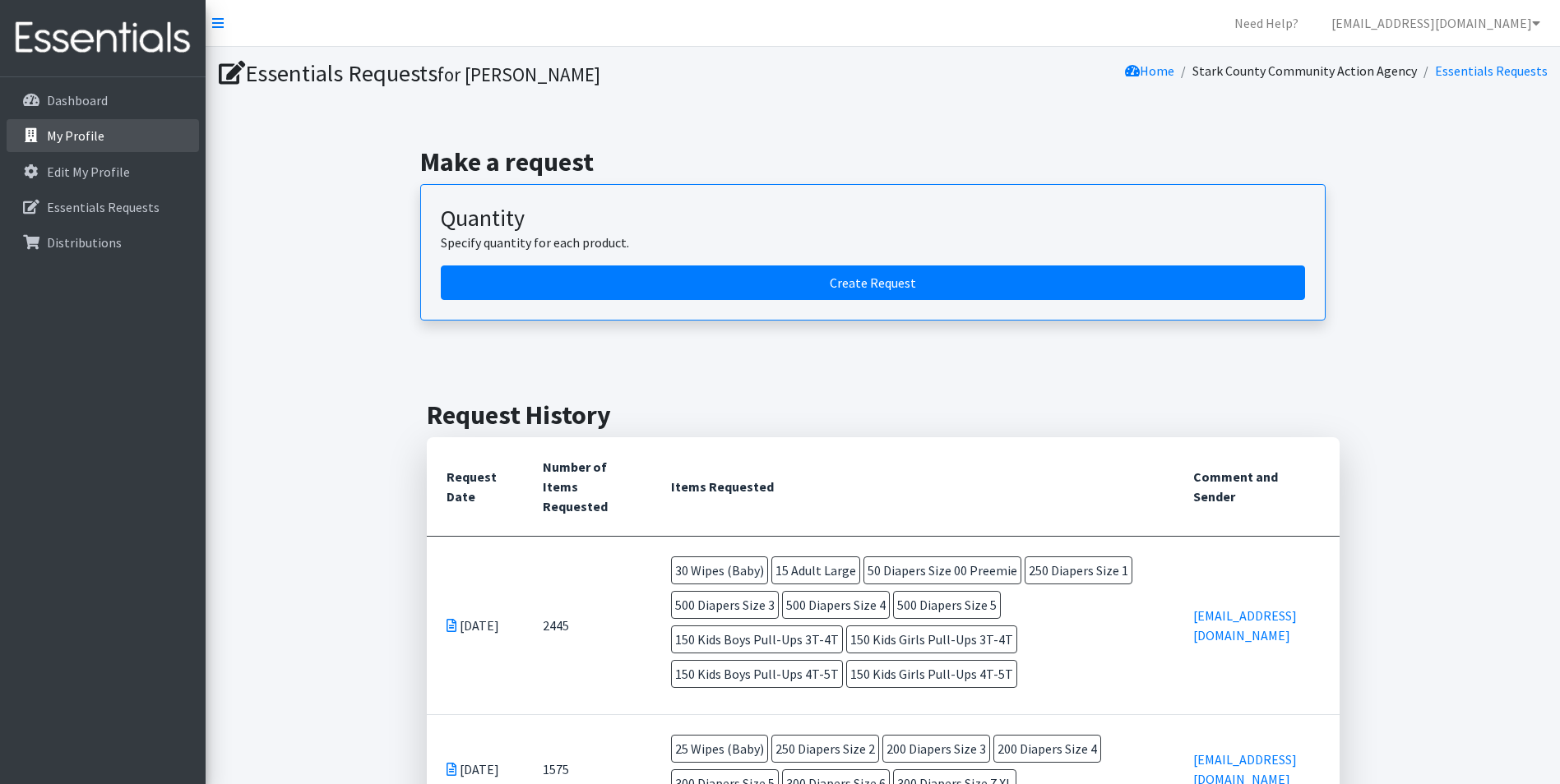
click at [123, 143] on link "My Profile" at bounding box center [103, 135] width 192 height 33
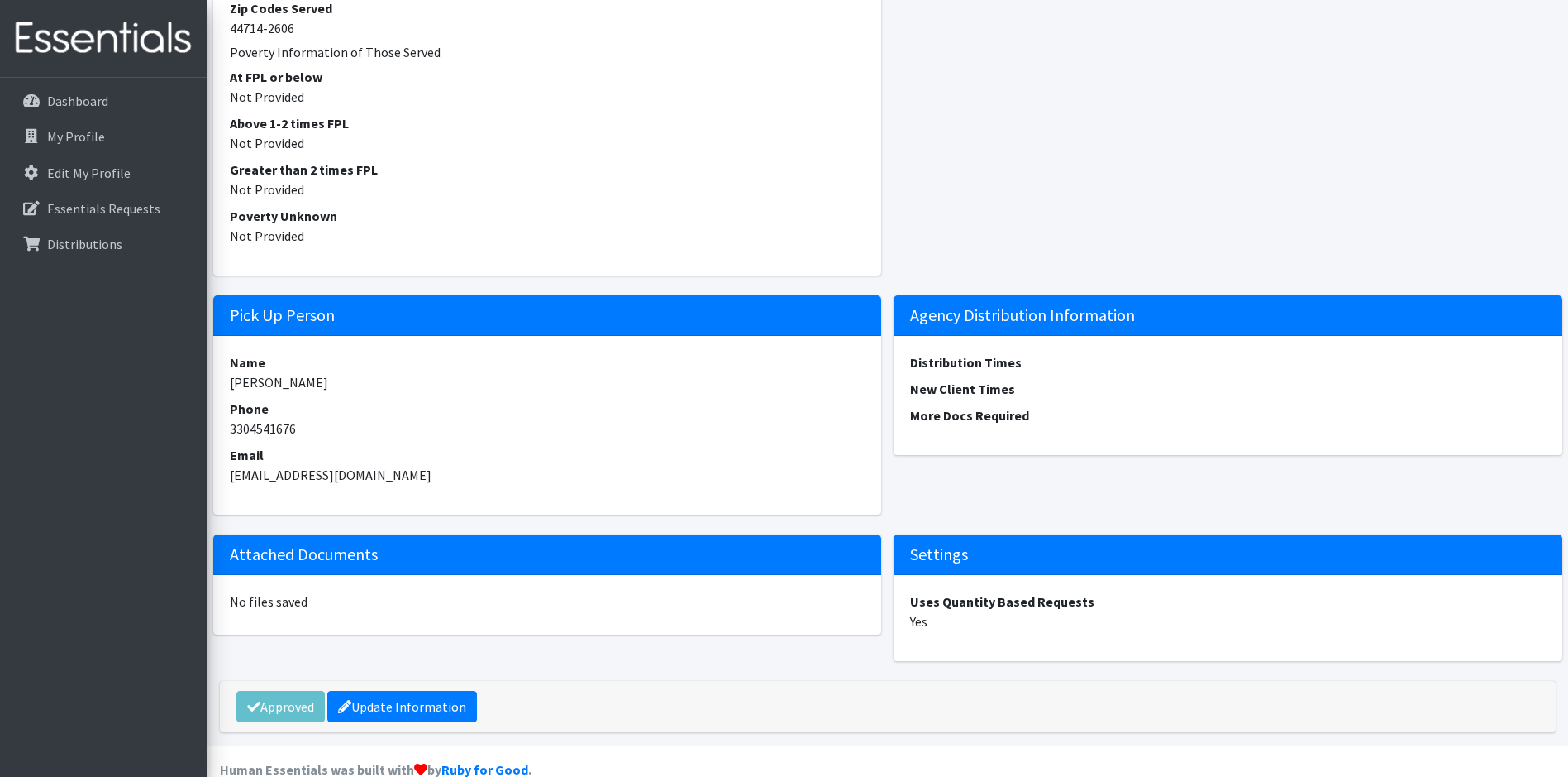
scroll to position [2092, 0]
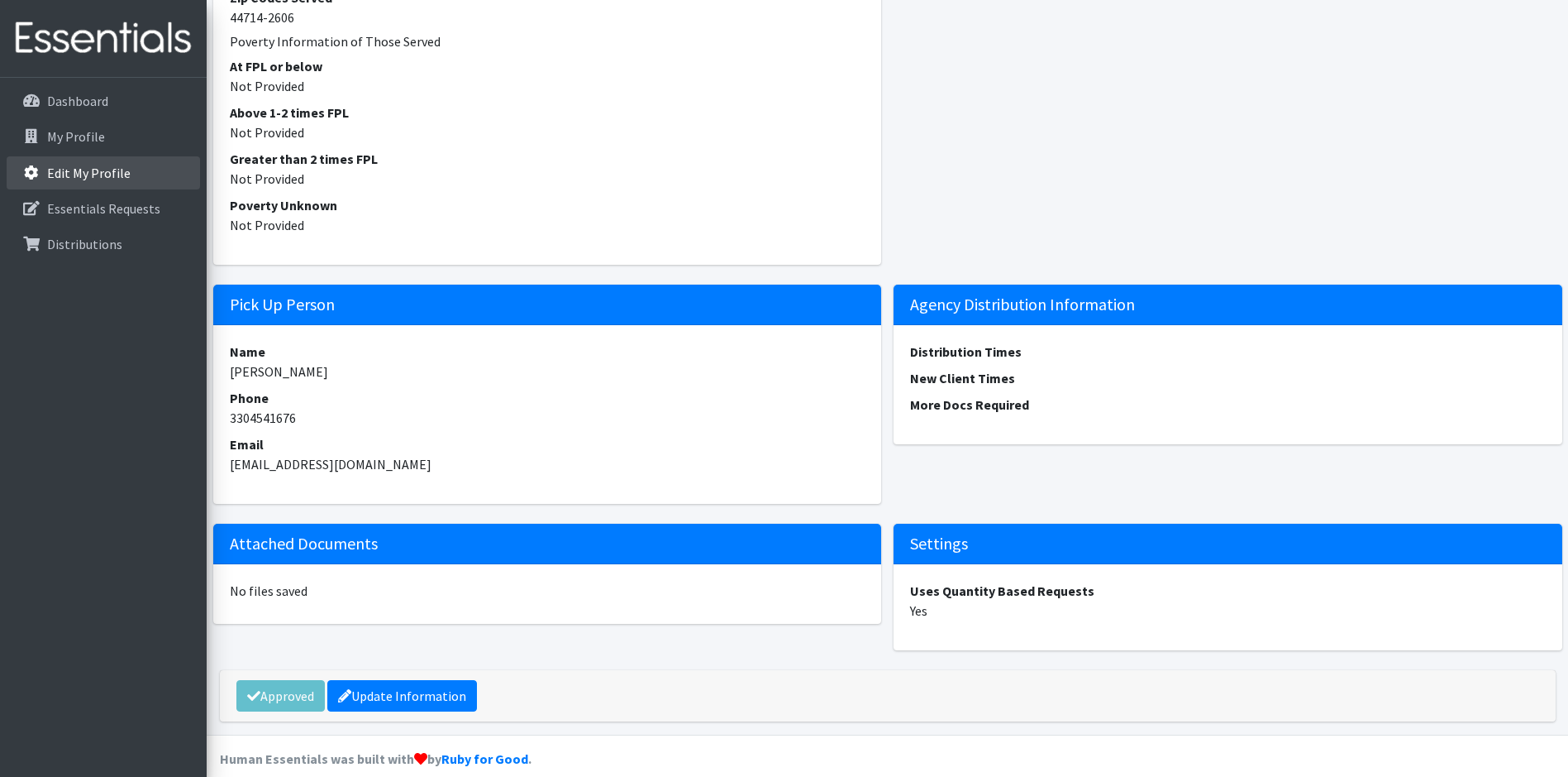
click at [123, 160] on link "Edit My Profile" at bounding box center [104, 173] width 193 height 34
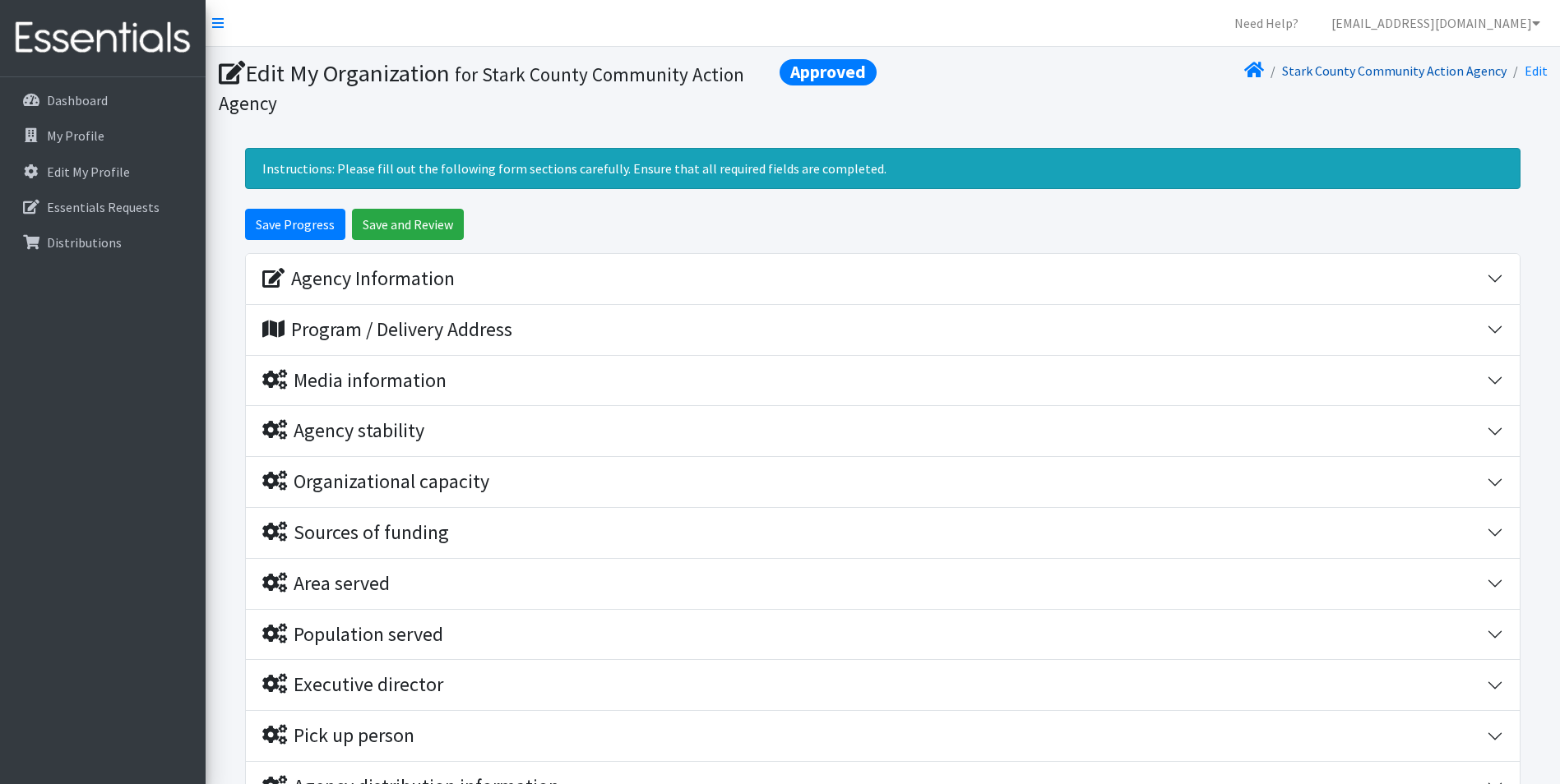
click at [1325, 74] on link "Stark County Community Action Agency" at bounding box center [1394, 71] width 225 height 17
click at [64, 229] on link "Distributions" at bounding box center [103, 242] width 192 height 33
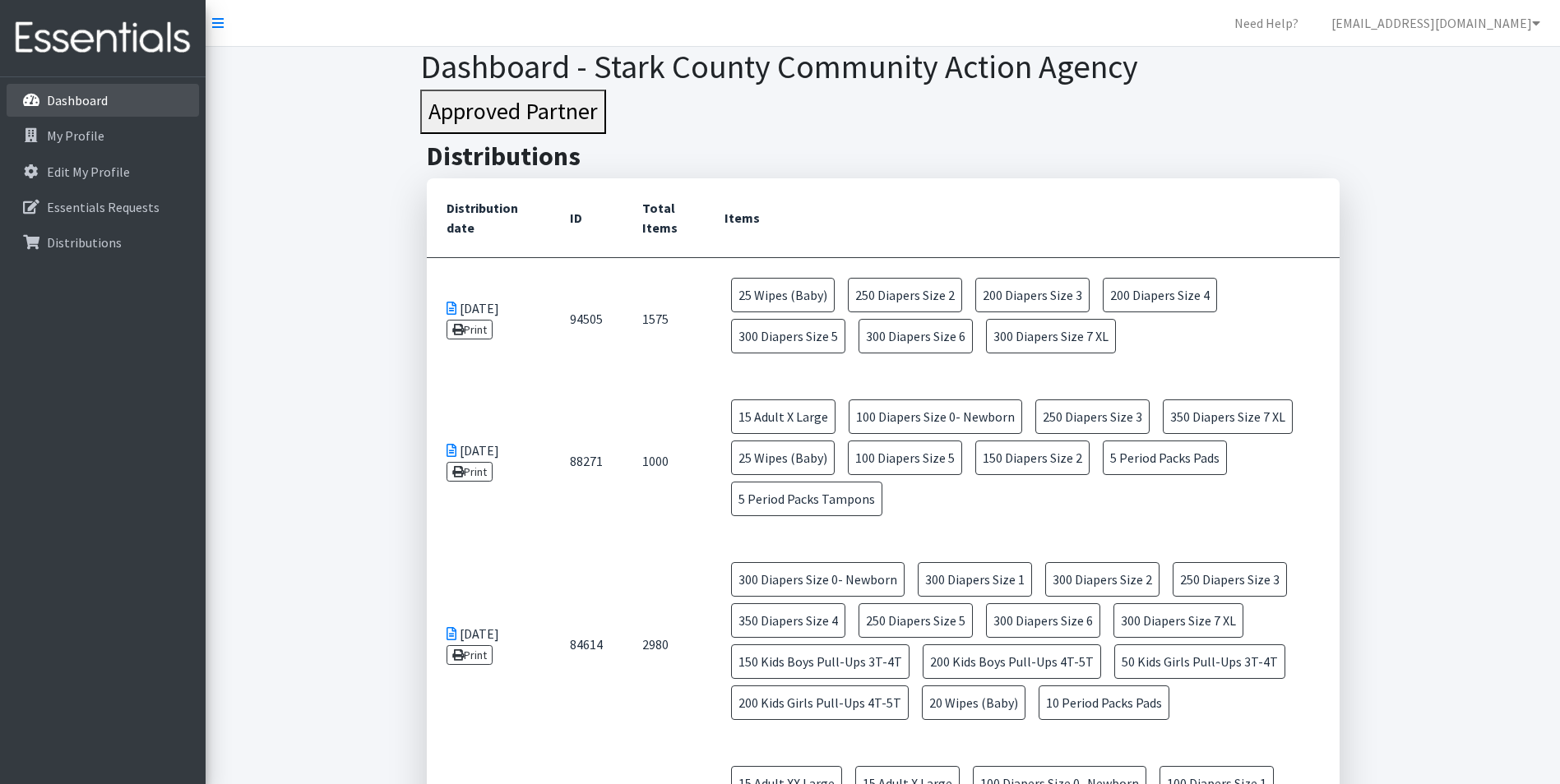
click at [121, 107] on link "Dashboard" at bounding box center [103, 100] width 192 height 33
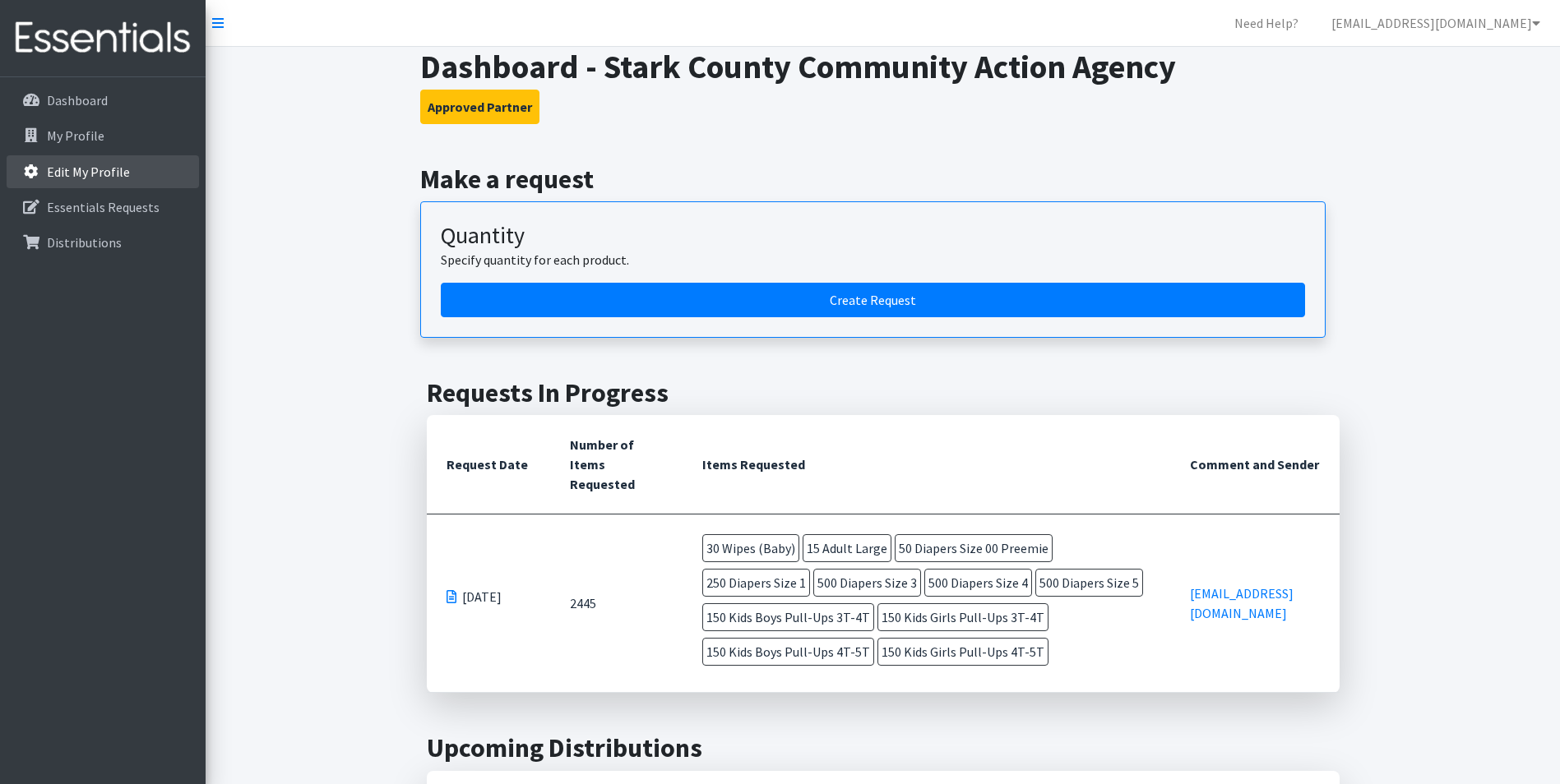
click at [96, 162] on link "Edit My Profile" at bounding box center [103, 172] width 192 height 33
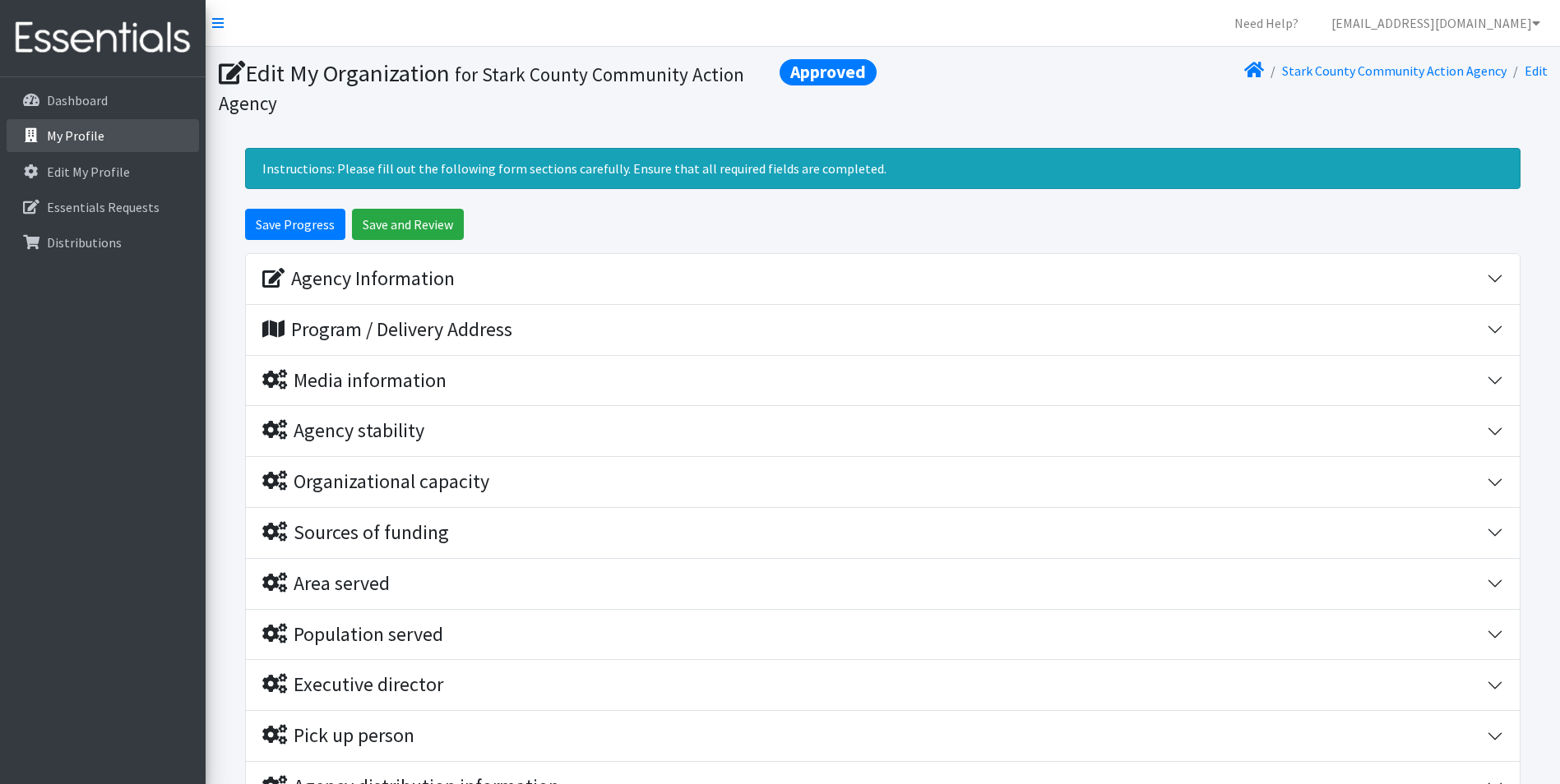
click at [92, 135] on p "My Profile" at bounding box center [76, 135] width 58 height 17
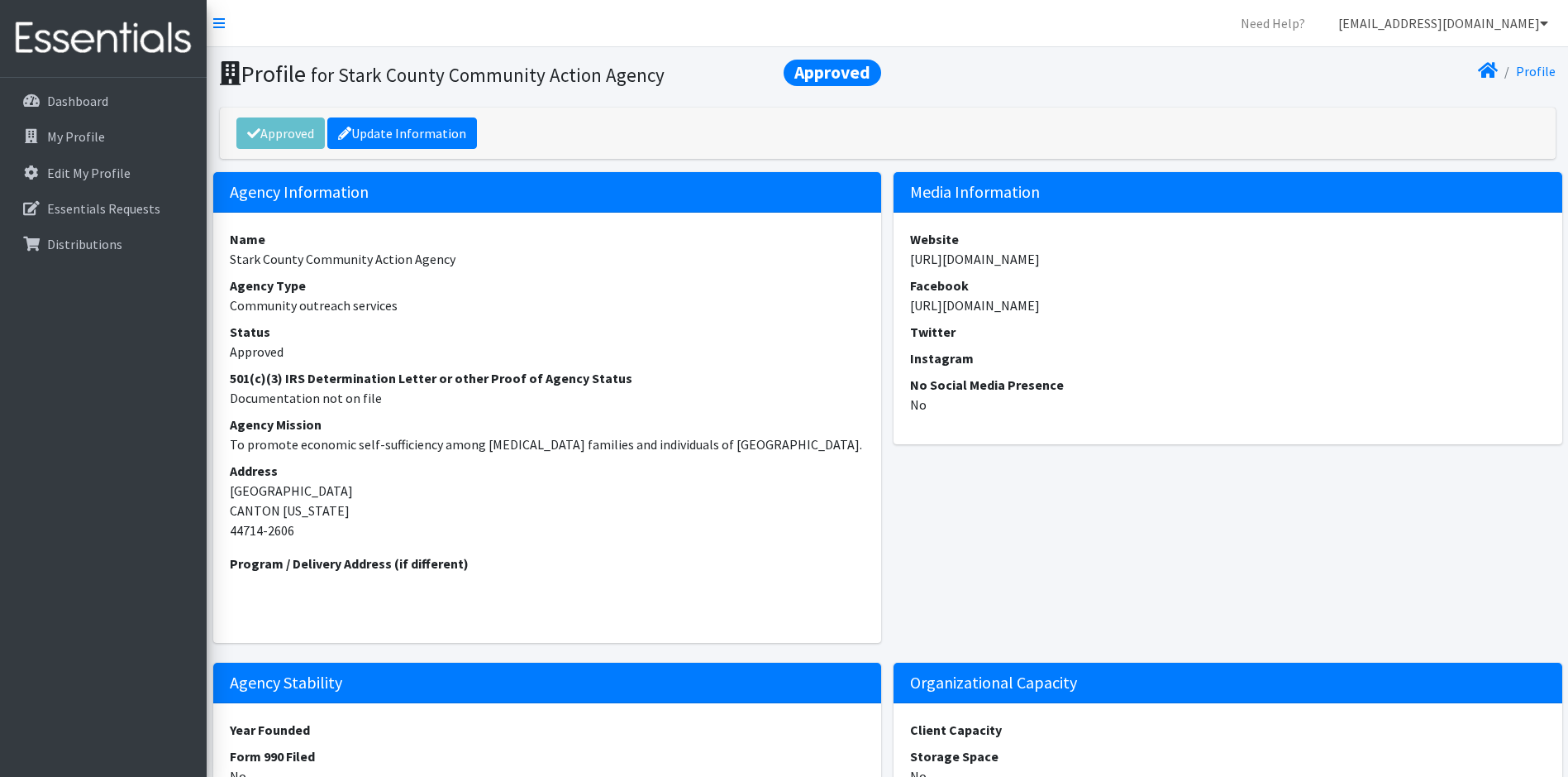
click at [1480, 18] on link "[EMAIL_ADDRESS][DOMAIN_NAME]" at bounding box center [1444, 24] width 237 height 34
click at [1398, 54] on link "My Co-Workers" at bounding box center [1446, 60] width 230 height 34
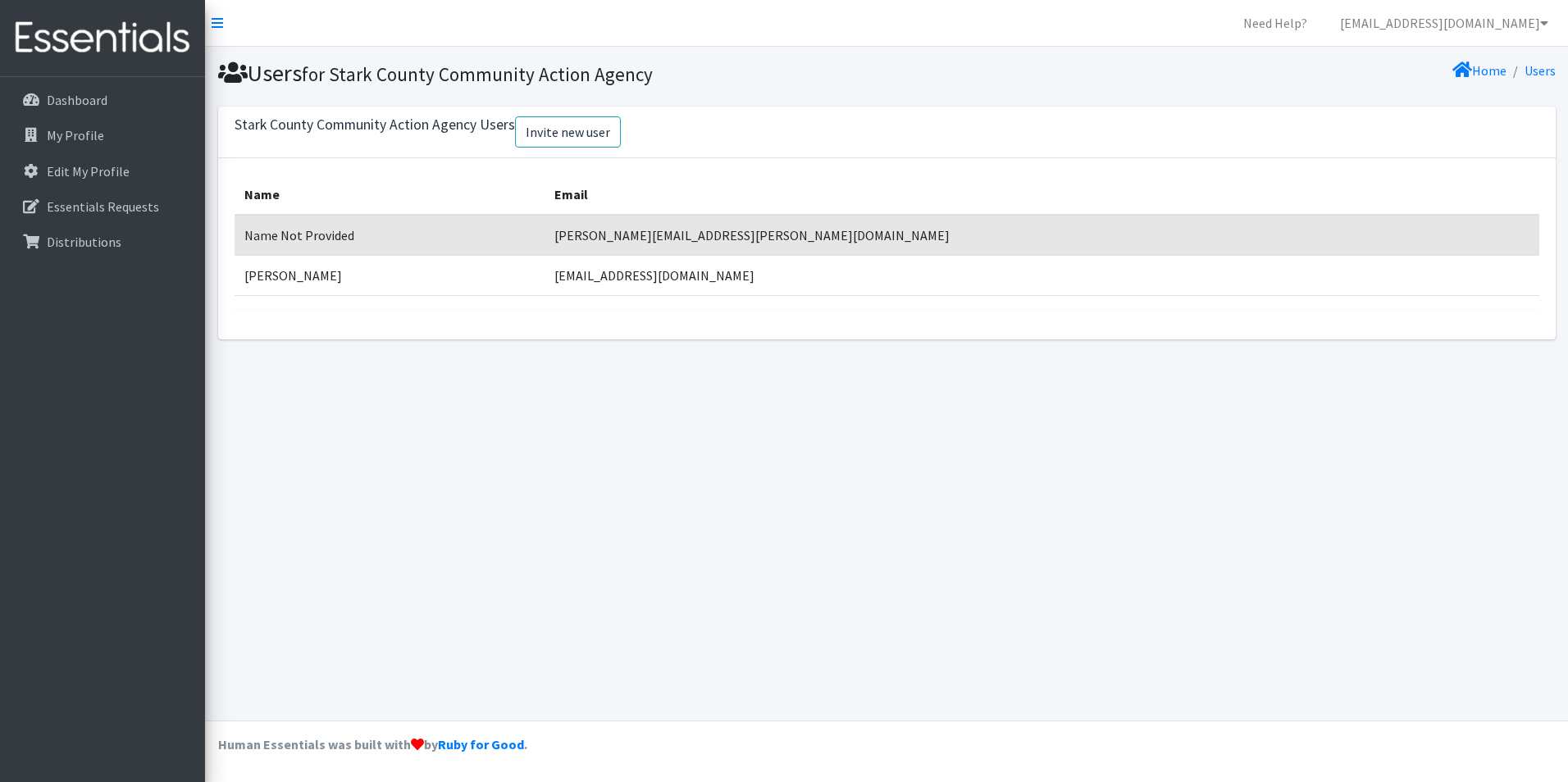
click at [521, 265] on td "[PERSON_NAME]" at bounding box center [391, 275] width 311 height 40
click at [877, 273] on td "[EMAIL_ADDRESS][DOMAIN_NAME]" at bounding box center [1040, 275] width 993 height 40
drag, startPoint x: 283, startPoint y: 260, endPoint x: 566, endPoint y: 252, distance: 283.1
click at [566, 252] on tbody "Name Not Provided schanel.harvey@sccaa.org Marissa Trubatch mtrubatch@sccaa.org" at bounding box center [887, 254] width 1305 height 81
drag, startPoint x: 566, startPoint y: 252, endPoint x: 454, endPoint y: 240, distance: 112.6
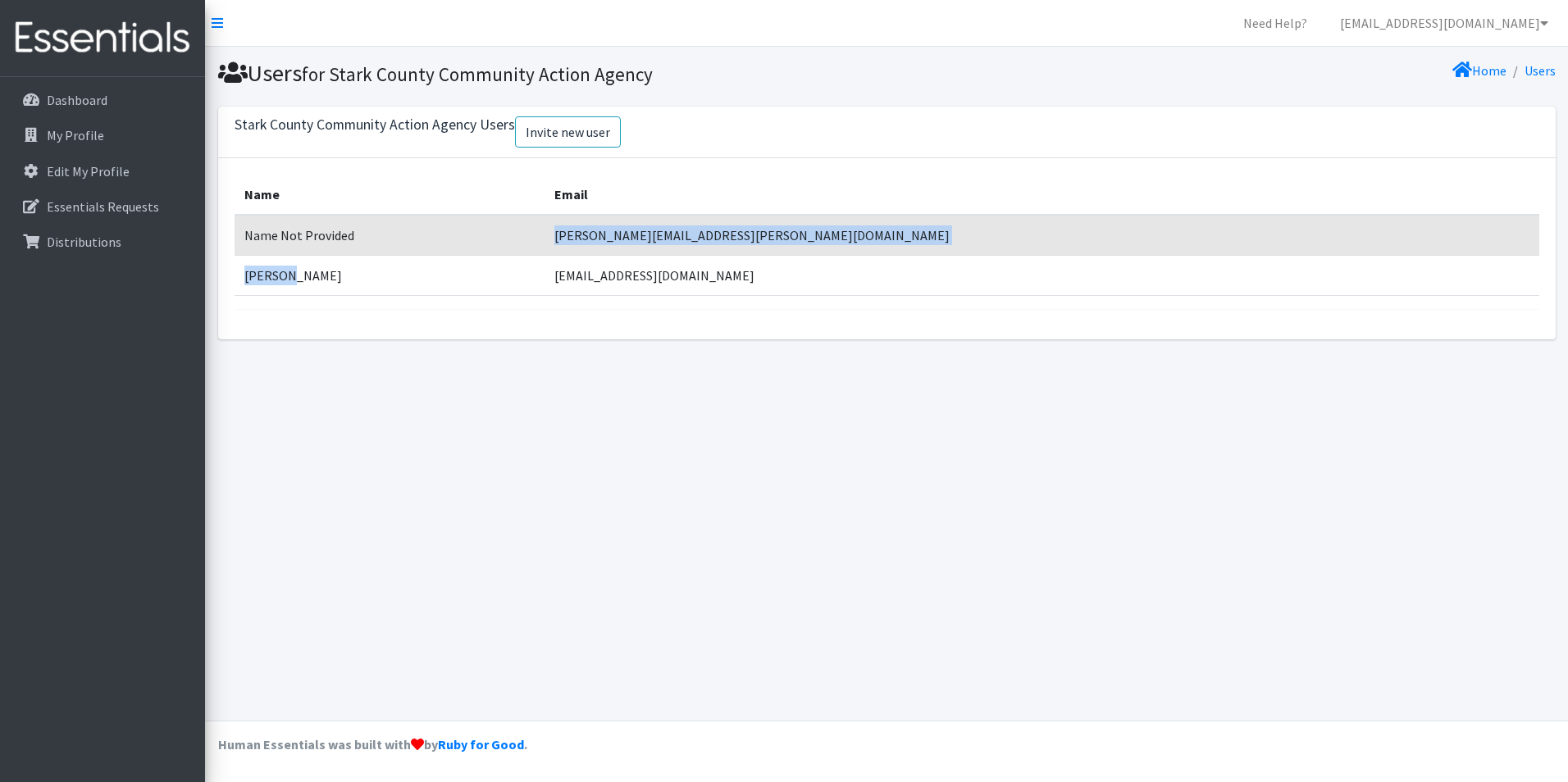
click at [545, 252] on td "Name Not Provided" at bounding box center [391, 235] width 311 height 41
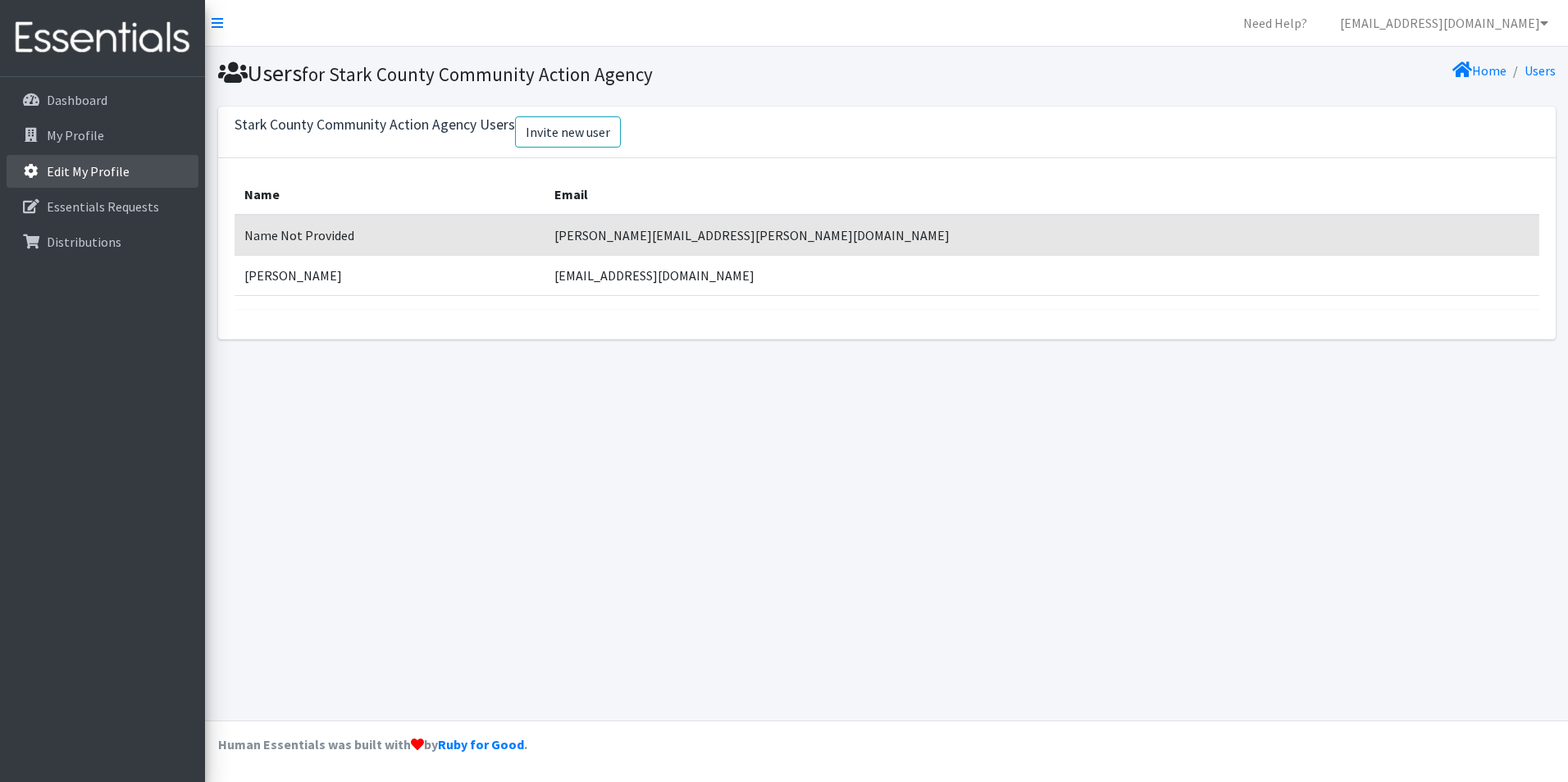
click at [103, 169] on p "Edit My Profile" at bounding box center [88, 171] width 83 height 17
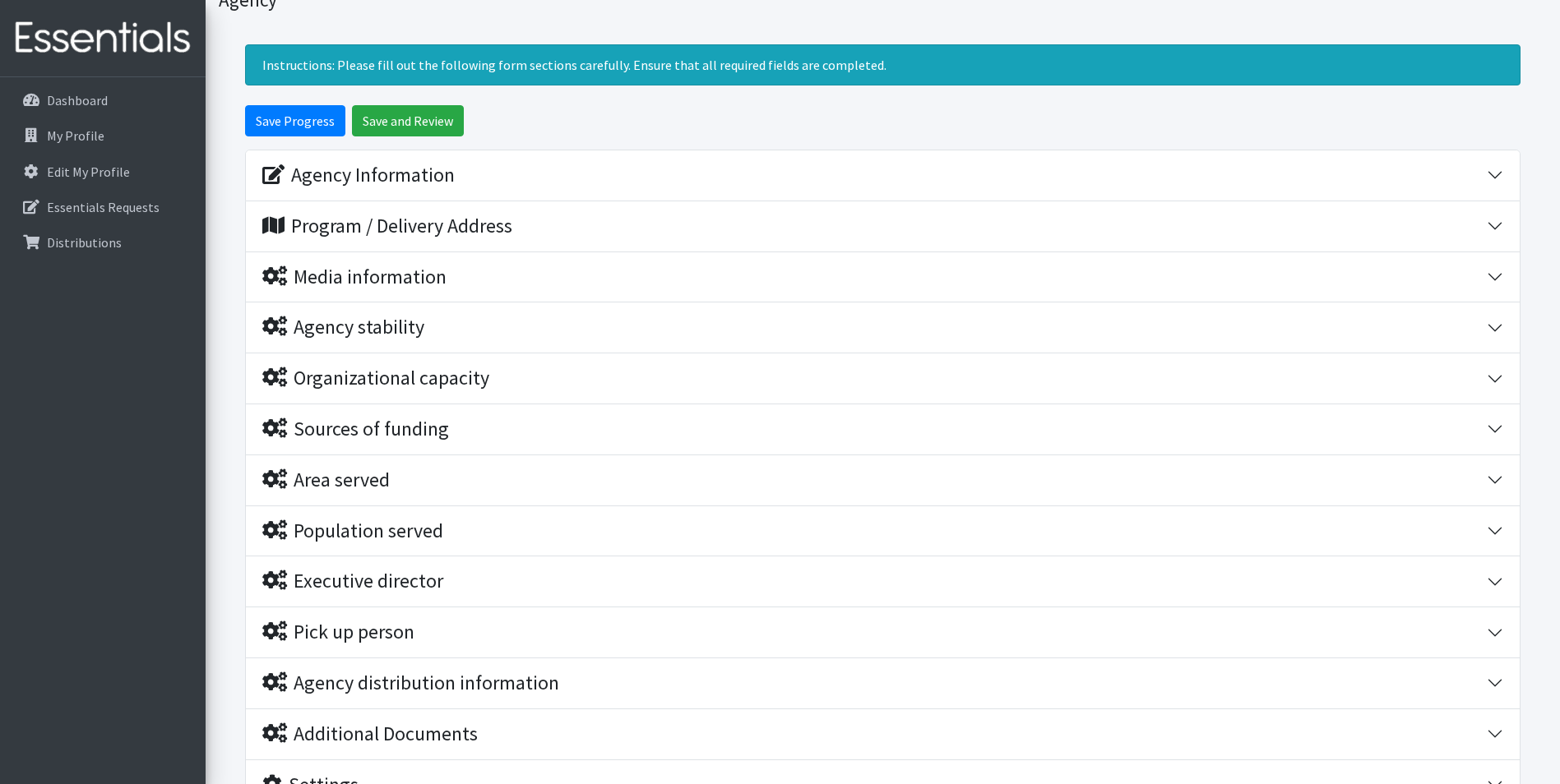
scroll to position [256, 0]
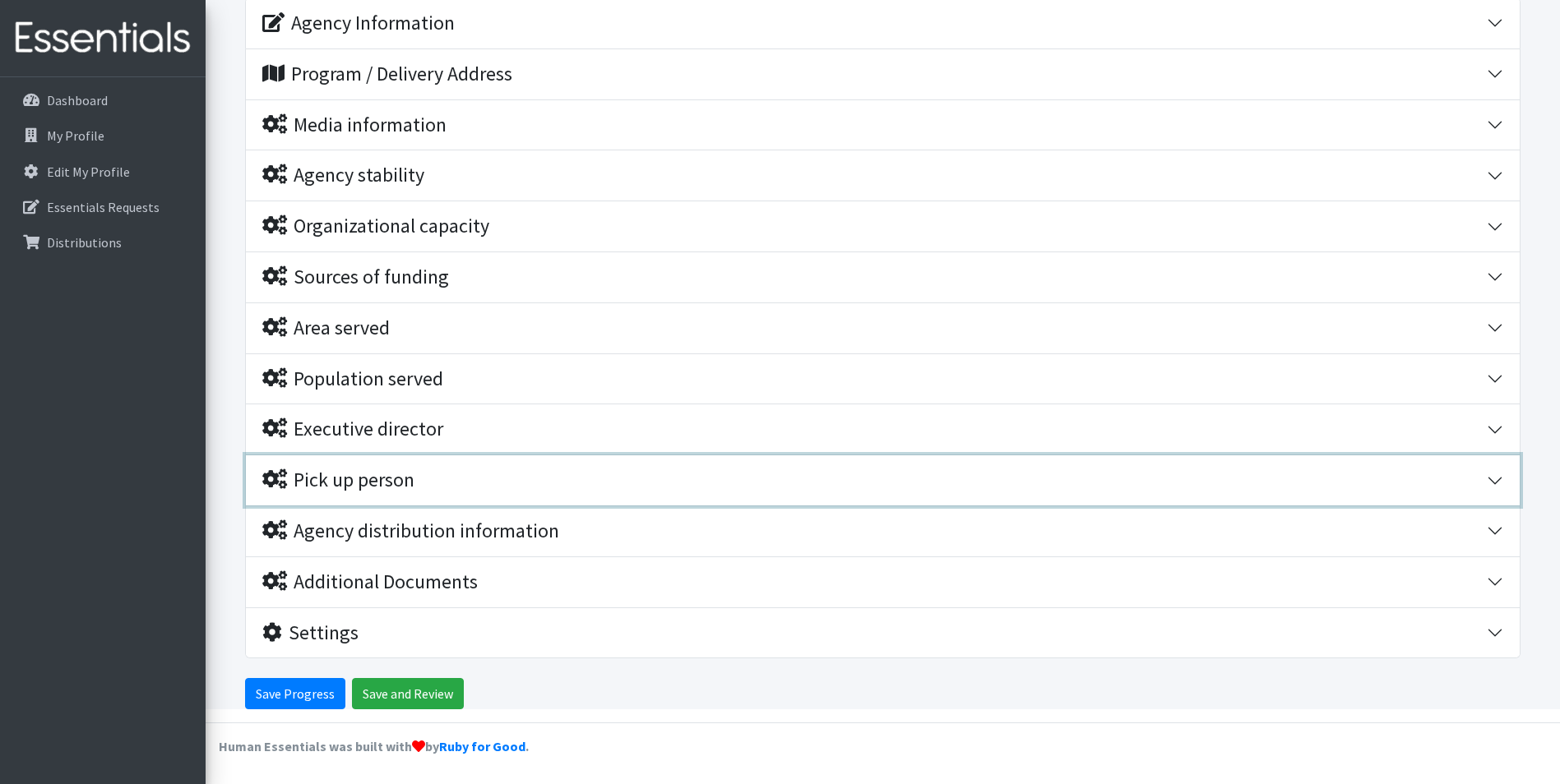
click at [377, 487] on div "Pick up person" at bounding box center [338, 481] width 152 height 24
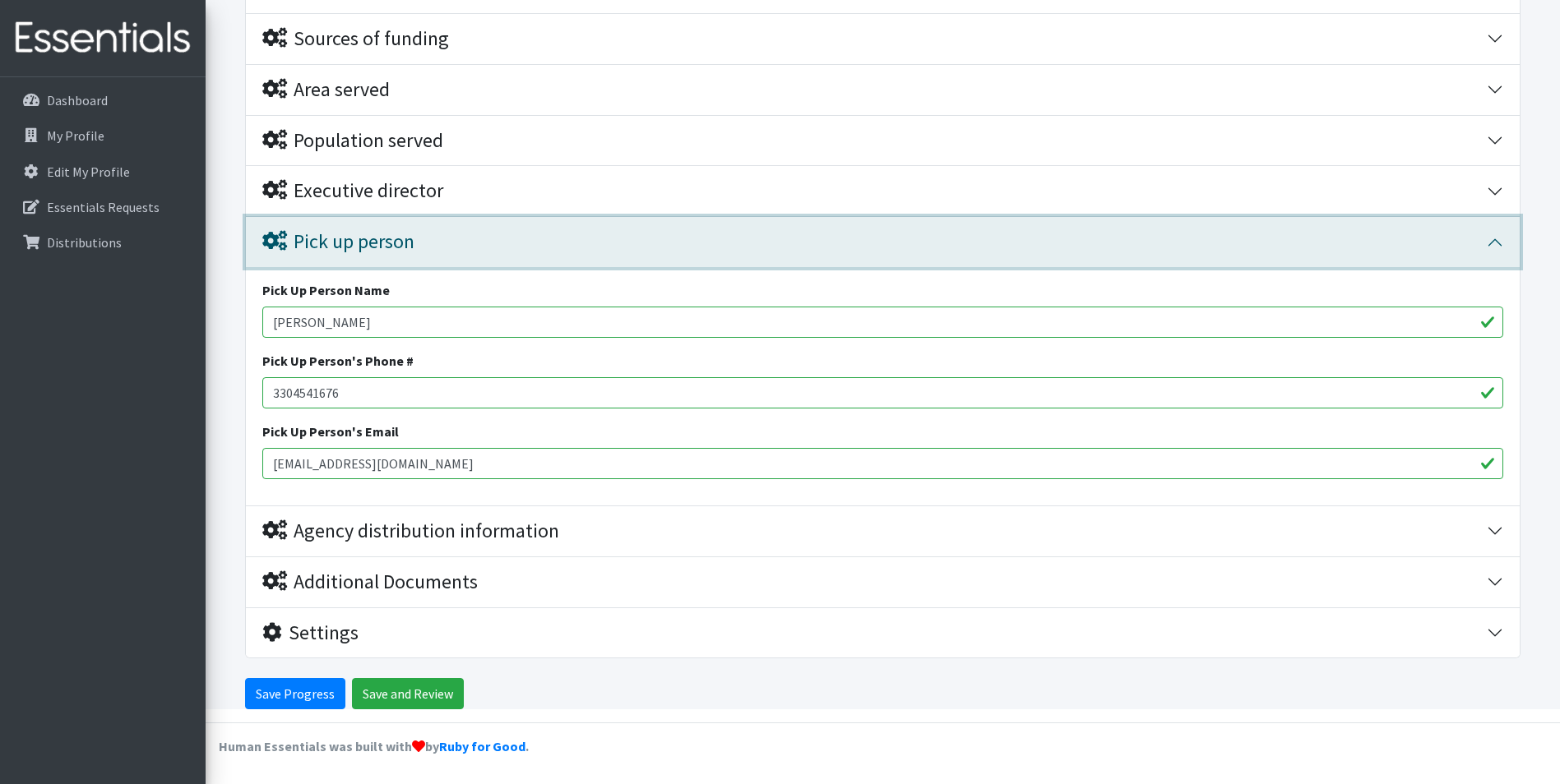
click at [414, 235] on div "Pick up person" at bounding box center [338, 242] width 152 height 24
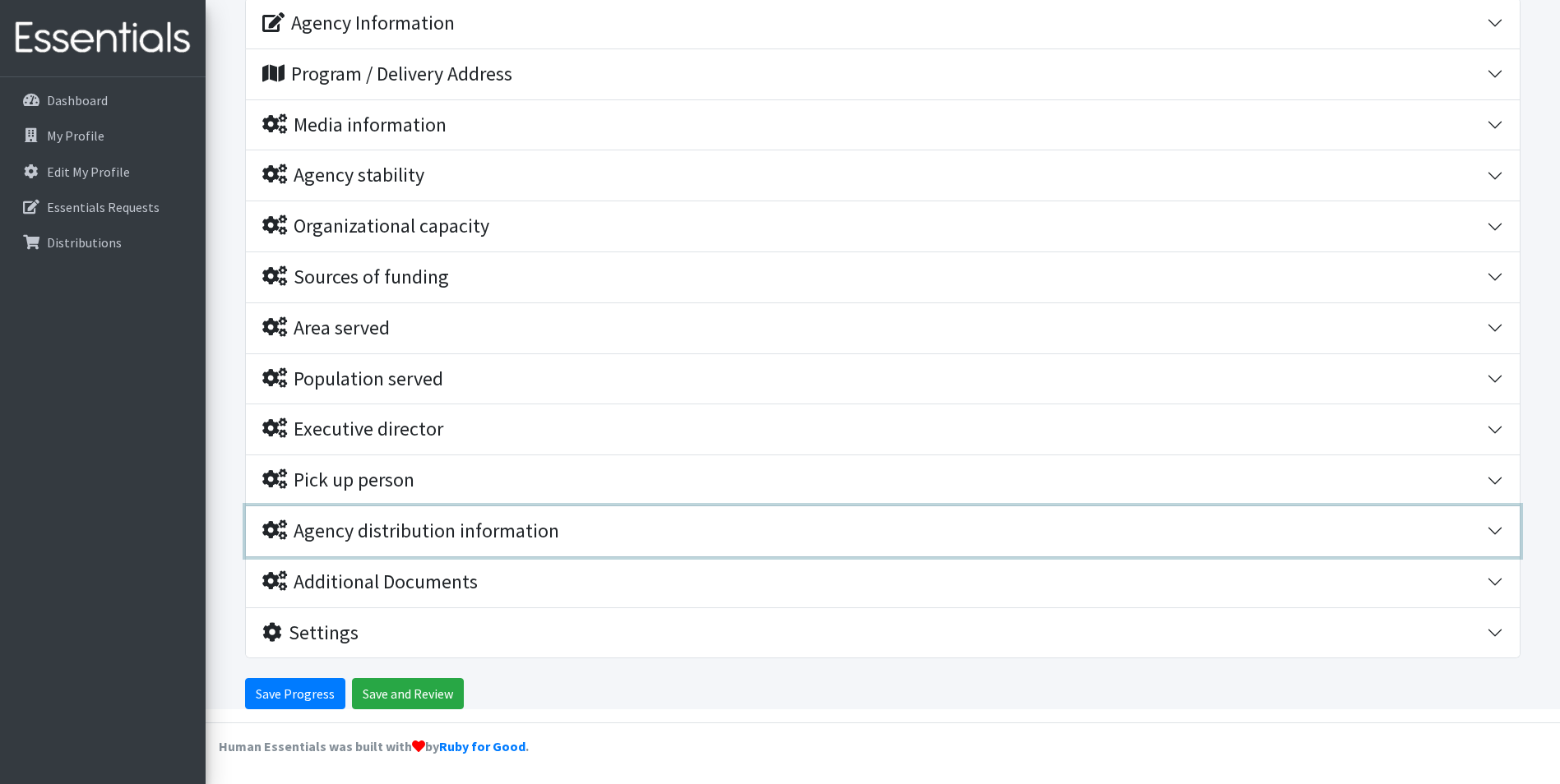
click at [355, 528] on div "Agency distribution information" at bounding box center [410, 531] width 296 height 24
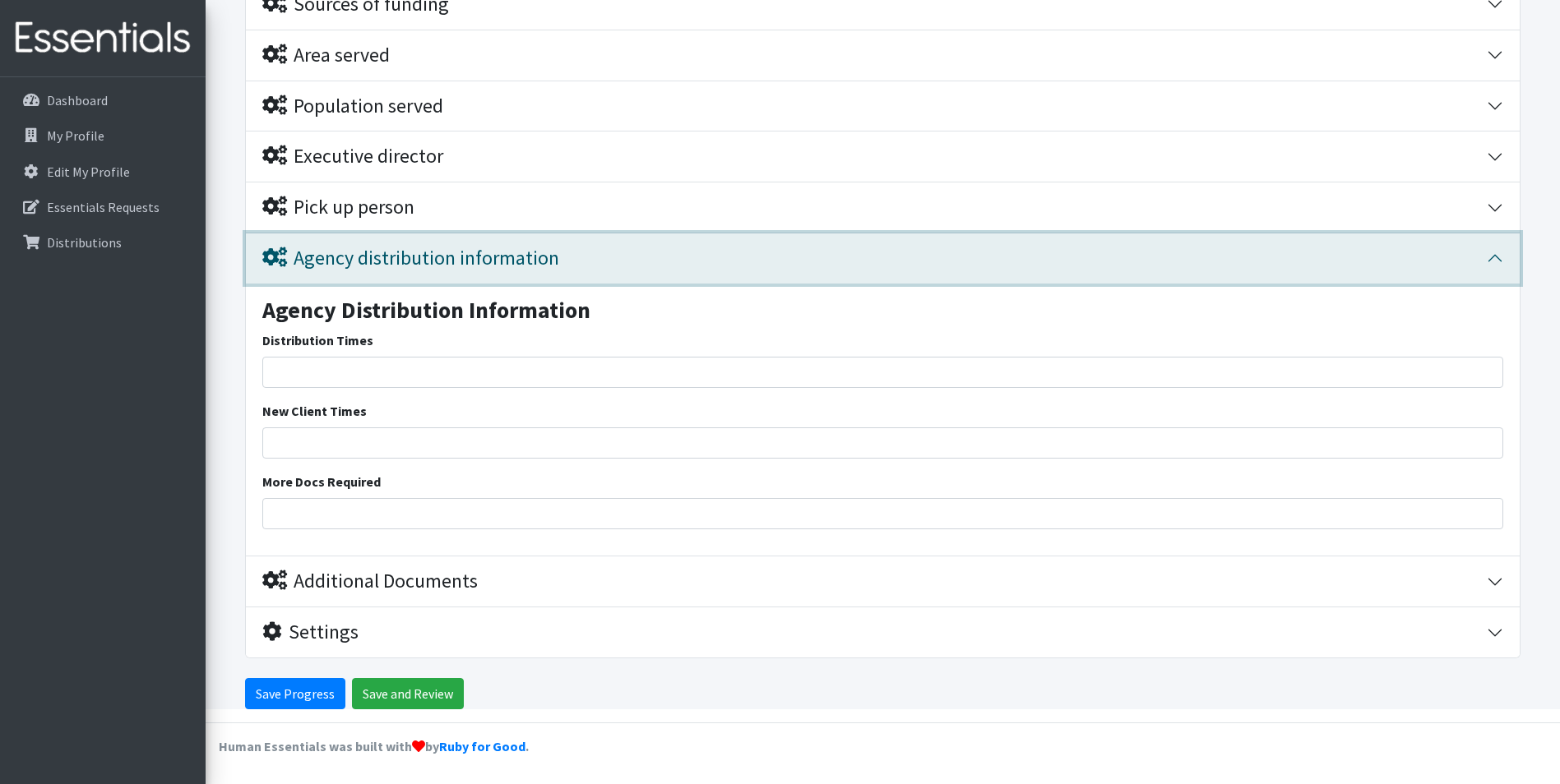
click at [403, 276] on button "Agency distribution information" at bounding box center [883, 258] width 1274 height 50
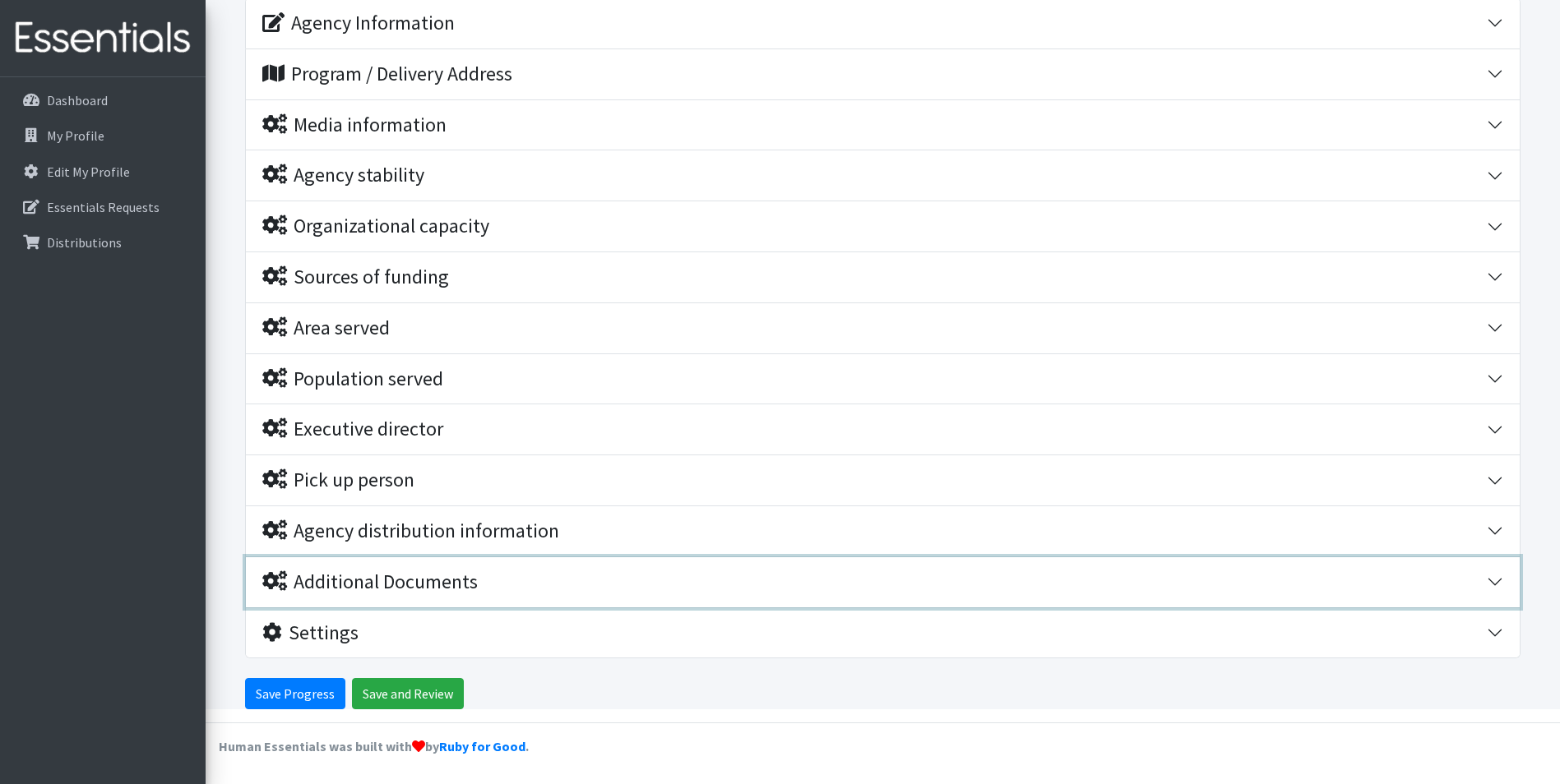
click at [357, 598] on button "Additional Documents" at bounding box center [883, 582] width 1274 height 50
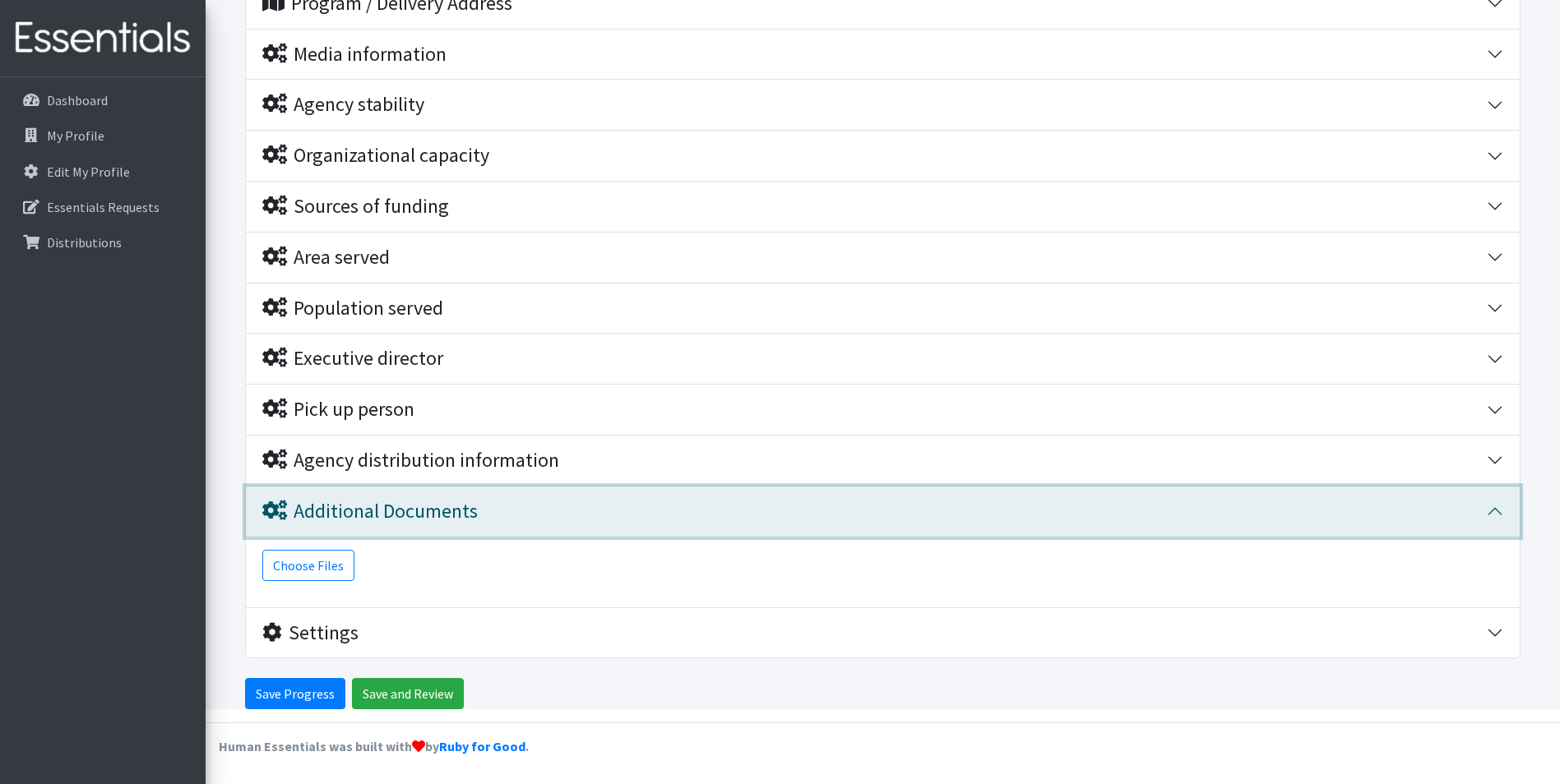
click at [351, 499] on div "Additional Documents" at bounding box center [369, 511] width 215 height 24
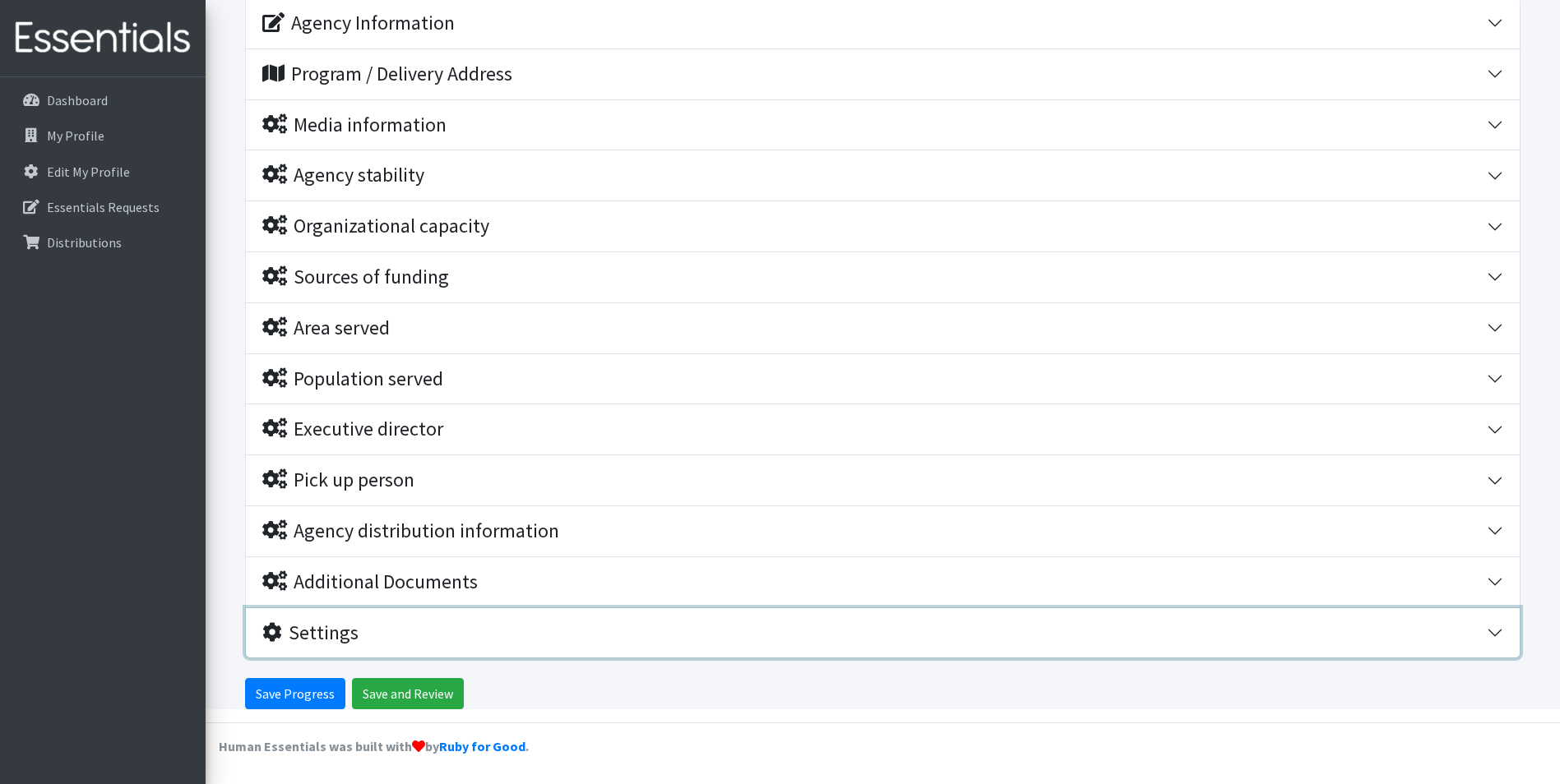
click at [329, 628] on div "Settings" at bounding box center [310, 633] width 96 height 24
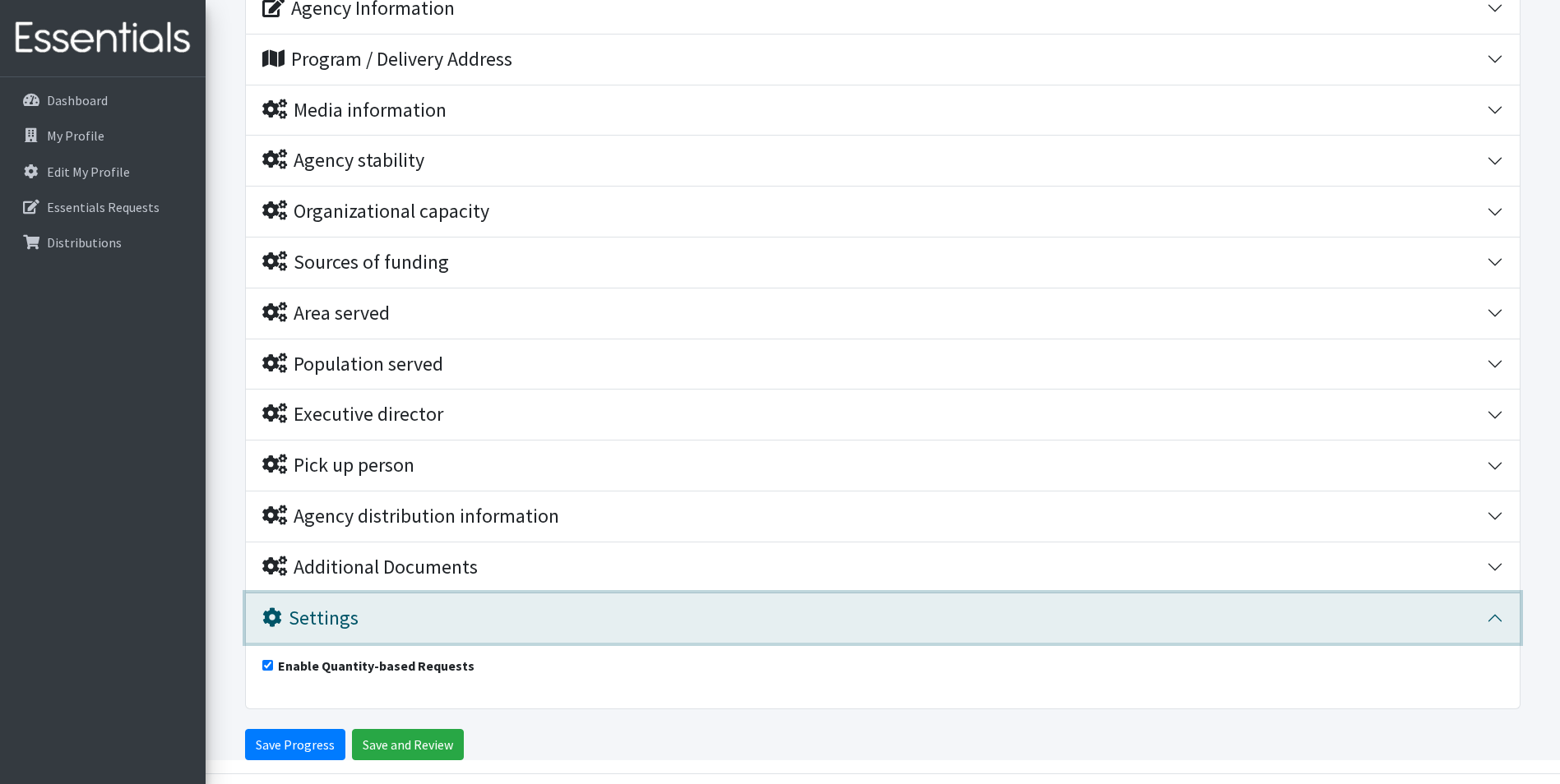
scroll to position [260, 0]
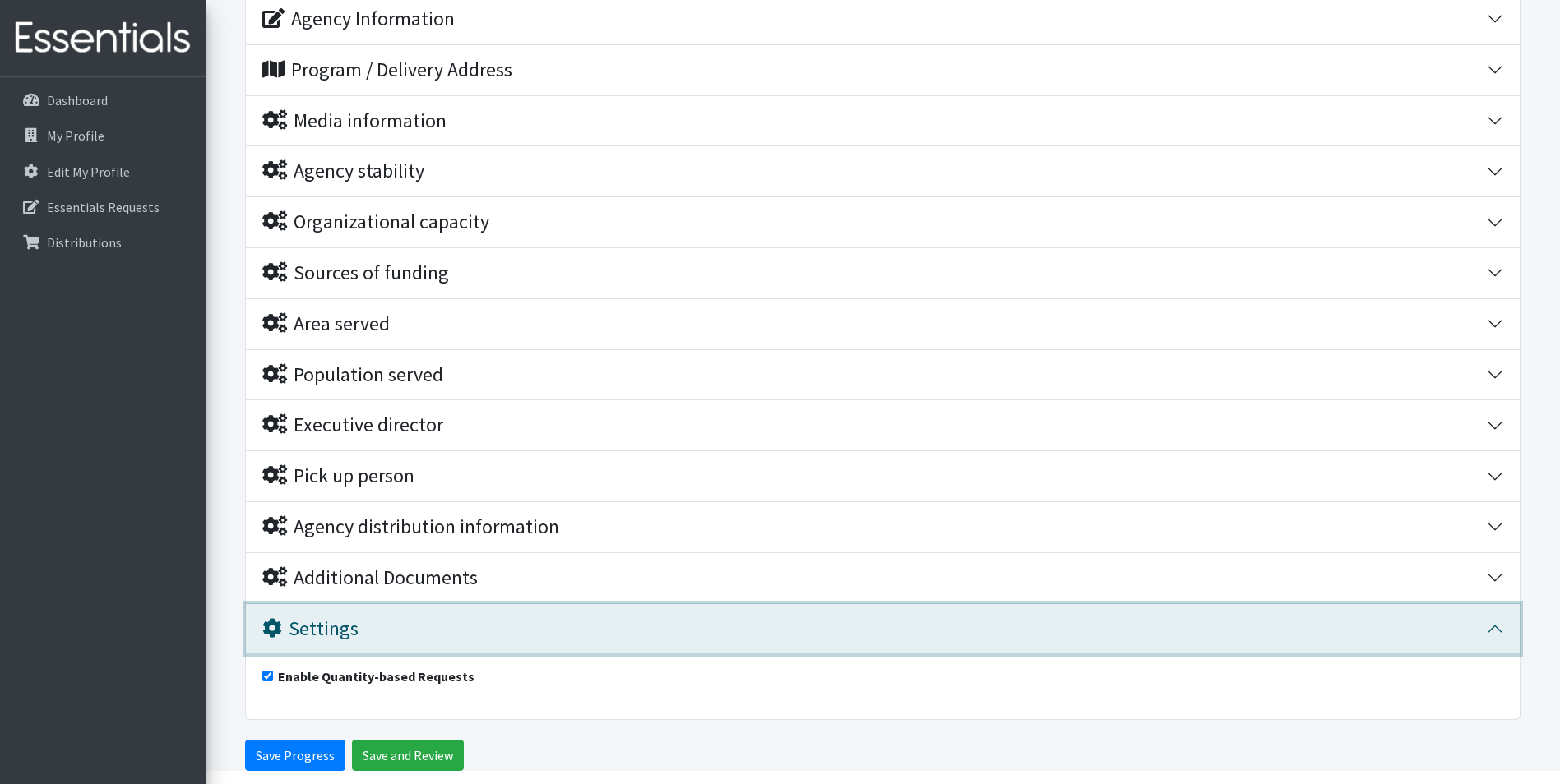
click at [344, 613] on button "Settings" at bounding box center [883, 629] width 1274 height 50
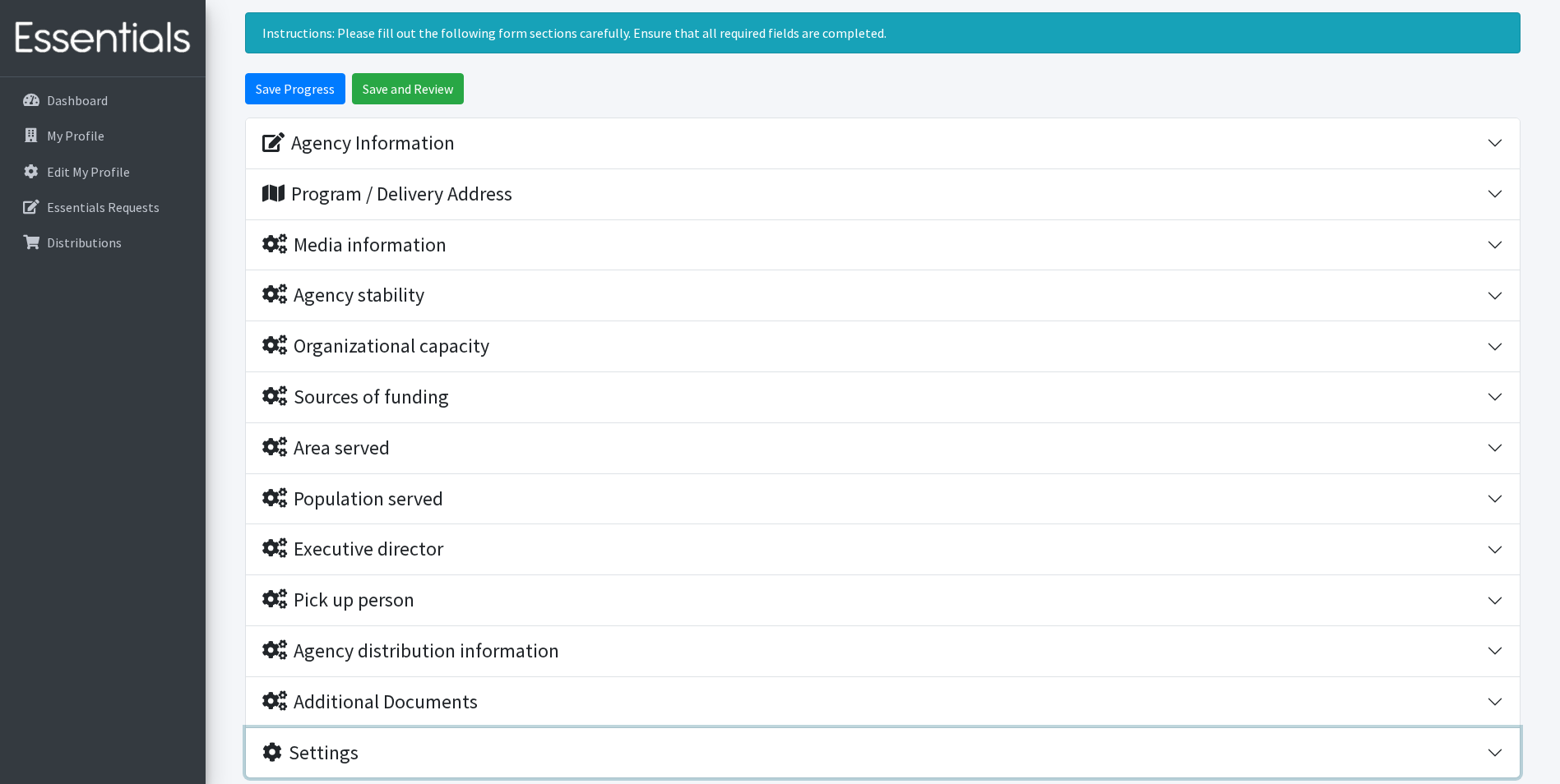
scroll to position [112, 0]
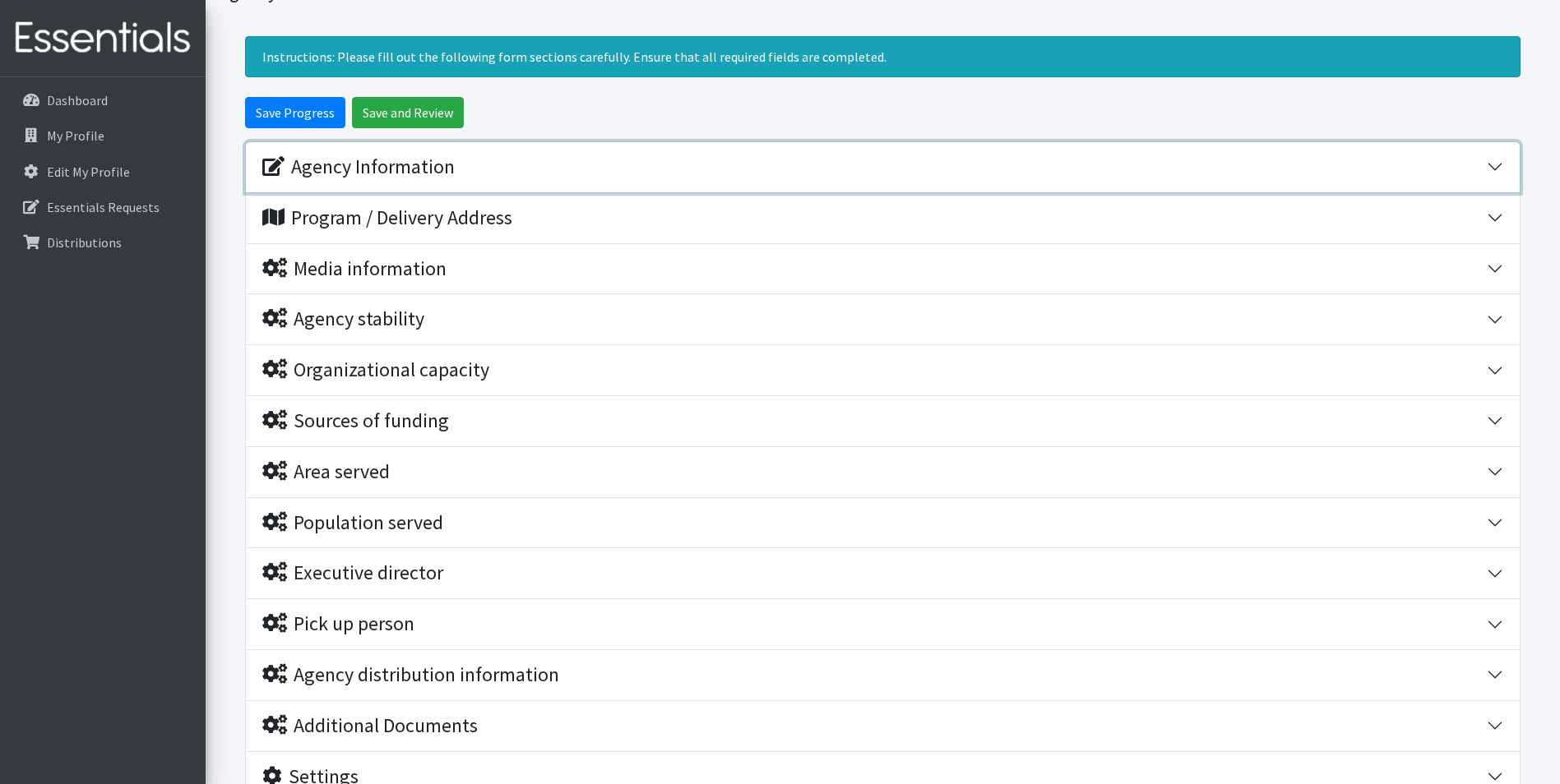
click at [408, 175] on div "Agency Information" at bounding box center [358, 167] width 192 height 24
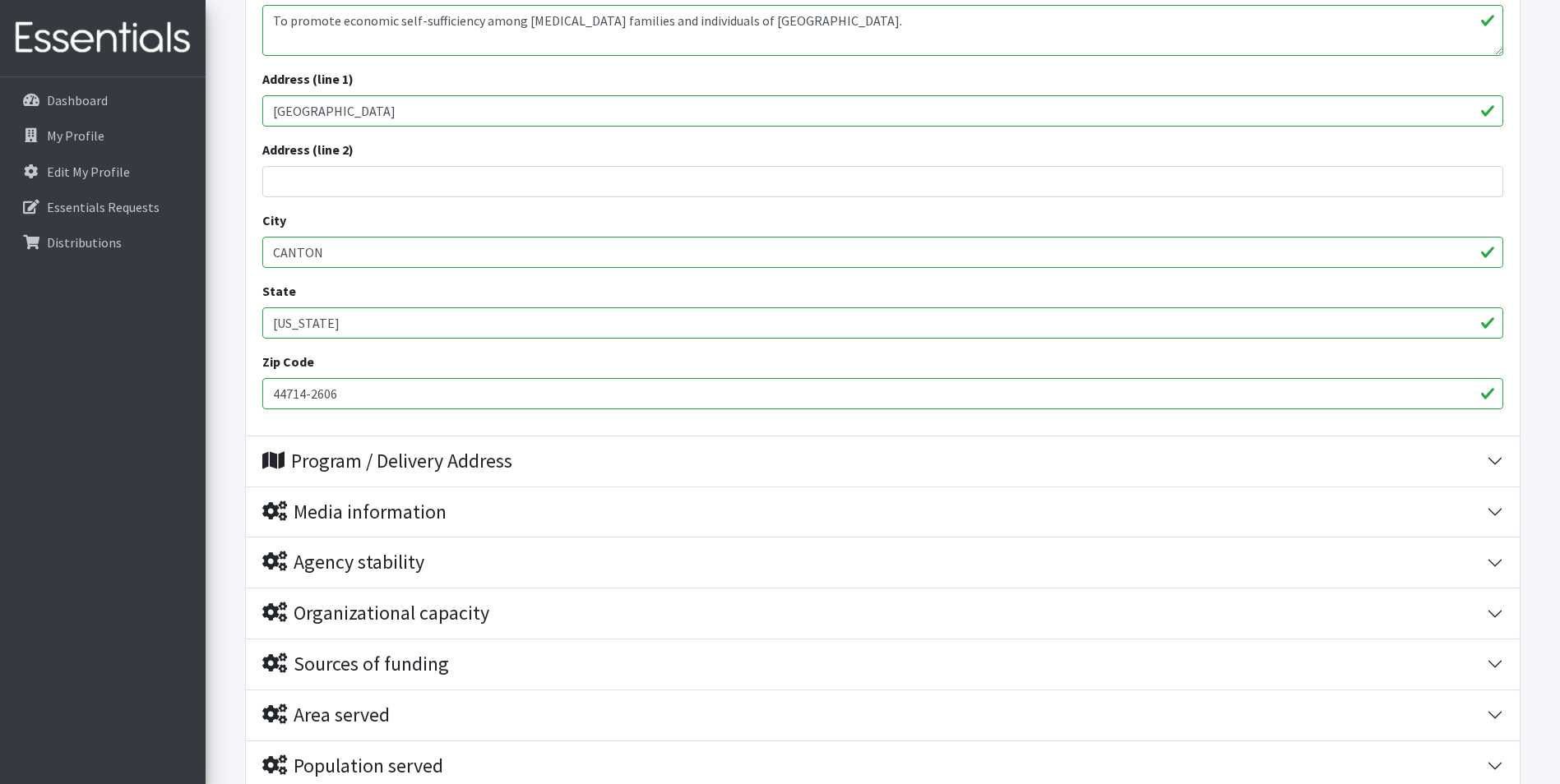
scroll to position [564, 0]
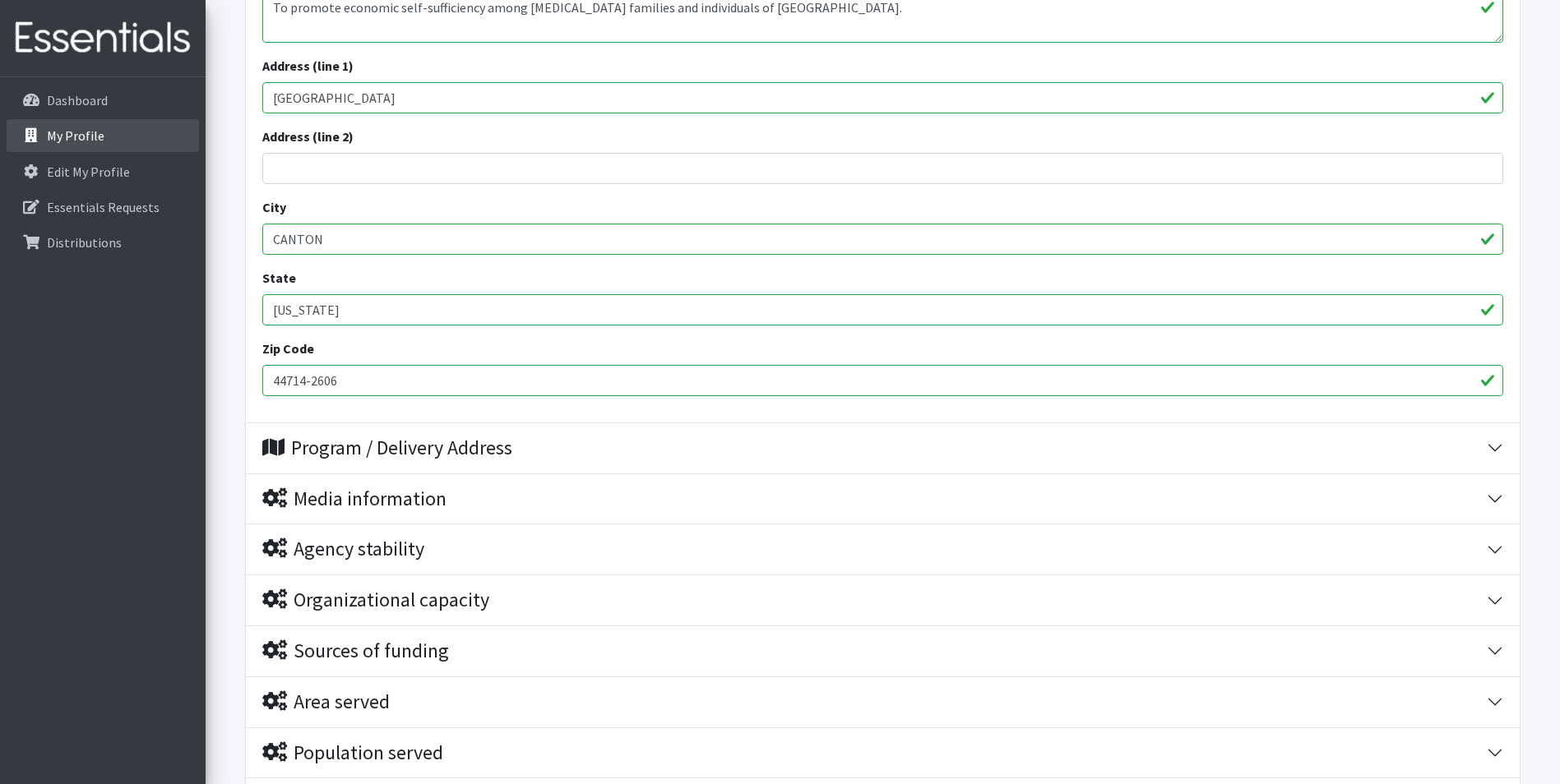
click at [120, 140] on link "My Profile" at bounding box center [103, 135] width 192 height 33
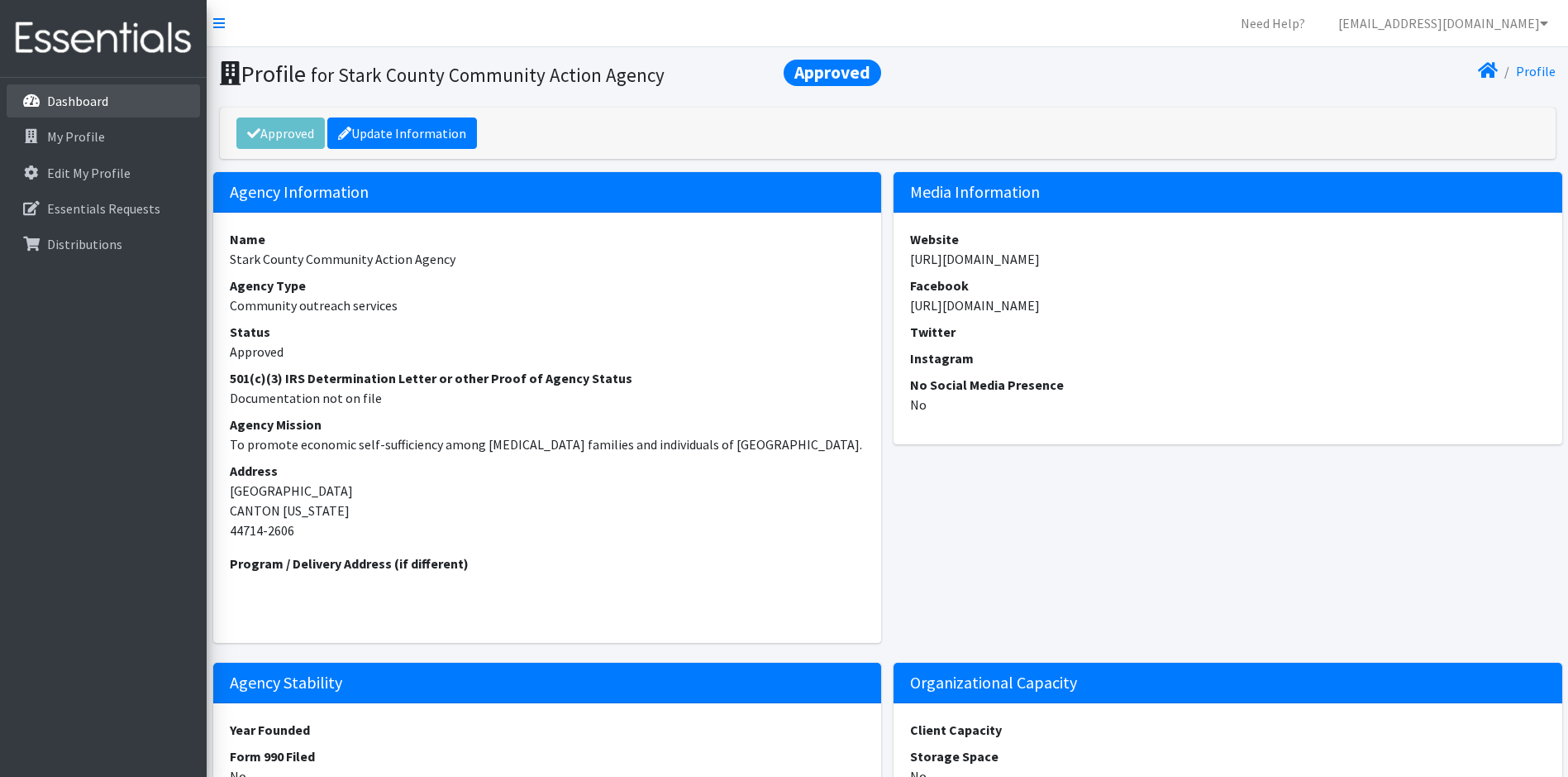
click at [126, 101] on link "Dashboard" at bounding box center [104, 101] width 193 height 34
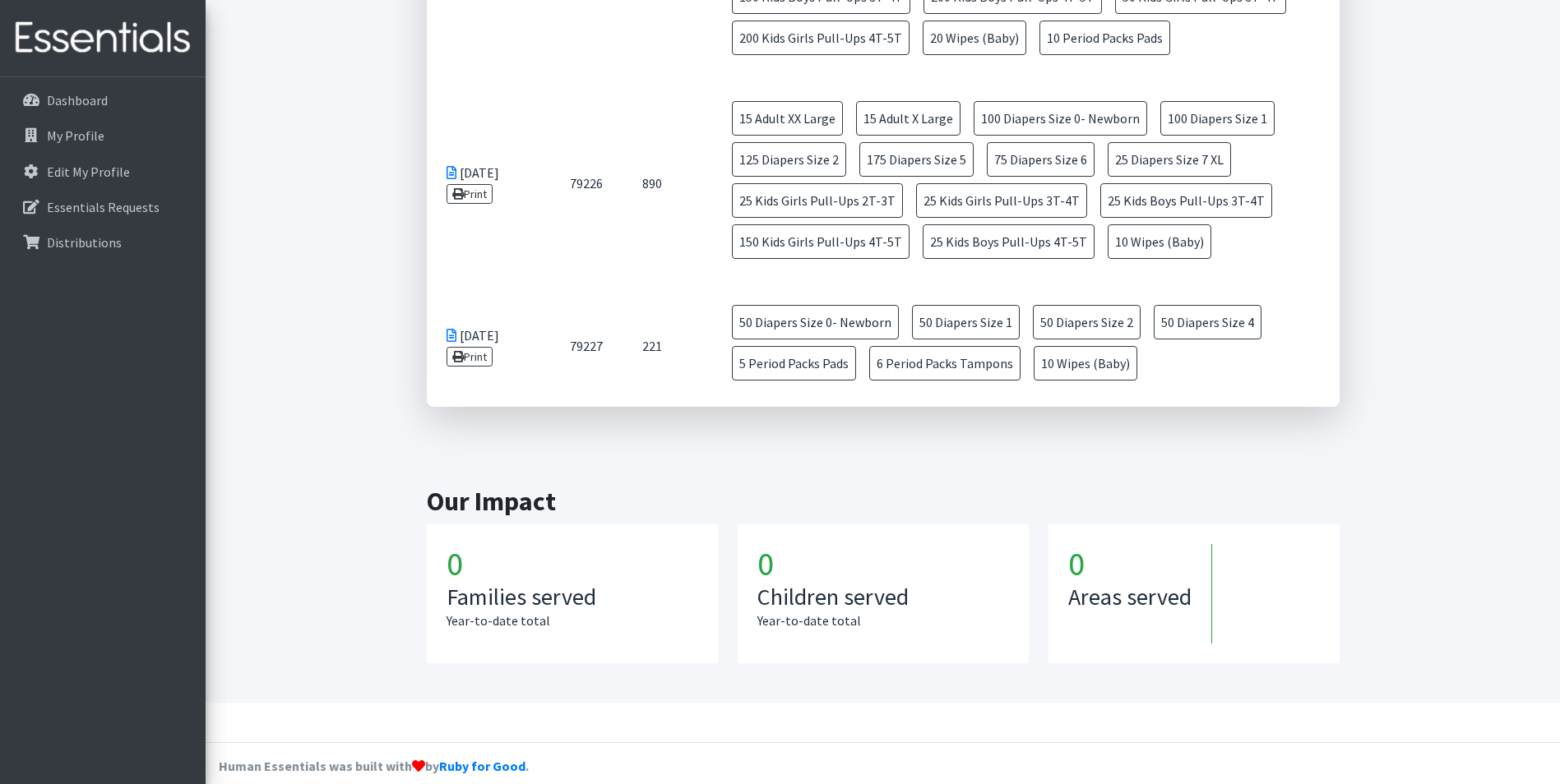
scroll to position [1415, 0]
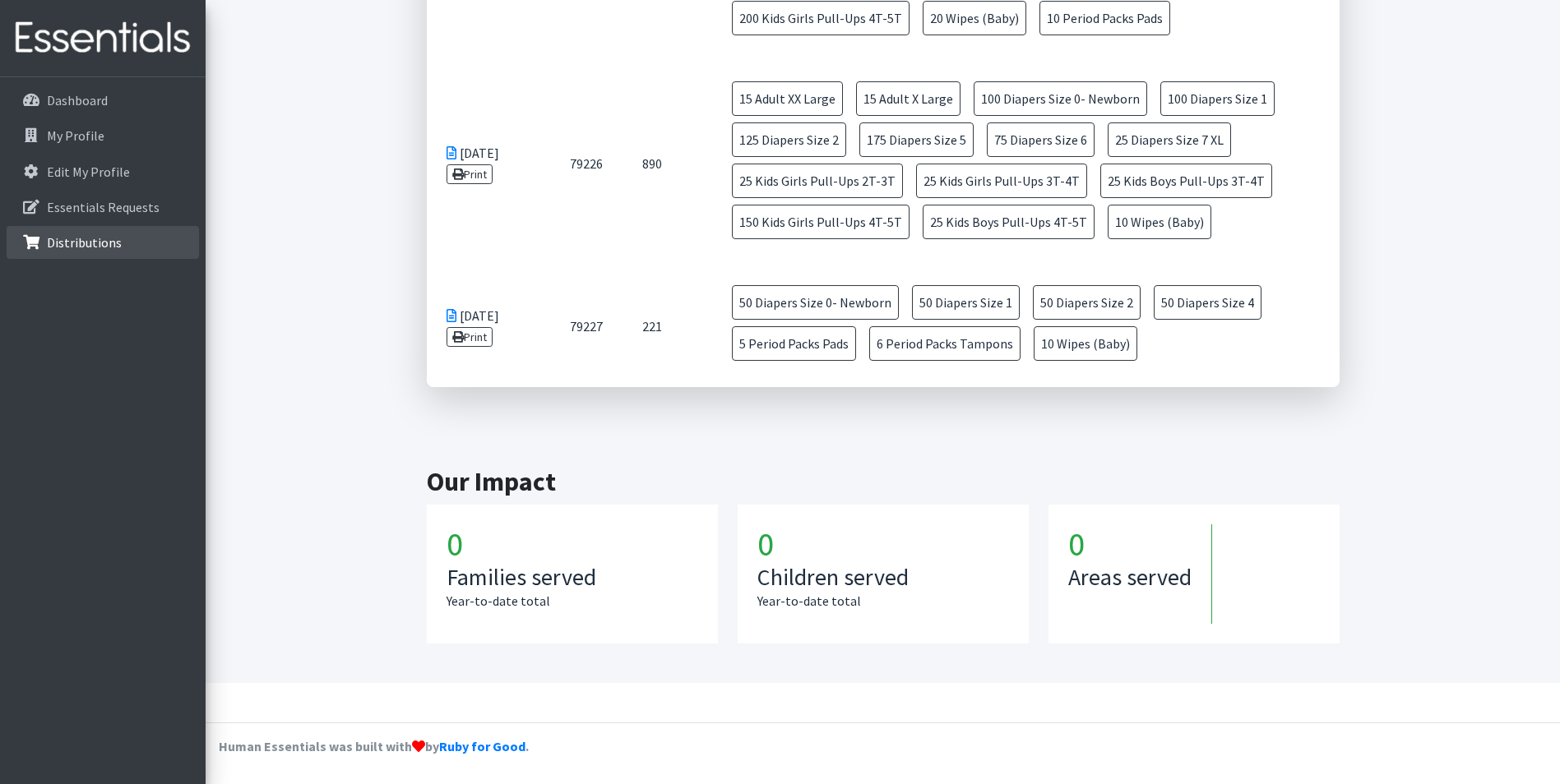
click at [116, 243] on p "Distributions" at bounding box center [84, 242] width 75 height 17
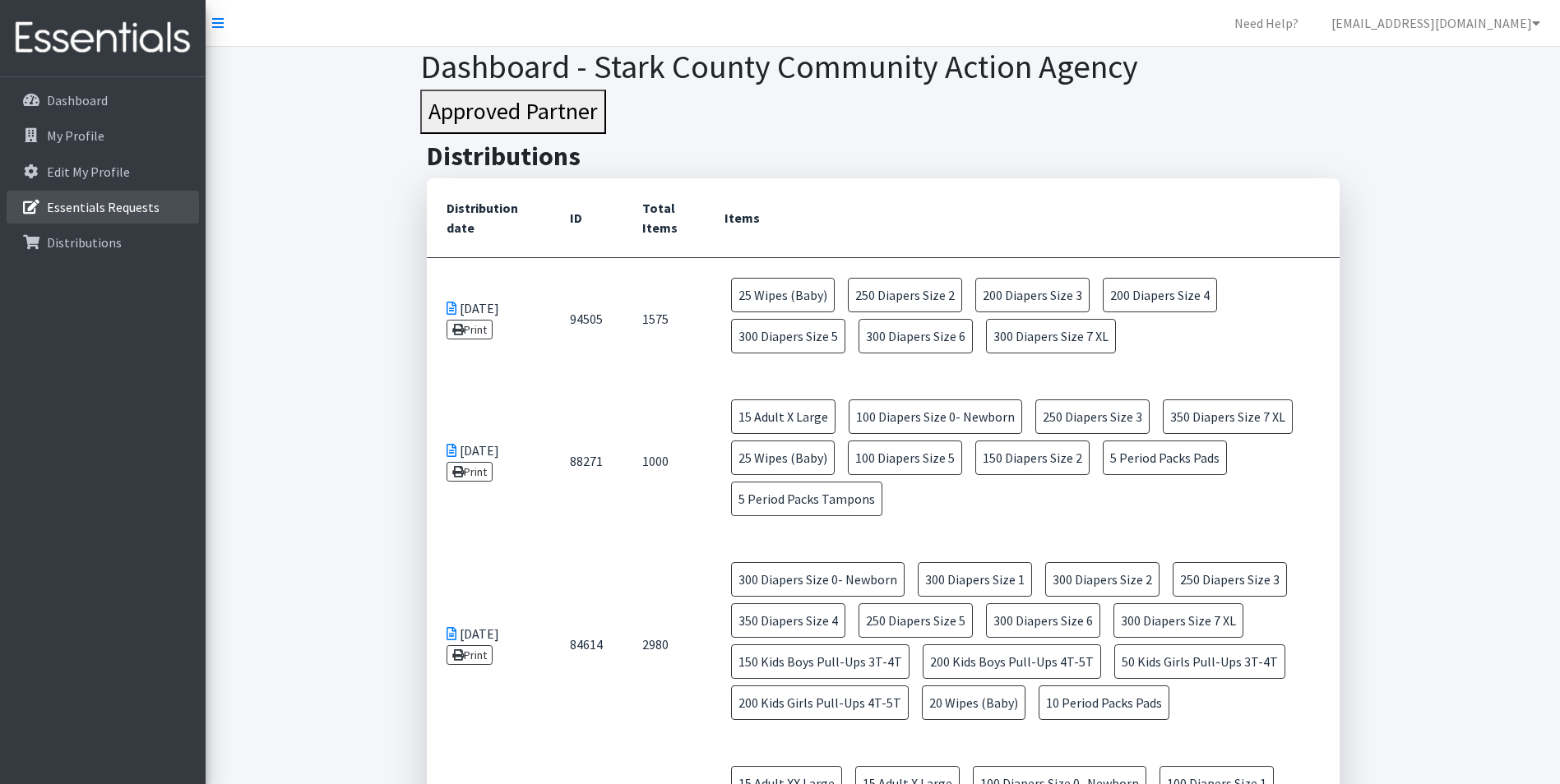
click at [120, 210] on p "Essentials Requests" at bounding box center [103, 207] width 113 height 17
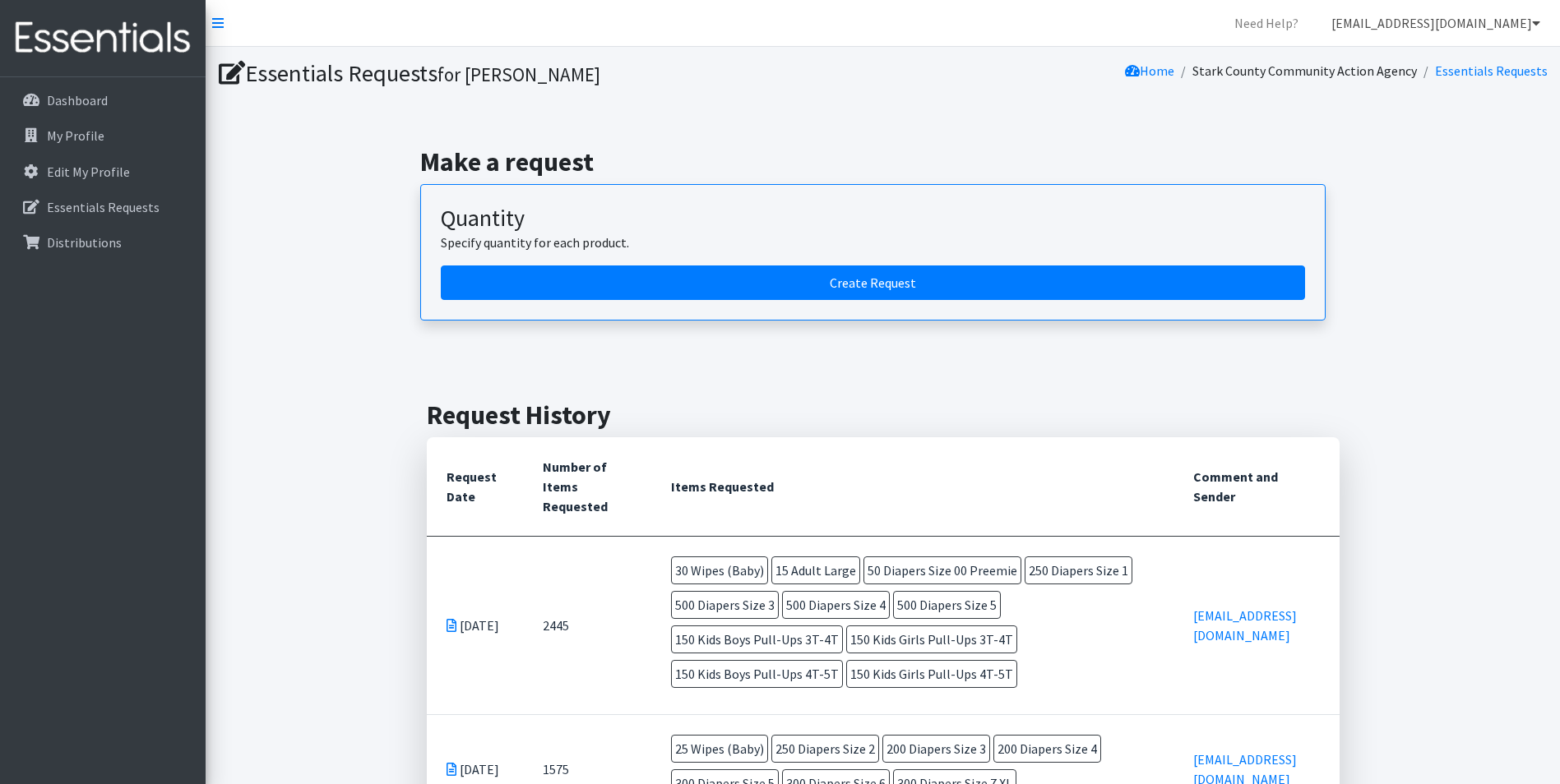
click at [1466, 36] on link "[EMAIL_ADDRESS][DOMAIN_NAME]" at bounding box center [1436, 24] width 236 height 33
click at [1394, 89] on link "My Profile" at bounding box center [1438, 92] width 229 height 33
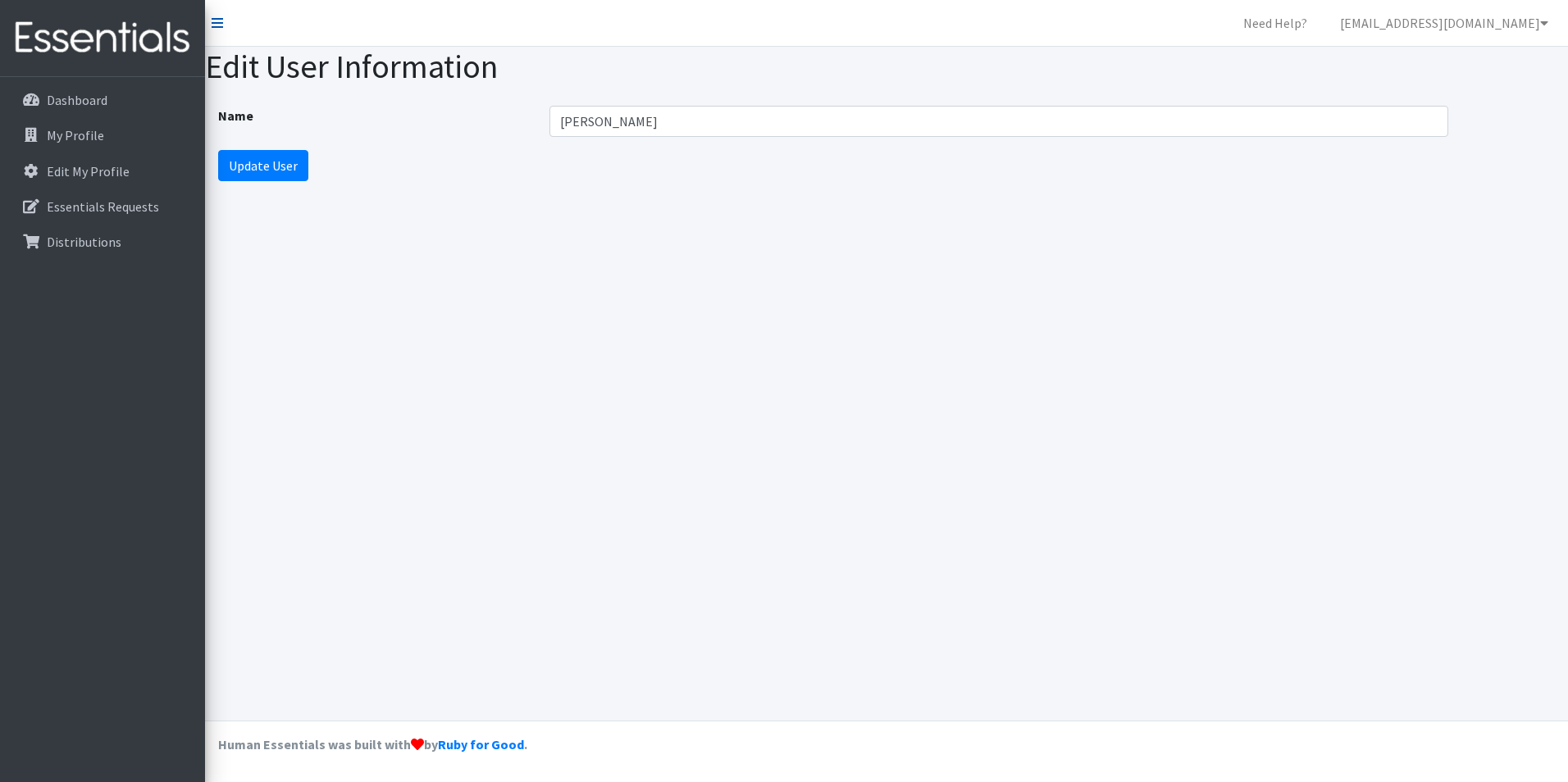
click at [222, 18] on icon at bounding box center [217, 23] width 12 height 13
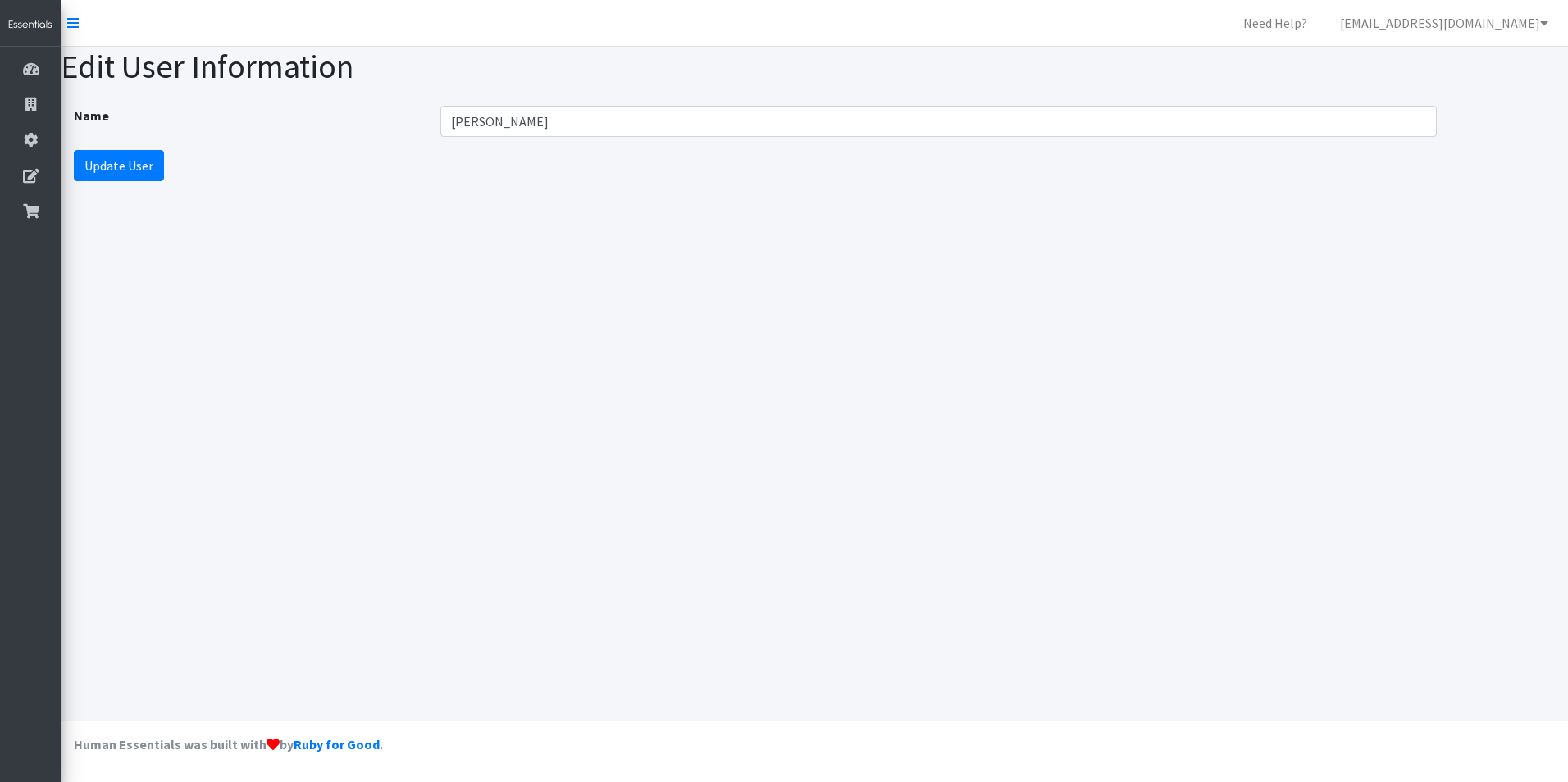
click at [78, 23] on nav "Need Help? [EMAIL_ADDRESS][DOMAIN_NAME] My Co-Workers My Profile Logout" at bounding box center [814, 23] width 1507 height 47
click at [68, 23] on icon at bounding box center [73, 23] width 12 height 13
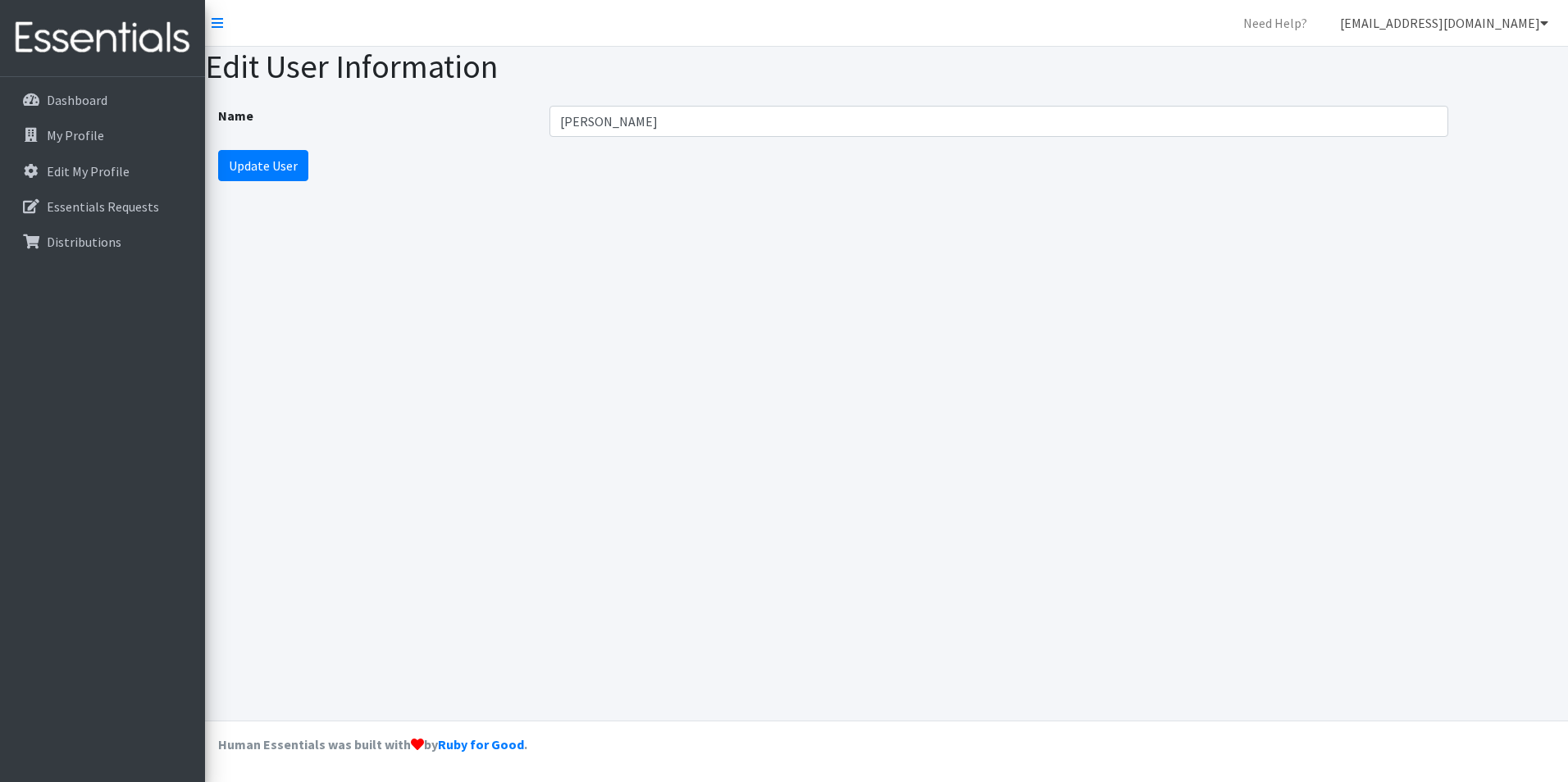
click at [1436, 27] on link "[EMAIL_ADDRESS][DOMAIN_NAME]" at bounding box center [1444, 23] width 235 height 33
click at [1257, 179] on div "Name [PERSON_NAME] Update User" at bounding box center [886, 144] width 1362 height 102
